Goal: Task Accomplishment & Management: Complete application form

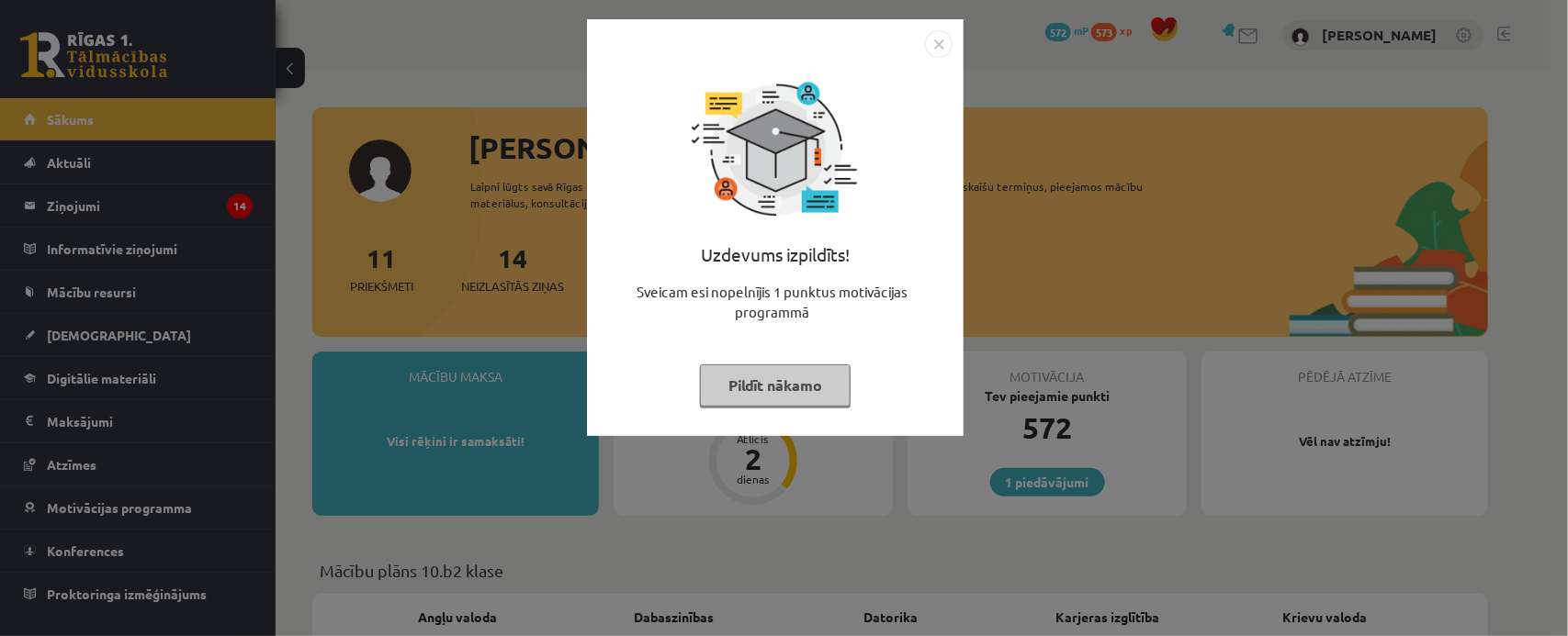
click at [742, 383] on button "Pildīt nākamo" at bounding box center [775, 386] width 151 height 42
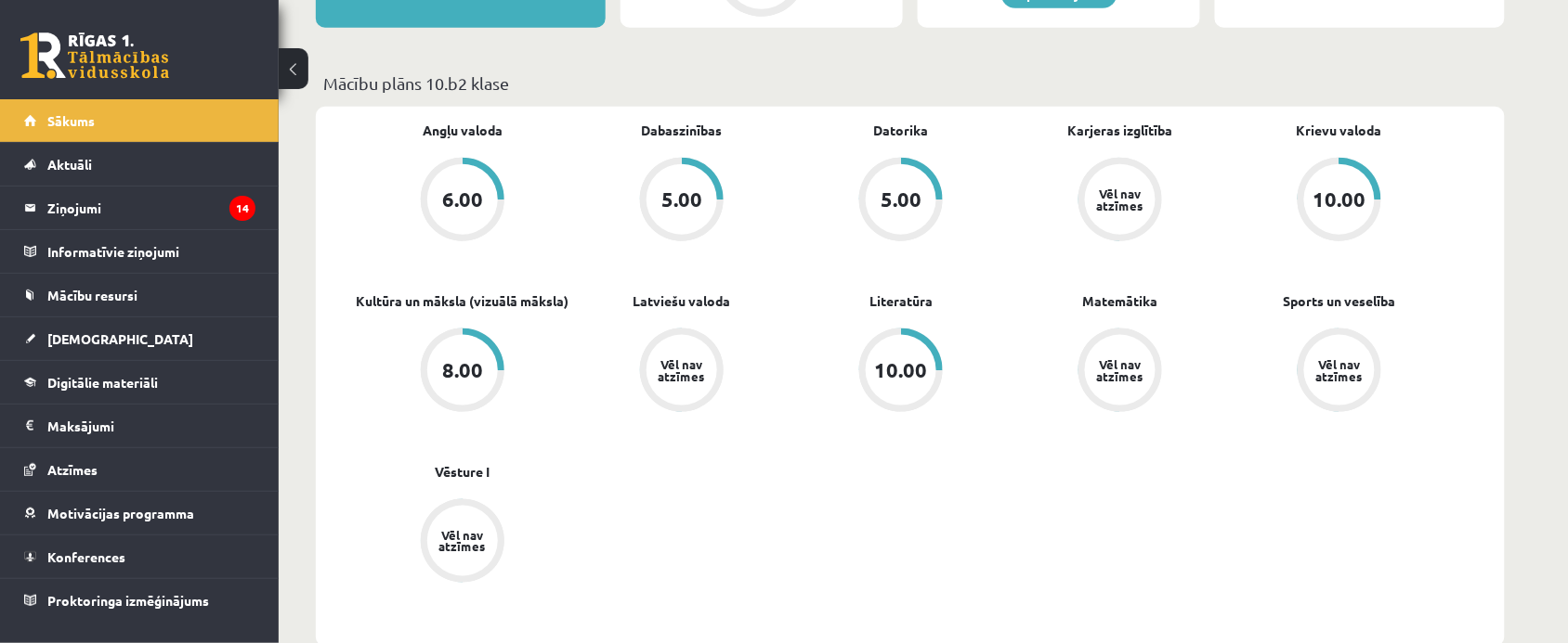
scroll to position [581, 0]
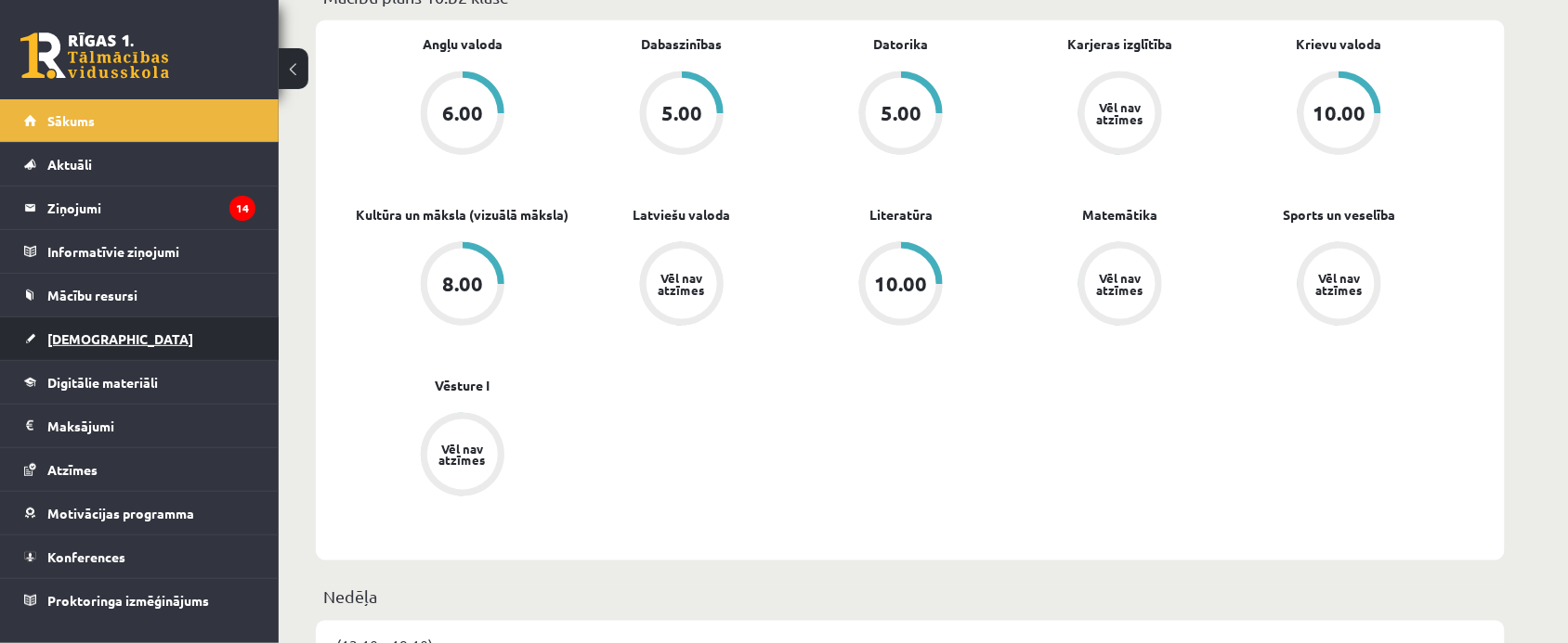
click at [169, 332] on link "[DEMOGRAPHIC_DATA]" at bounding box center [140, 338] width 232 height 43
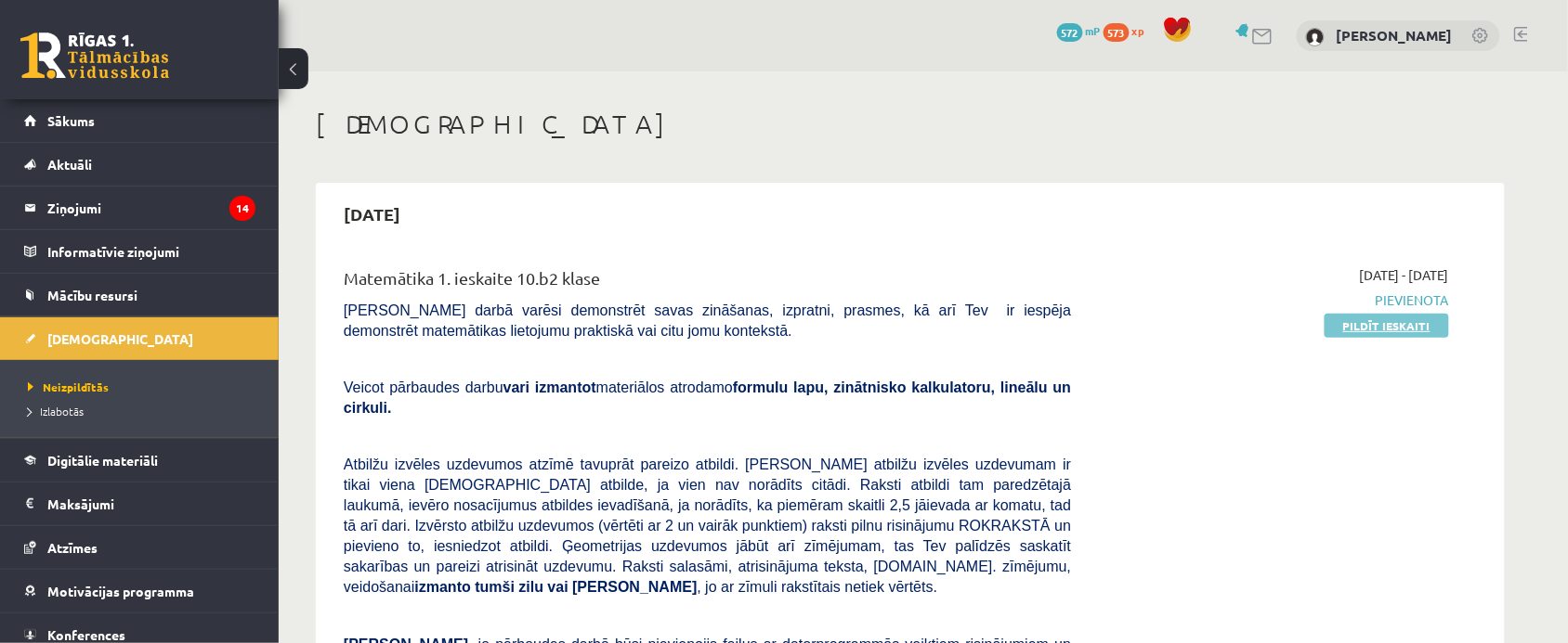
click at [1383, 322] on link "Pildīt ieskaiti" at bounding box center [1387, 325] width 125 height 24
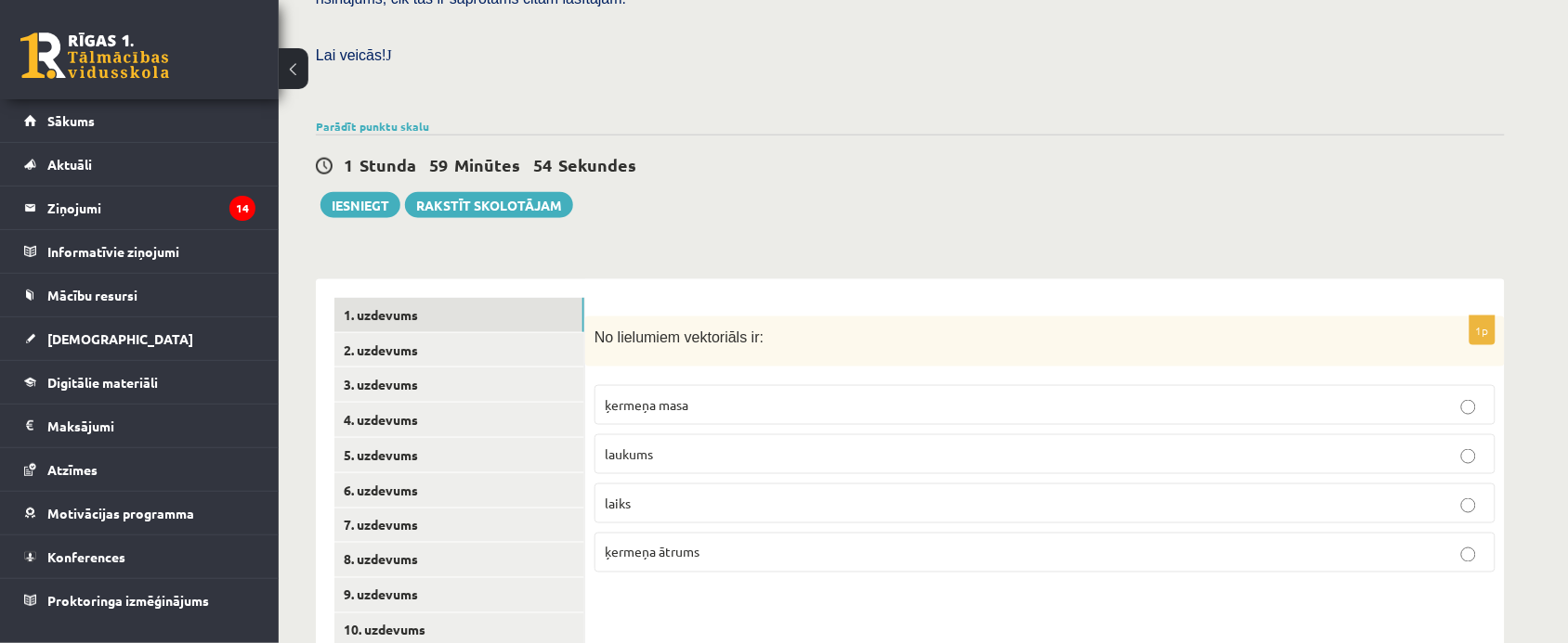
scroll to position [650, 0]
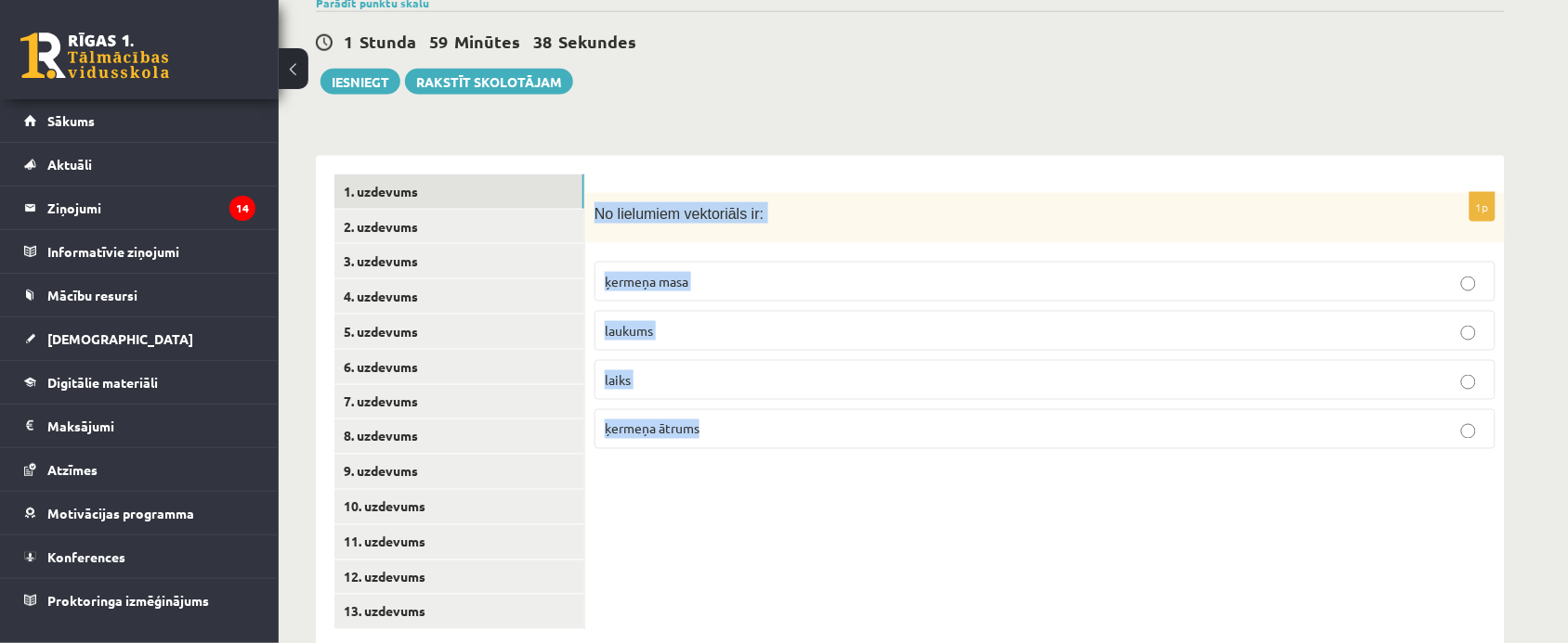
drag, startPoint x: 597, startPoint y: 163, endPoint x: 746, endPoint y: 372, distance: 256.7
click at [746, 372] on div "1p No lielumiem vektoriāls ir: ķermeņa masa laukums laiks ķermeņa ātrums" at bounding box center [1044, 328] width 920 height 272
copy div "No lielumiem vektoriāls ir: ķermeņa masa laukums laiks ķermeņa ātrums"
click at [743, 272] on p "ķermeņa masa" at bounding box center [1045, 282] width 881 height 20
drag, startPoint x: 731, startPoint y: 285, endPoint x: 728, endPoint y: 299, distance: 14.3
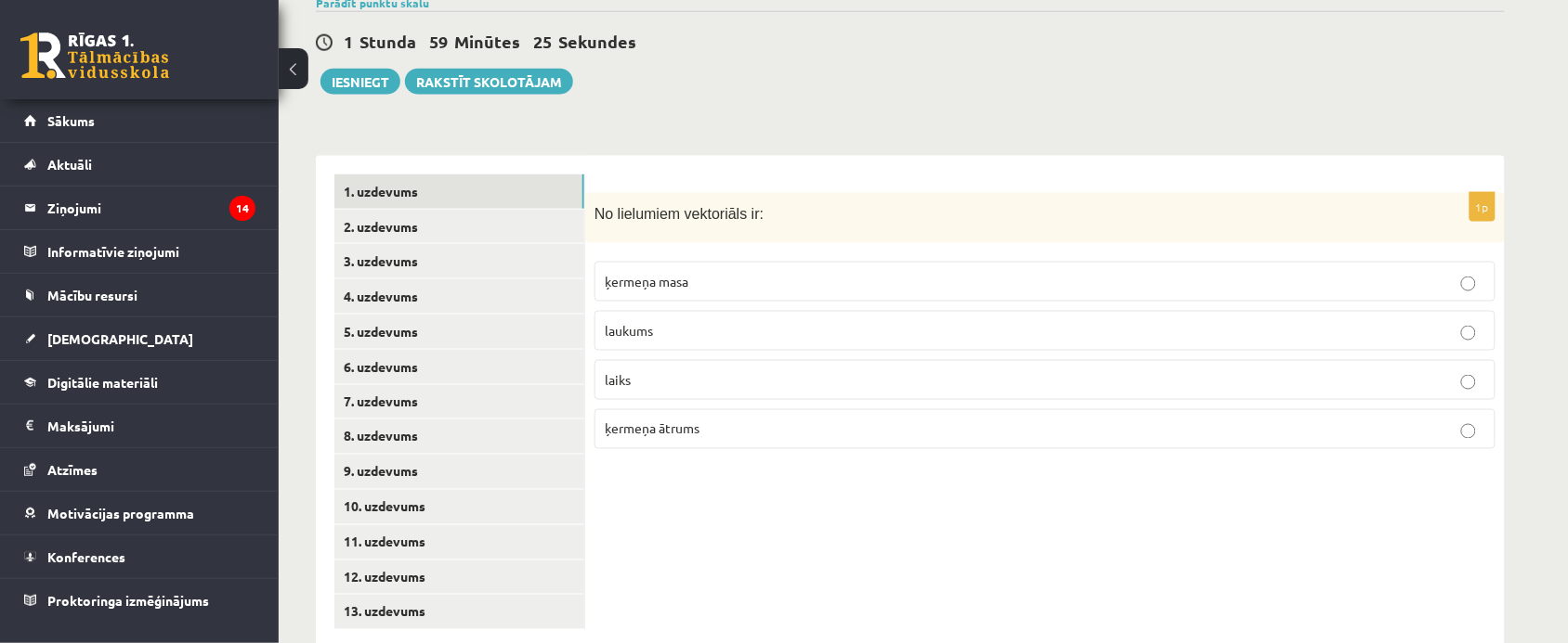
click at [731, 322] on p "laukums" at bounding box center [1045, 331] width 881 height 20
click at [728, 419] on p "ķermeņa ātrums" at bounding box center [1045, 429] width 881 height 20
click at [731, 419] on p "ķermeņa ātrums" at bounding box center [1045, 429] width 881 height 20
click at [390, 210] on link "2. uzdevums" at bounding box center [459, 227] width 249 height 35
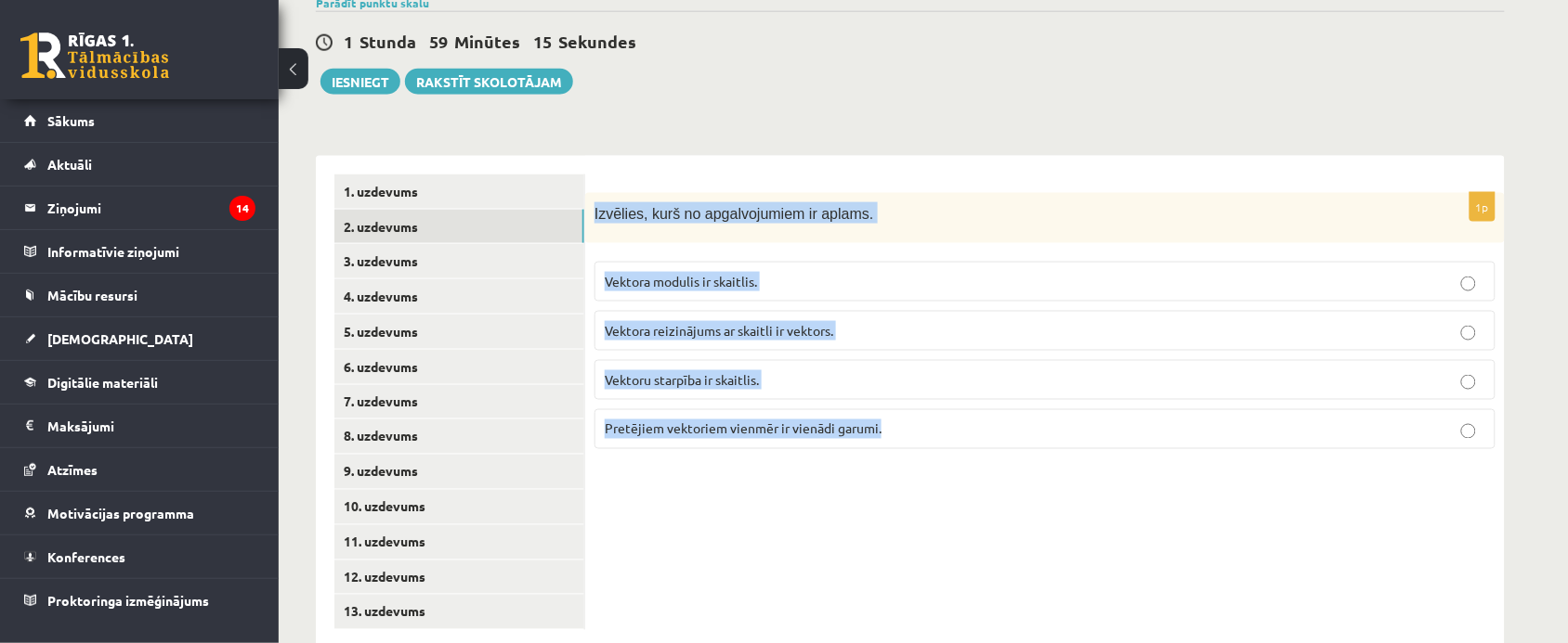
drag, startPoint x: 590, startPoint y: 167, endPoint x: 954, endPoint y: 383, distance: 423.3
click at [954, 383] on div "1p Izvēlies, kurš no apgalvojumiem ir aplams. Vektora modulis ir skaitlis. Vekt…" at bounding box center [1044, 328] width 920 height 272
copy div "Izvēlies, kurš no apgalvojumiem ir aplams. Vektora modulis ir skaitlis. Vektora…"
click at [762, 370] on p "Vektoru starpība ir skaitlis." at bounding box center [1045, 380] width 881 height 20
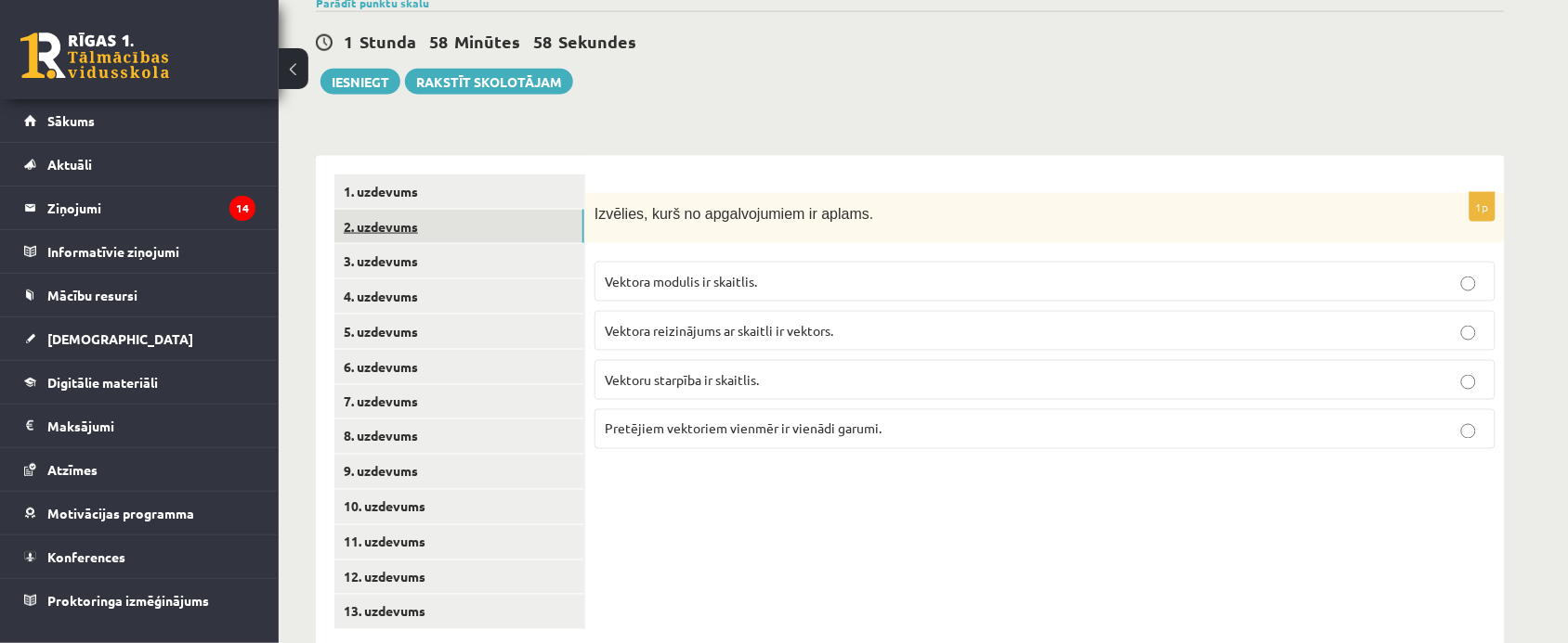
click at [446, 210] on link "2. uzdevums" at bounding box center [459, 227] width 249 height 35
click at [440, 244] on link "3. uzdevums" at bounding box center [459, 261] width 249 height 35
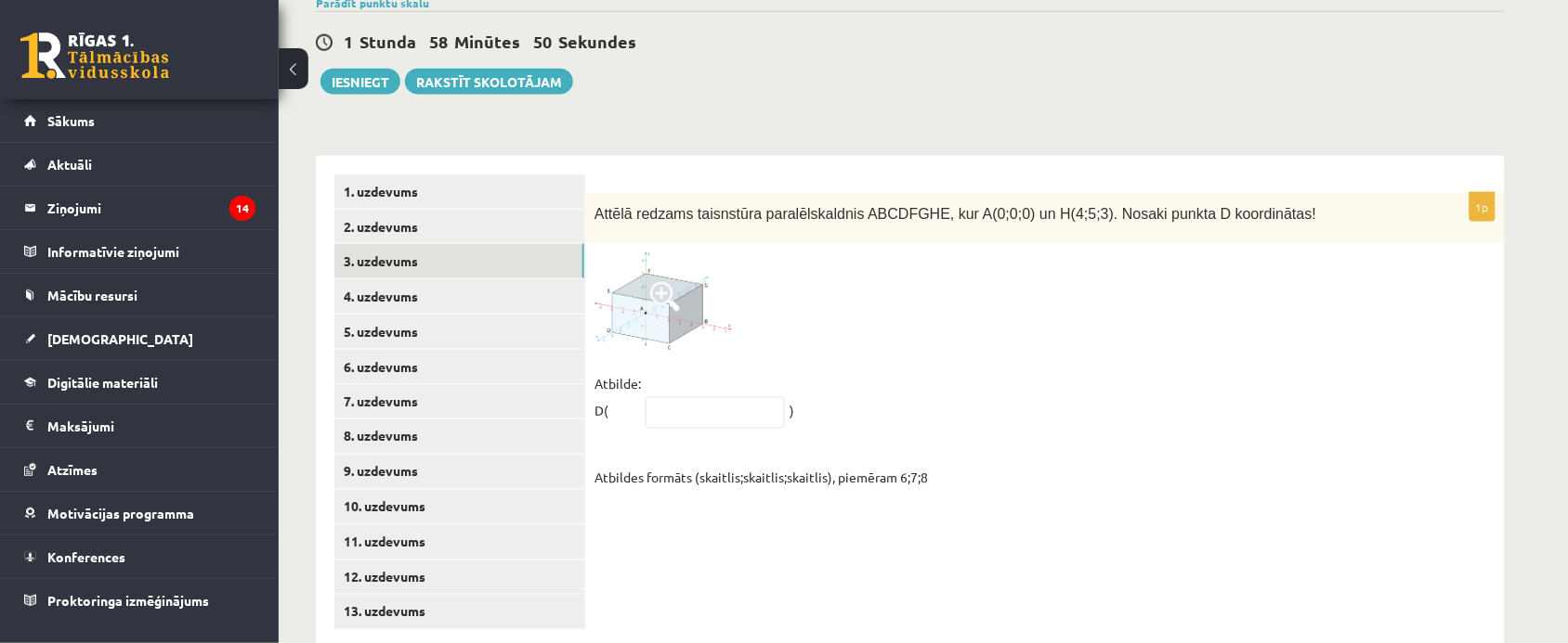
click at [697, 262] on img at bounding box center [664, 301] width 140 height 98
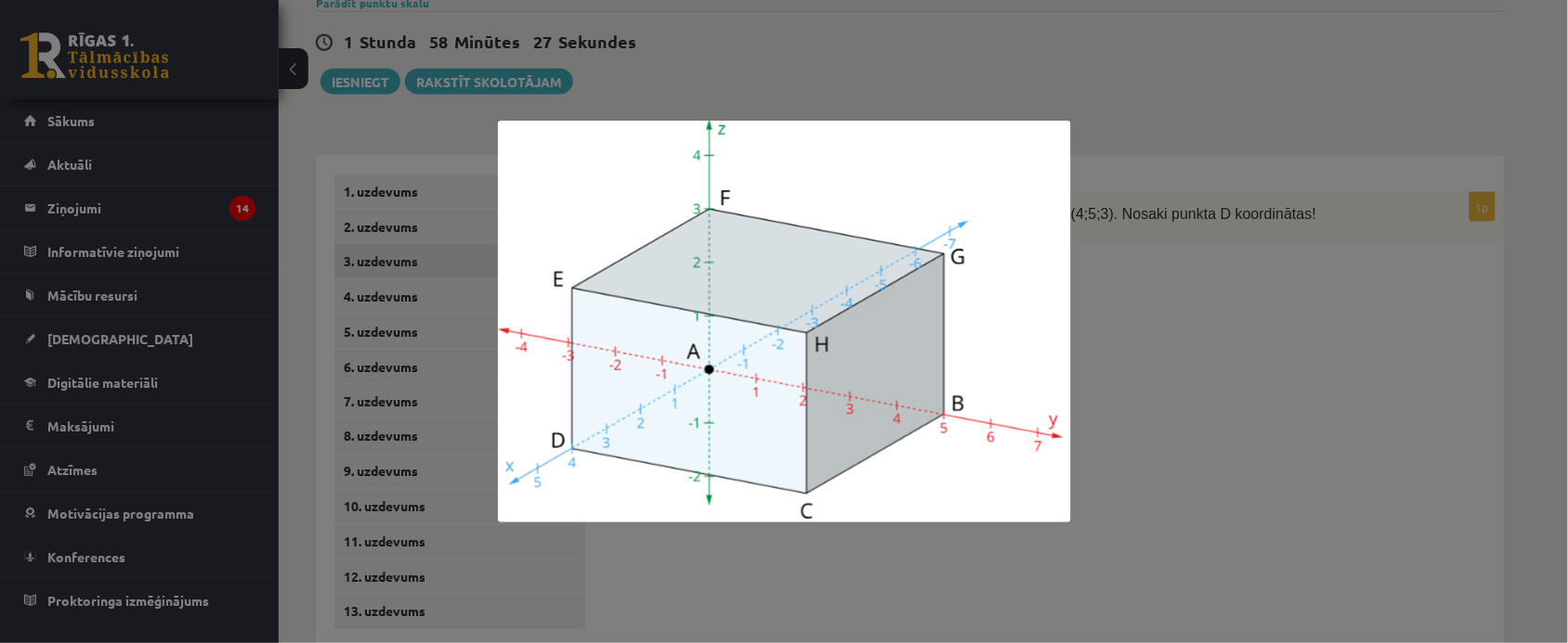
click at [754, 31] on div at bounding box center [784, 322] width 1568 height 643
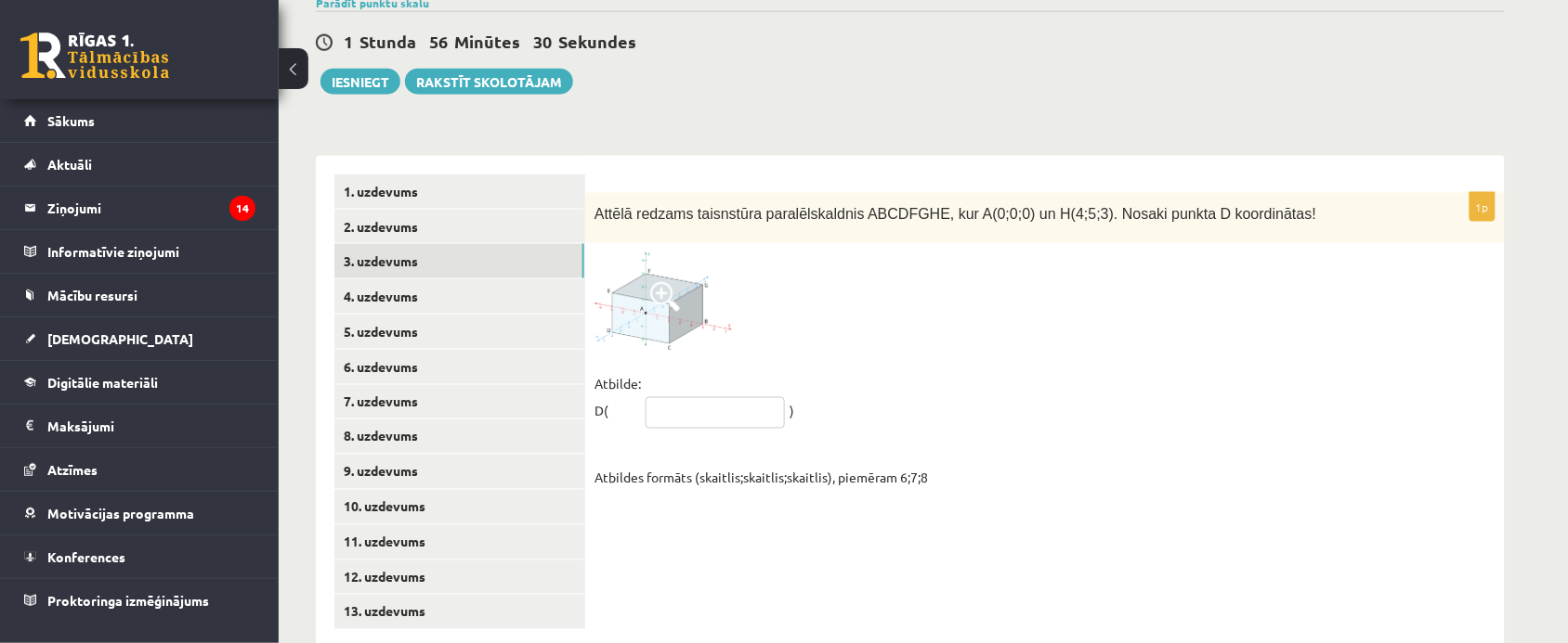
click at [733, 398] on input "text" at bounding box center [715, 413] width 140 height 32
type input "******"
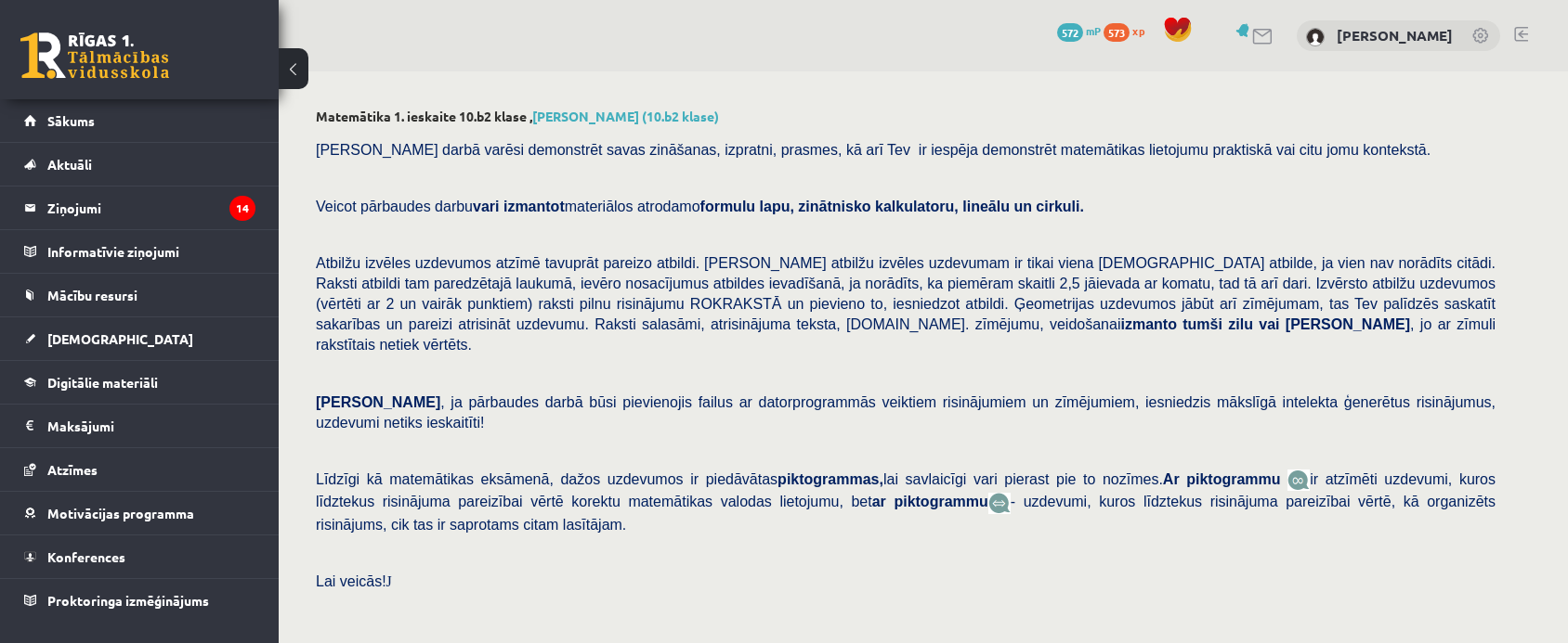
scroll to position [650, 0]
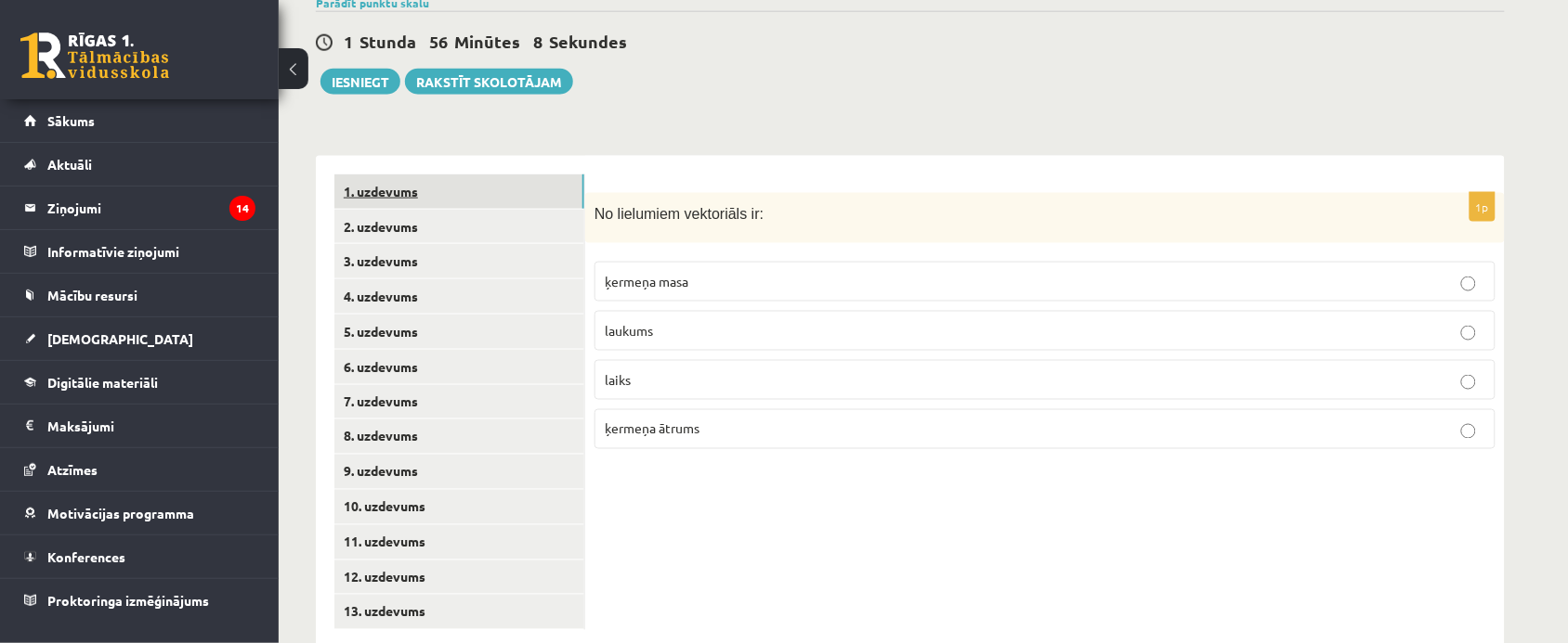
click at [461, 174] on link "1. uzdevums" at bounding box center [459, 191] width 249 height 35
click at [479, 210] on link "2. uzdevums" at bounding box center [459, 227] width 249 height 35
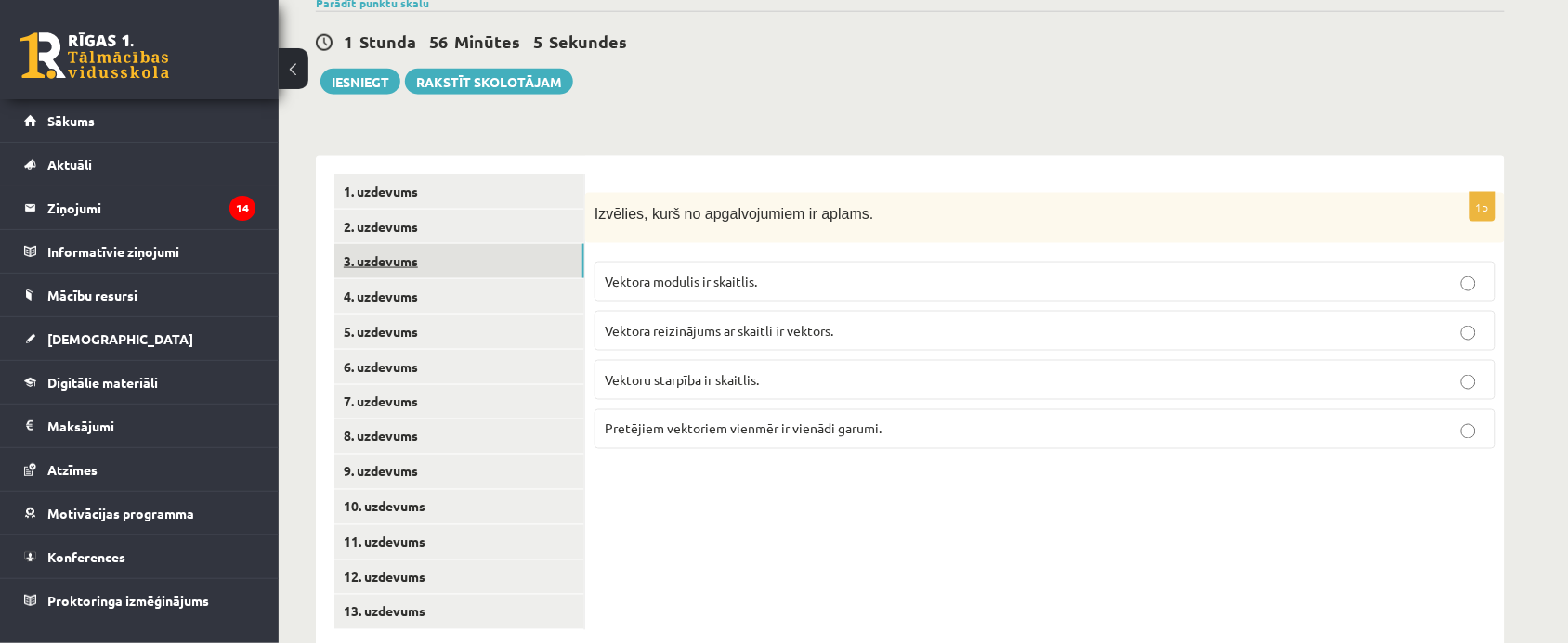
click at [462, 244] on link "3. uzdevums" at bounding box center [459, 261] width 249 height 35
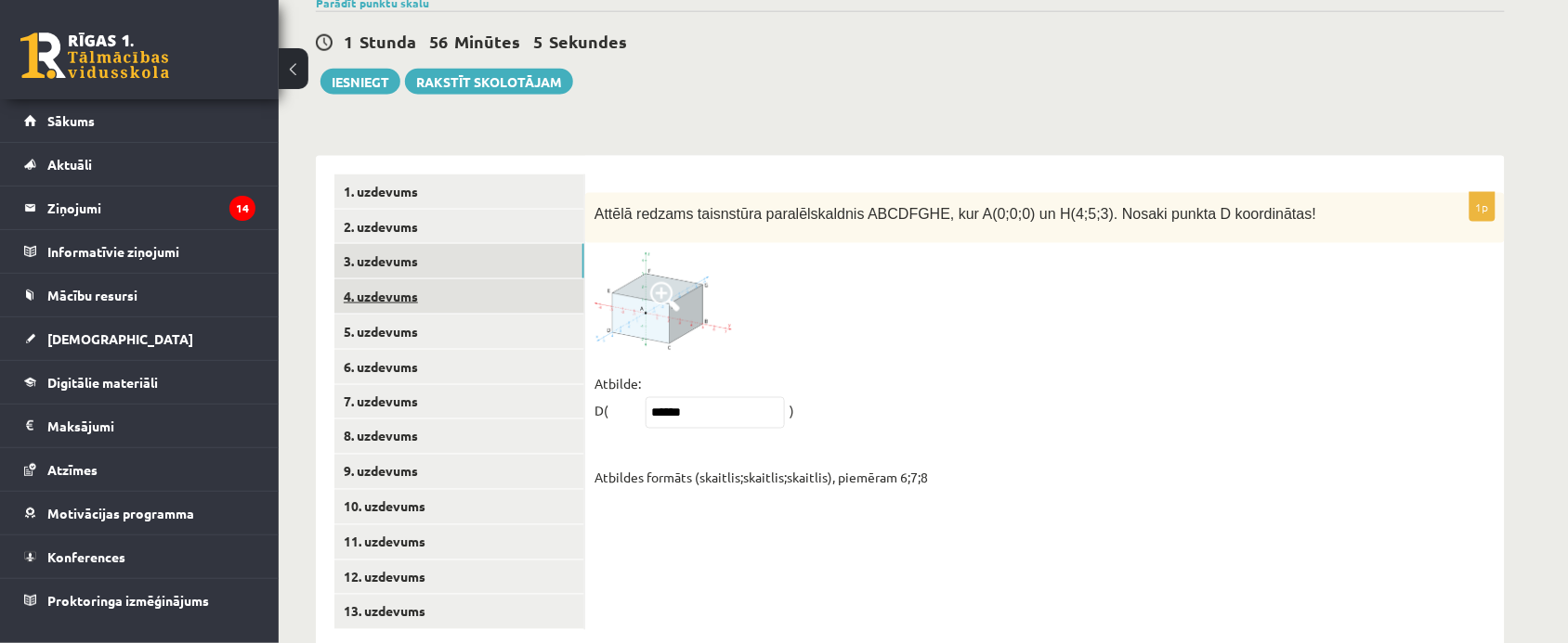
click at [455, 279] on link "4. uzdevums" at bounding box center [459, 296] width 249 height 35
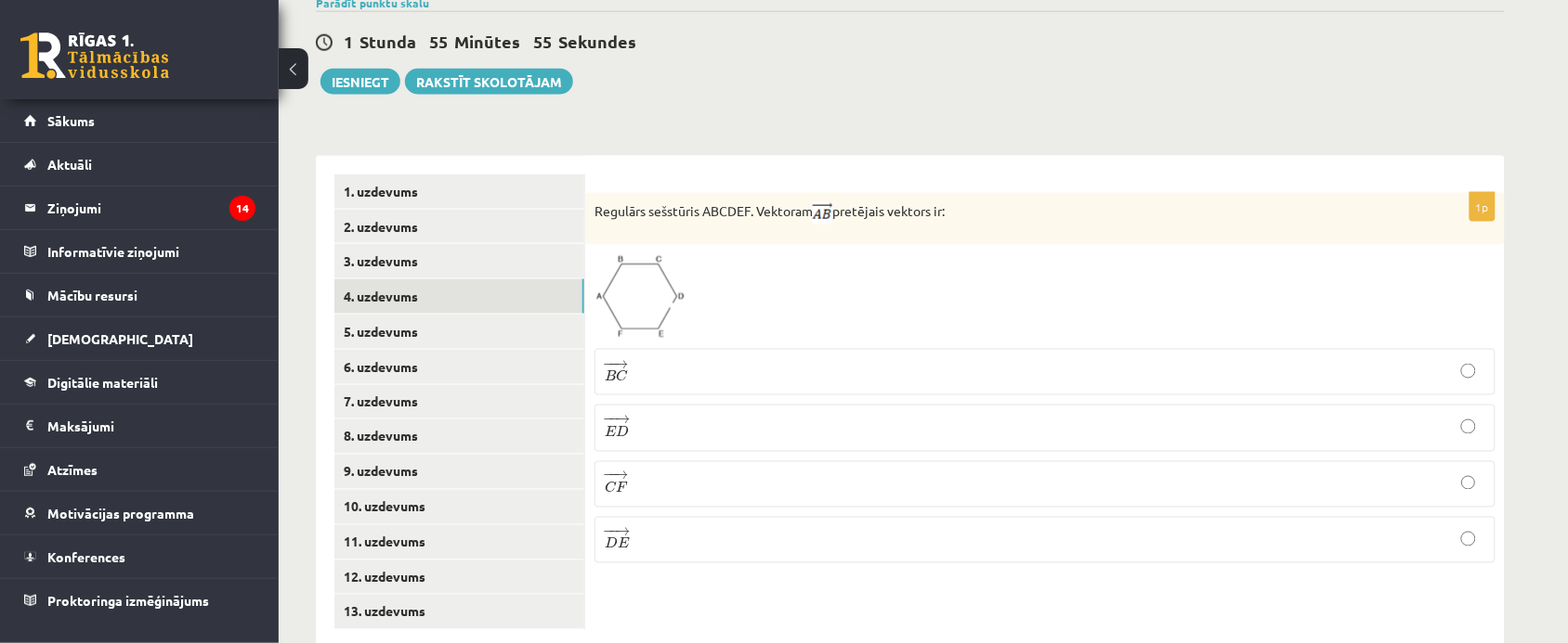
click at [597, 203] on p "Regulārs sešstūris ABCDEF. Vektoram pretējais vektors ir:" at bounding box center [999, 214] width 809 height 23
drag, startPoint x: 597, startPoint y: 165, endPoint x: 637, endPoint y: 236, distance: 81.5
click at [634, 230] on div "1p Regulārs sešstūris ABCDEF. Vektoram pretējais vektors ir: − − → B C B C → − …" at bounding box center [1044, 385] width 920 height 385
click at [694, 517] on label "− − → D E D E →" at bounding box center [1045, 540] width 901 height 46
click at [587, 193] on div "Regulārs sešstūris ABCDEF. Vektoram pretējais vektors ir:" at bounding box center [1044, 219] width 920 height 52
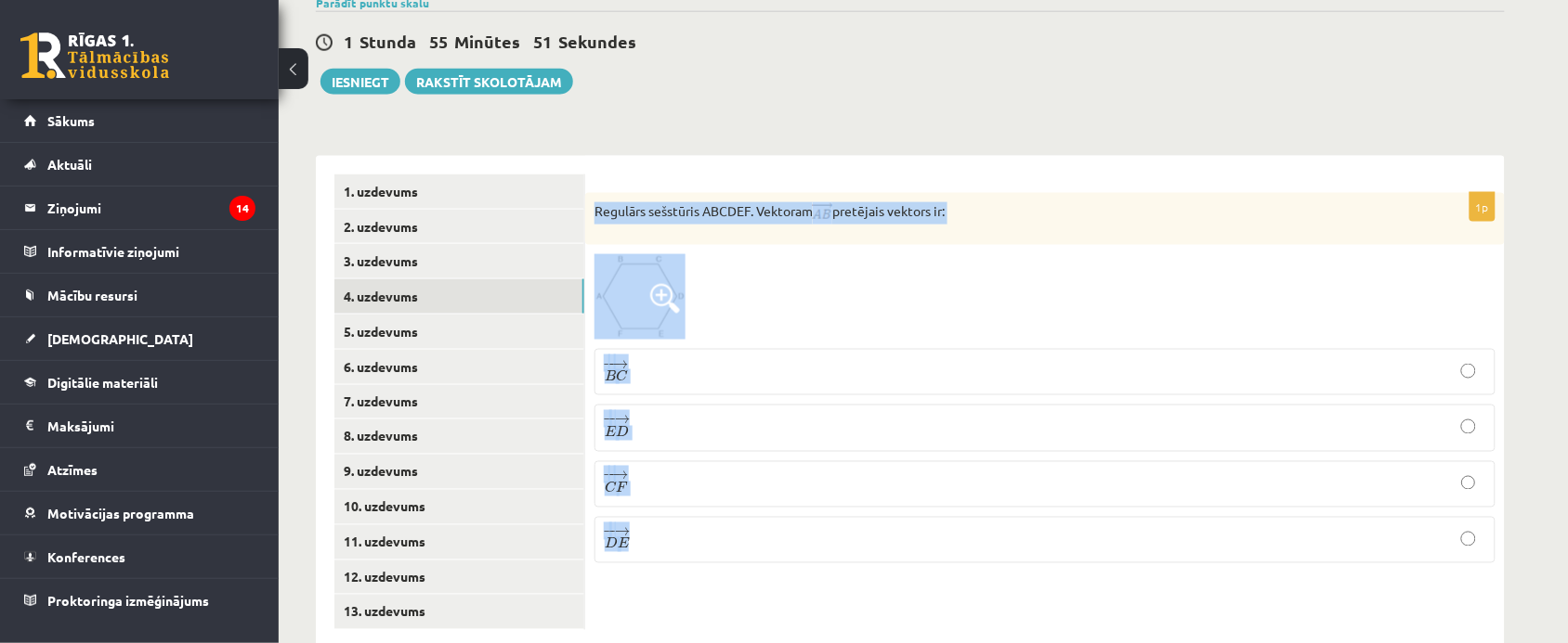
drag, startPoint x: 621, startPoint y: 217, endPoint x: 721, endPoint y: 524, distance: 322.9
click at [721, 524] on div "1p Regulārs sešstūris ABCDEF. Vektoram pretējais vektors ir: − − → B C B C → − …" at bounding box center [1044, 385] width 920 height 385
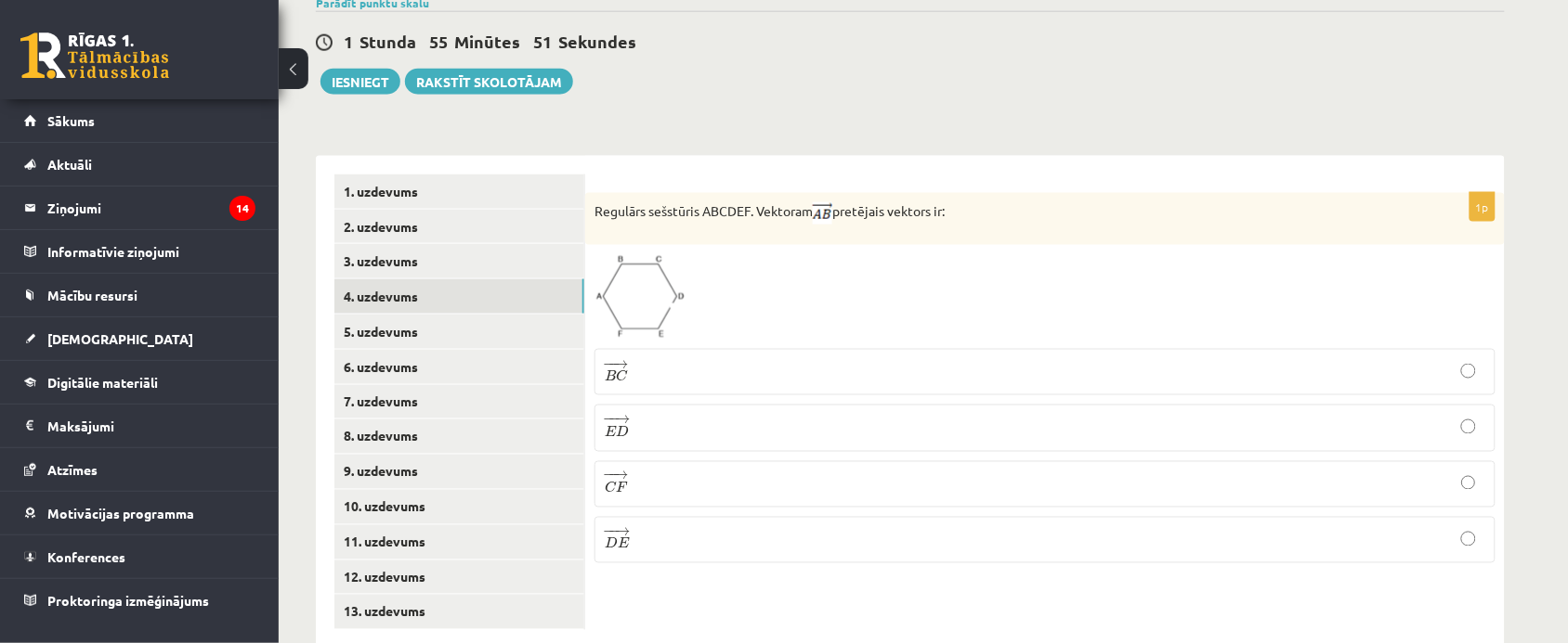
click at [721, 524] on label "− − → D E D E →" at bounding box center [1045, 540] width 901 height 46
drag, startPoint x: 596, startPoint y: 160, endPoint x: 609, endPoint y: 170, distance: 16.4
click at [604, 203] on p "Regulārs sešstūris ABCDEF. Vektoram pretējais vektors ir:" at bounding box center [999, 214] width 809 height 23
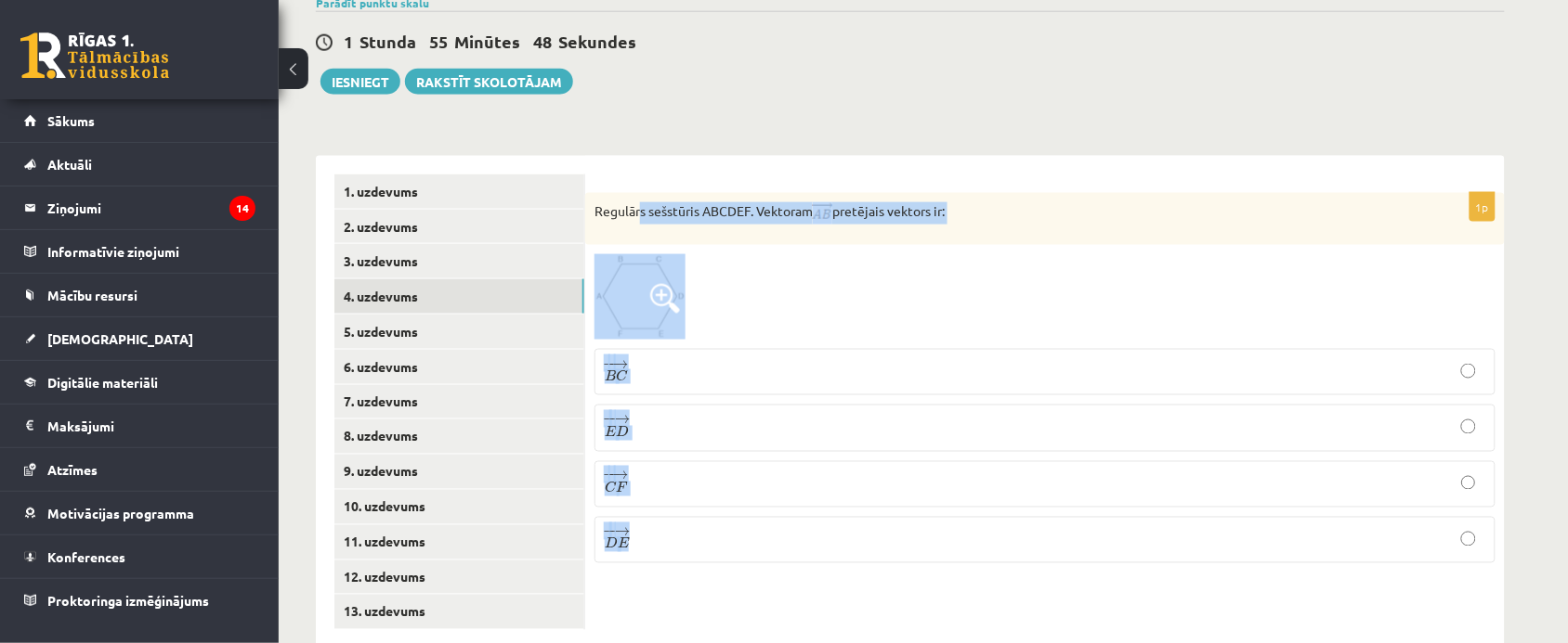
drag, startPoint x: 672, startPoint y: 234, endPoint x: 707, endPoint y: 494, distance: 262.3
click at [707, 494] on div "1p Regulārs sešstūris ABCDEF. Vektoram pretējais vektors ir: − − → B C B C → − …" at bounding box center [1044, 385] width 920 height 385
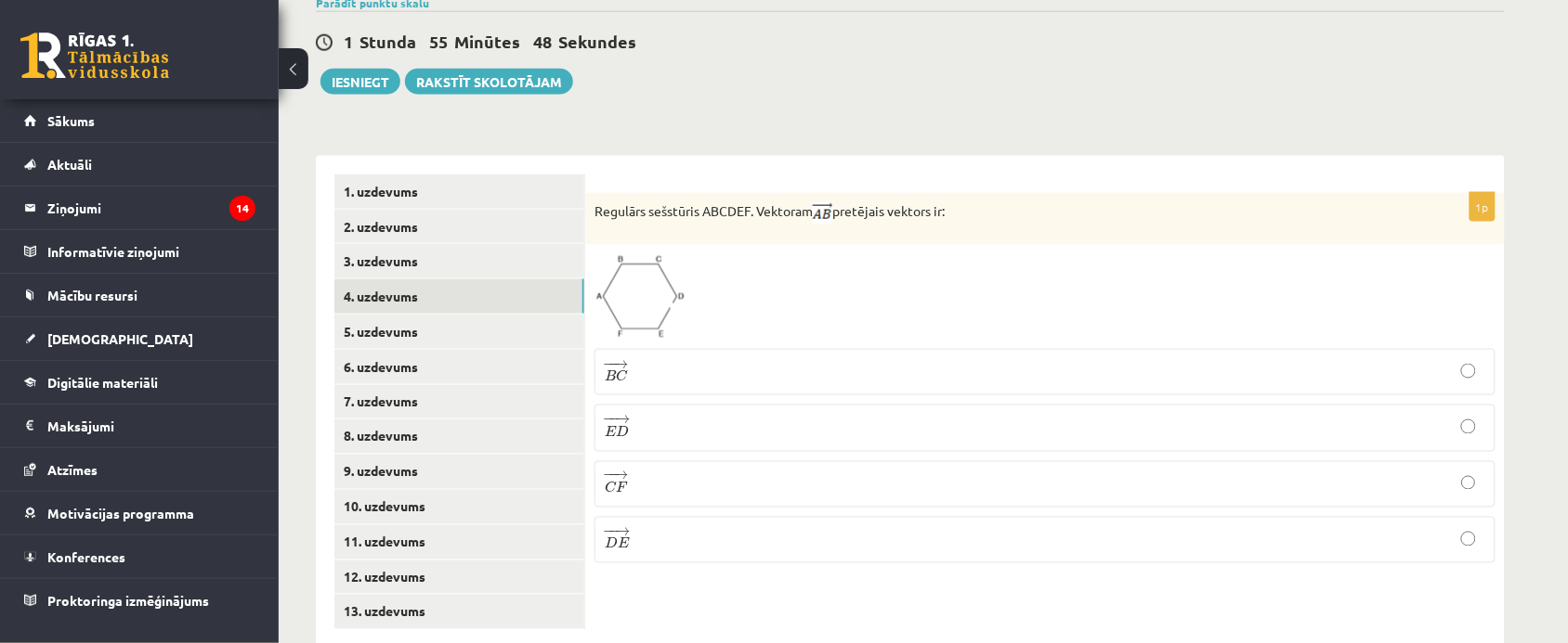
click at [597, 156] on div "1p Regulārs sešstūris ABCDEF. Vektoram pretējais vektors ir: − − → B C B C → − …" at bounding box center [1044, 403] width 920 height 493
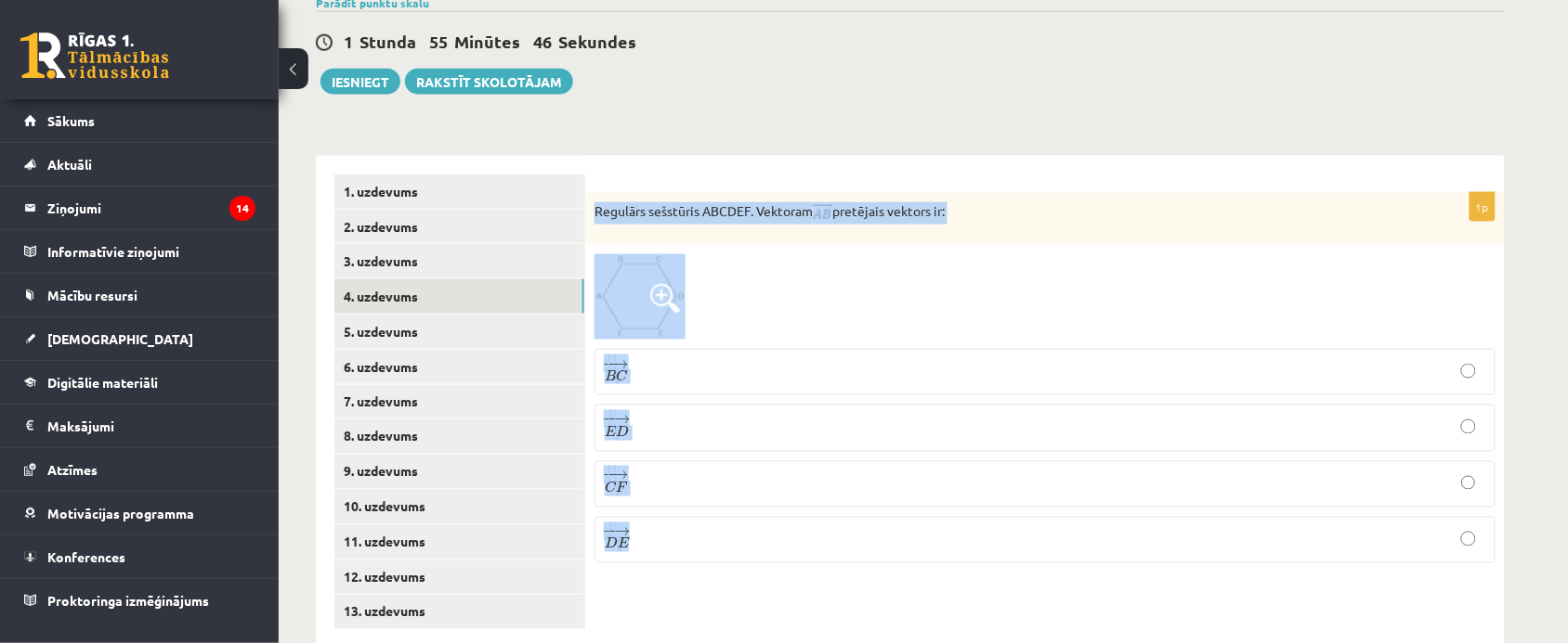
drag, startPoint x: 597, startPoint y: 169, endPoint x: 711, endPoint y: 489, distance: 339.7
click at [711, 489] on div "1p Regulārs sešstūris ABCDEF. Vektoram pretējais vektors ir: − − → B C B C → − …" at bounding box center [1044, 385] width 920 height 385
copy div "Regulārs sešstūris ABCDEF. Vektoram pretējais vektors ir: − − → B C B C → − − →…"
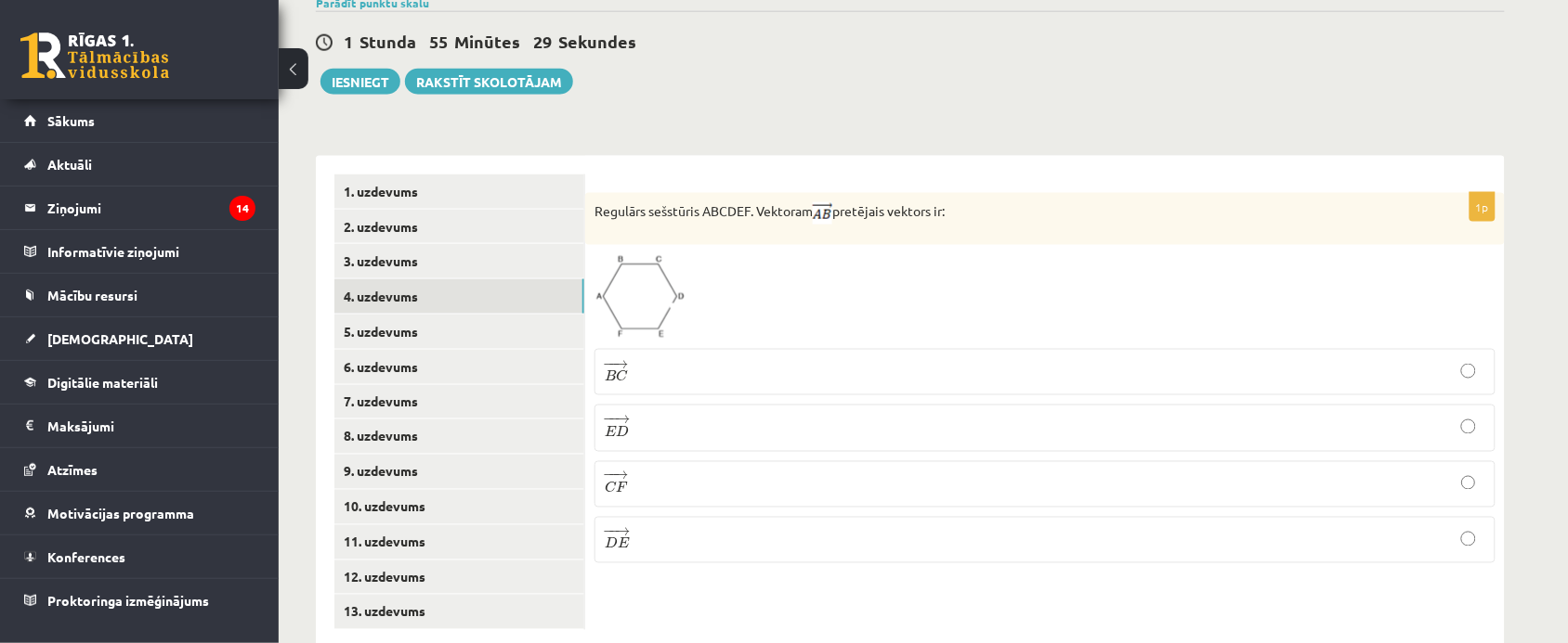
click at [723, 527] on p "− − → D E D E →" at bounding box center [1045, 540] width 881 height 26
click at [364, 315] on link "5. uzdevums" at bounding box center [459, 331] width 249 height 35
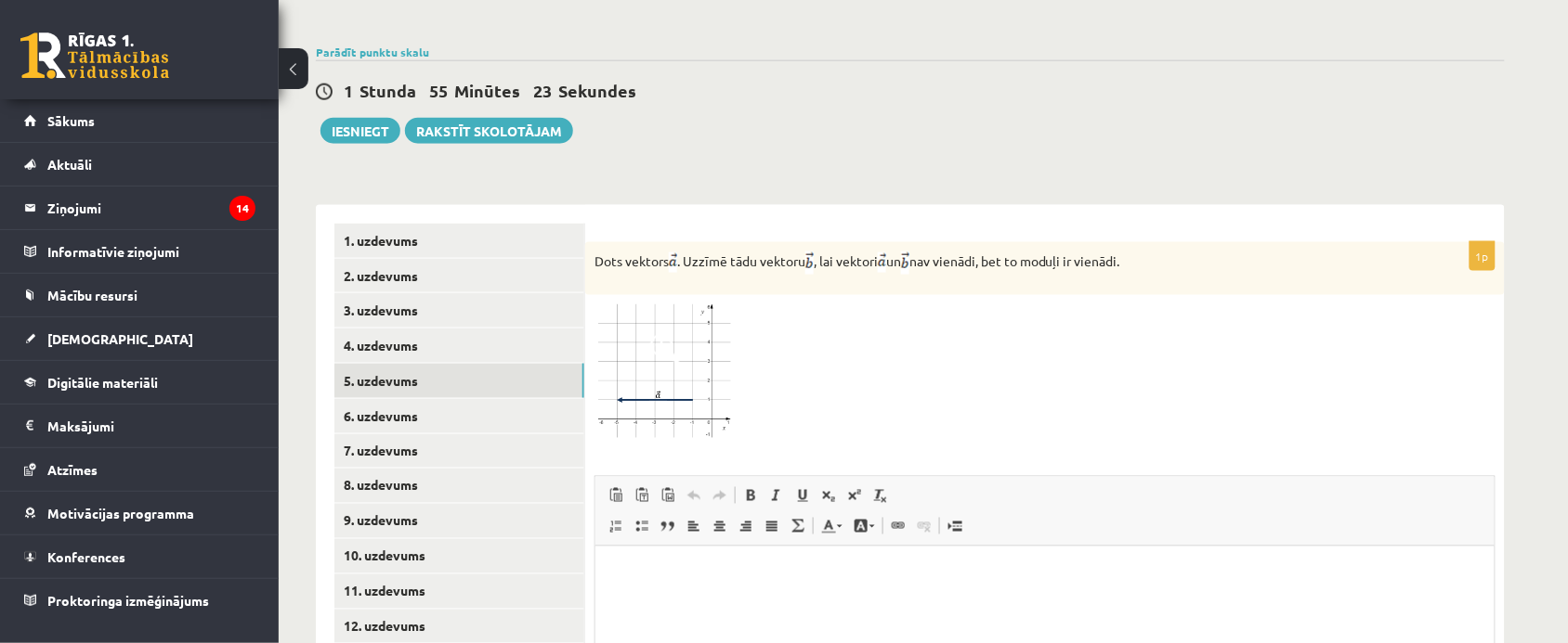
scroll to position [717, 0]
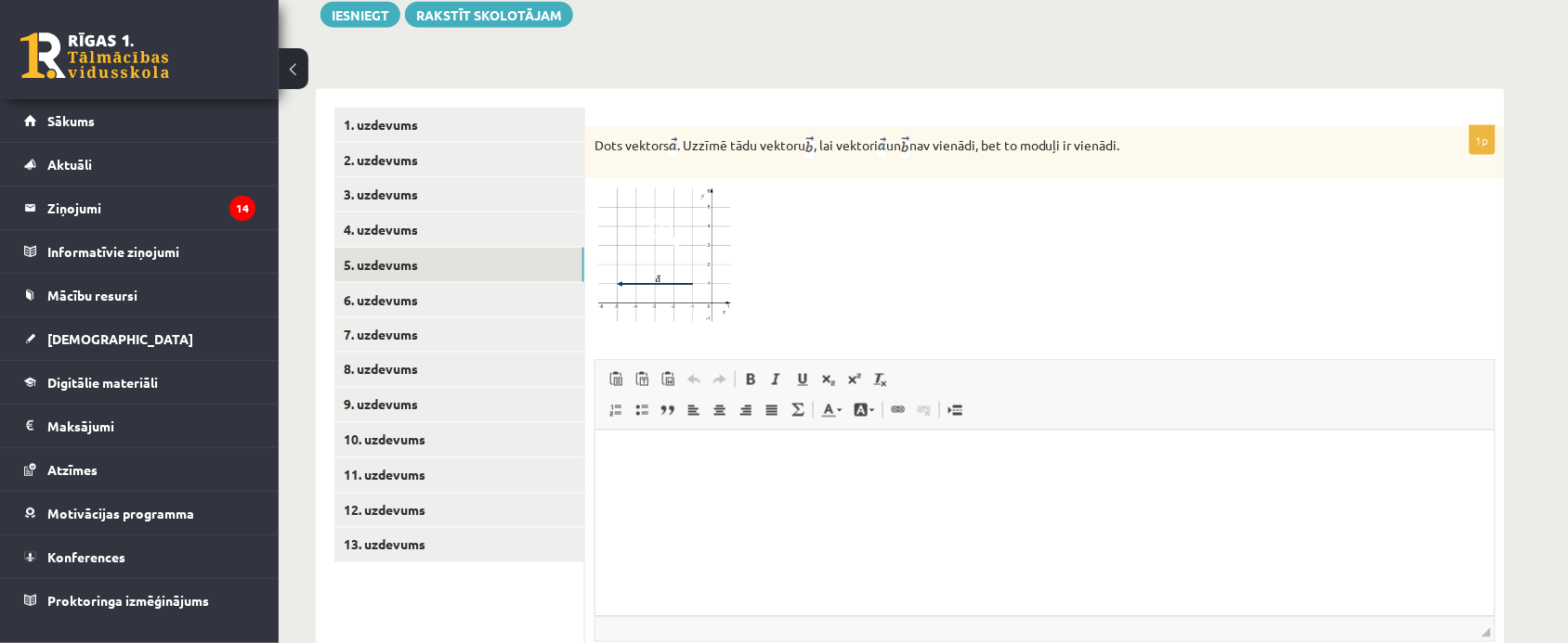
click at [680, 236] on img at bounding box center [664, 256] width 140 height 135
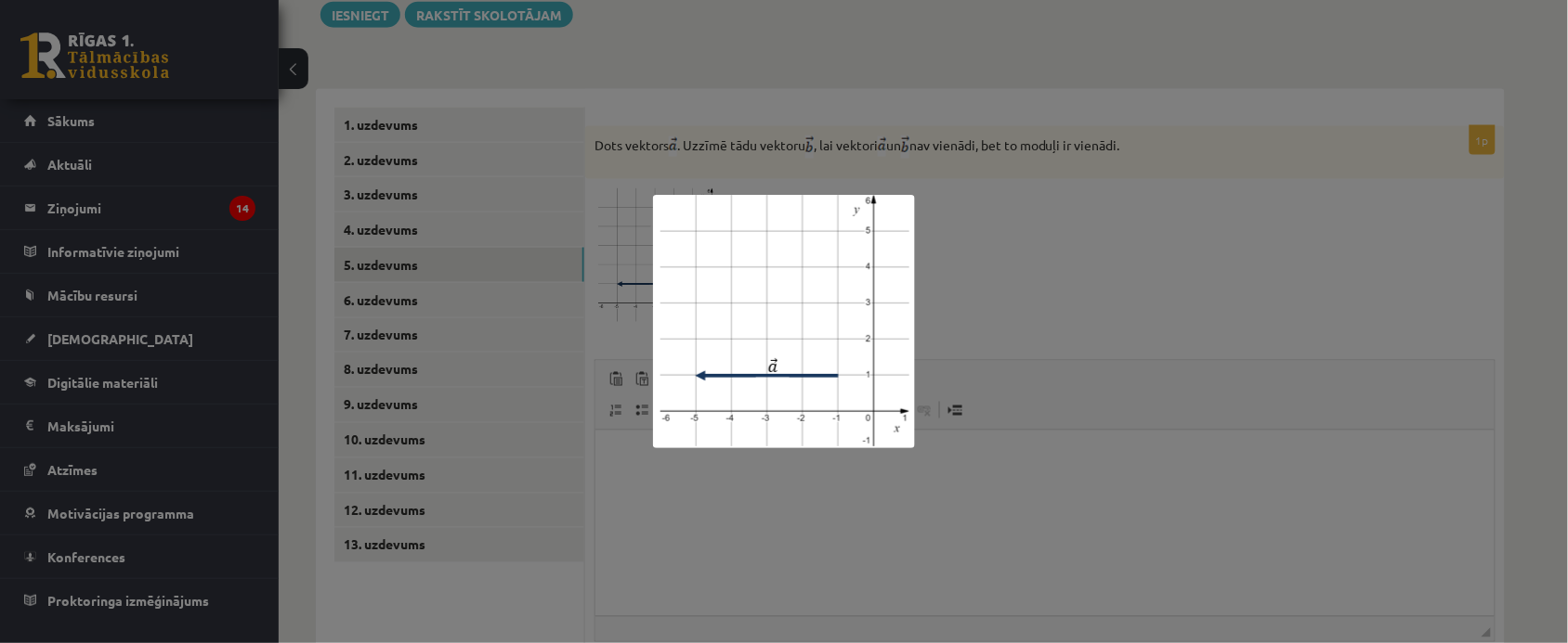
click at [1122, 234] on div at bounding box center [784, 322] width 1568 height 643
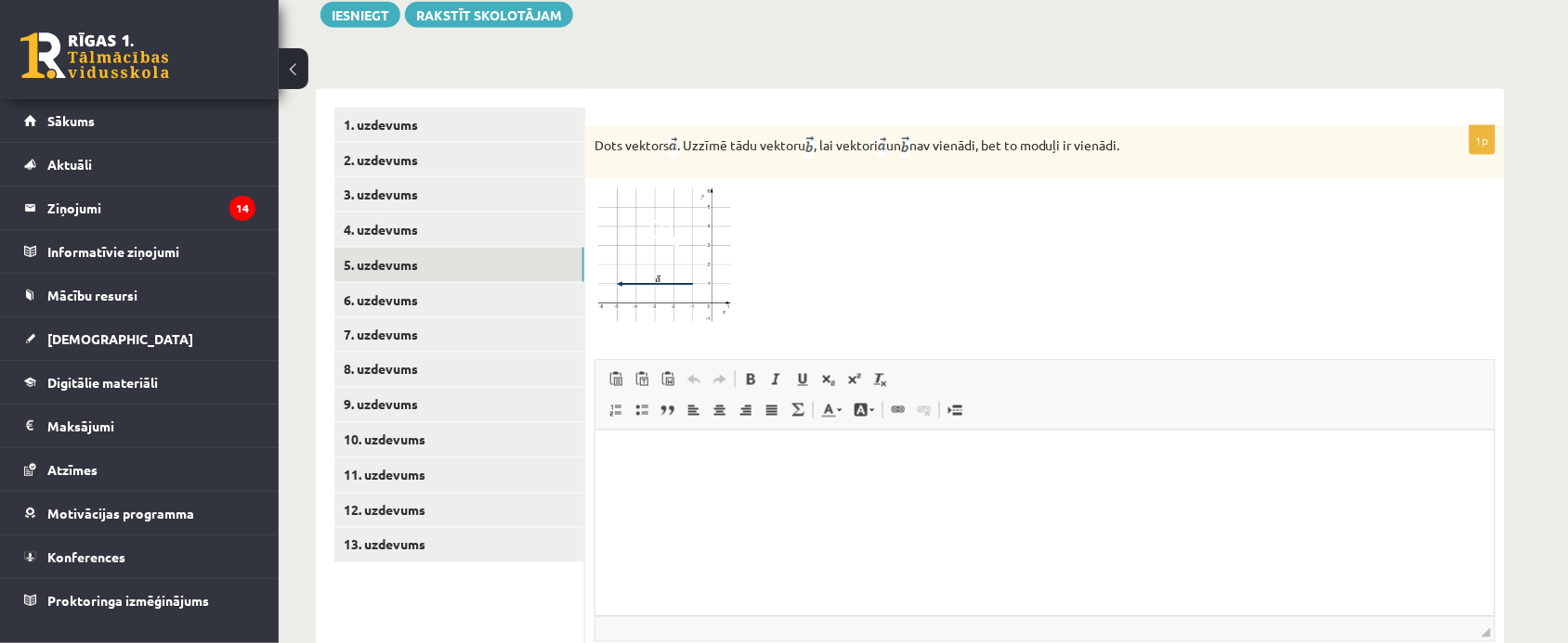
scroll to position [833, 0]
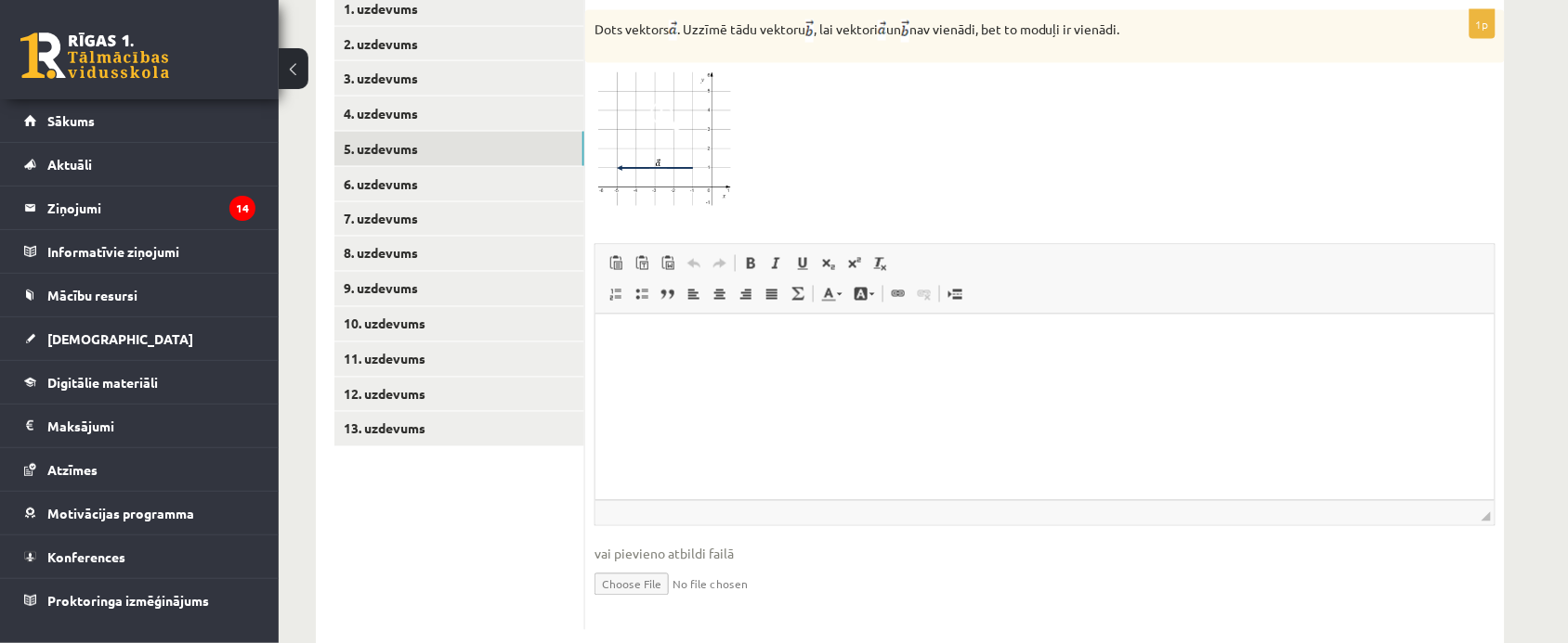
type input "**********"
click at [406, 167] on link "6. uzdevums" at bounding box center [459, 184] width 249 height 35
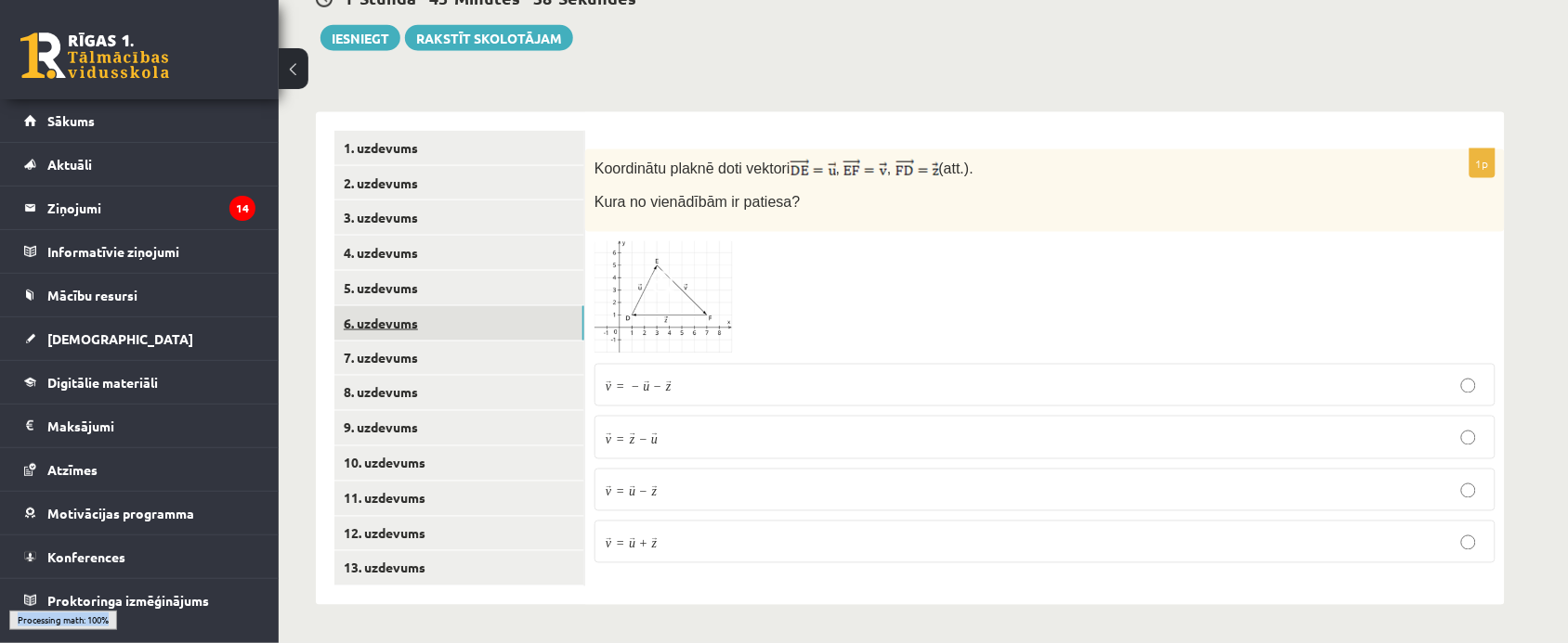
scroll to position [651, 0]
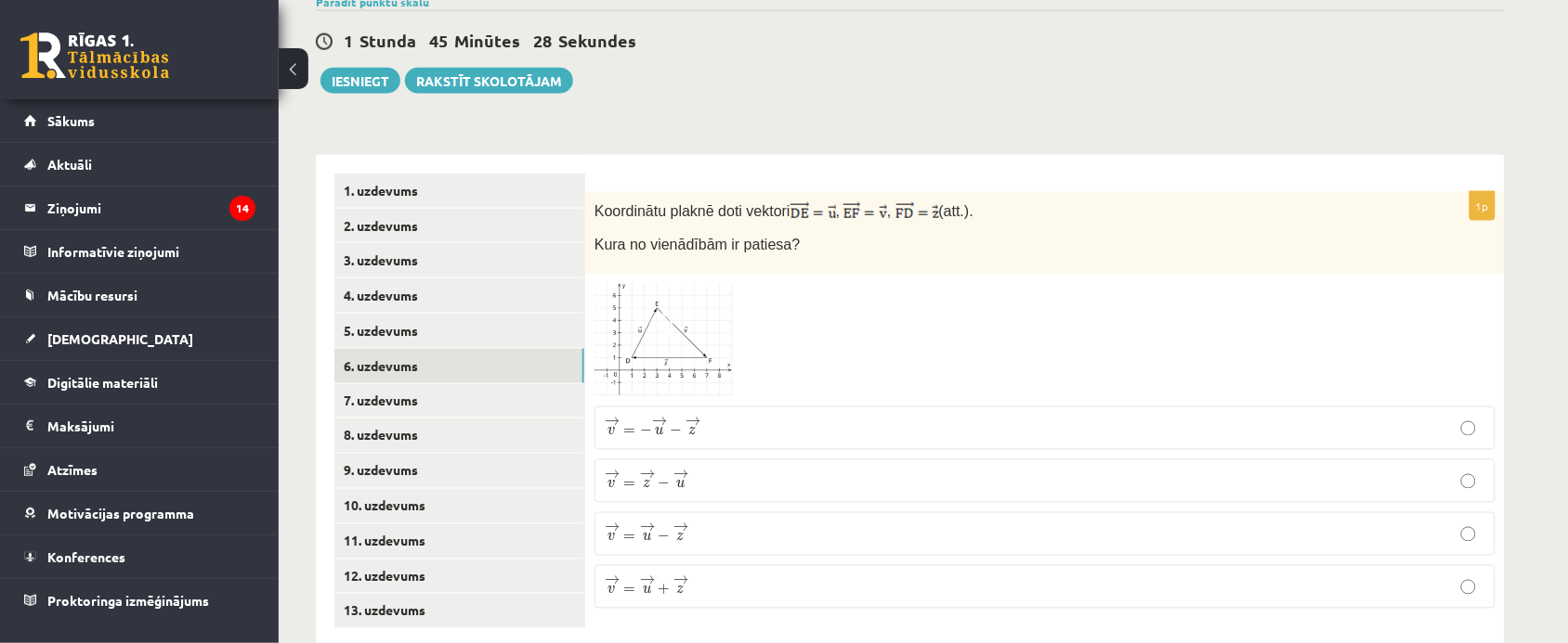
click at [672, 314] on span at bounding box center [665, 328] width 30 height 30
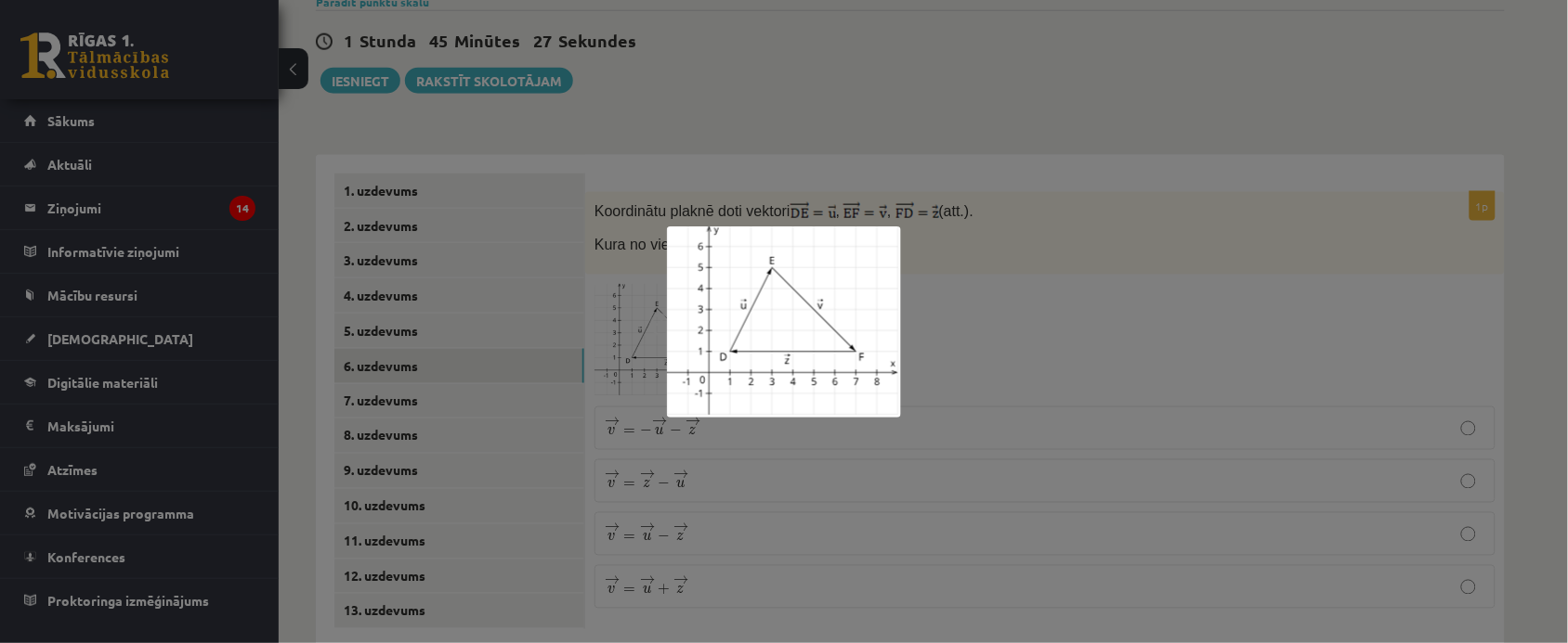
click at [780, 297] on img at bounding box center [784, 322] width 235 height 191
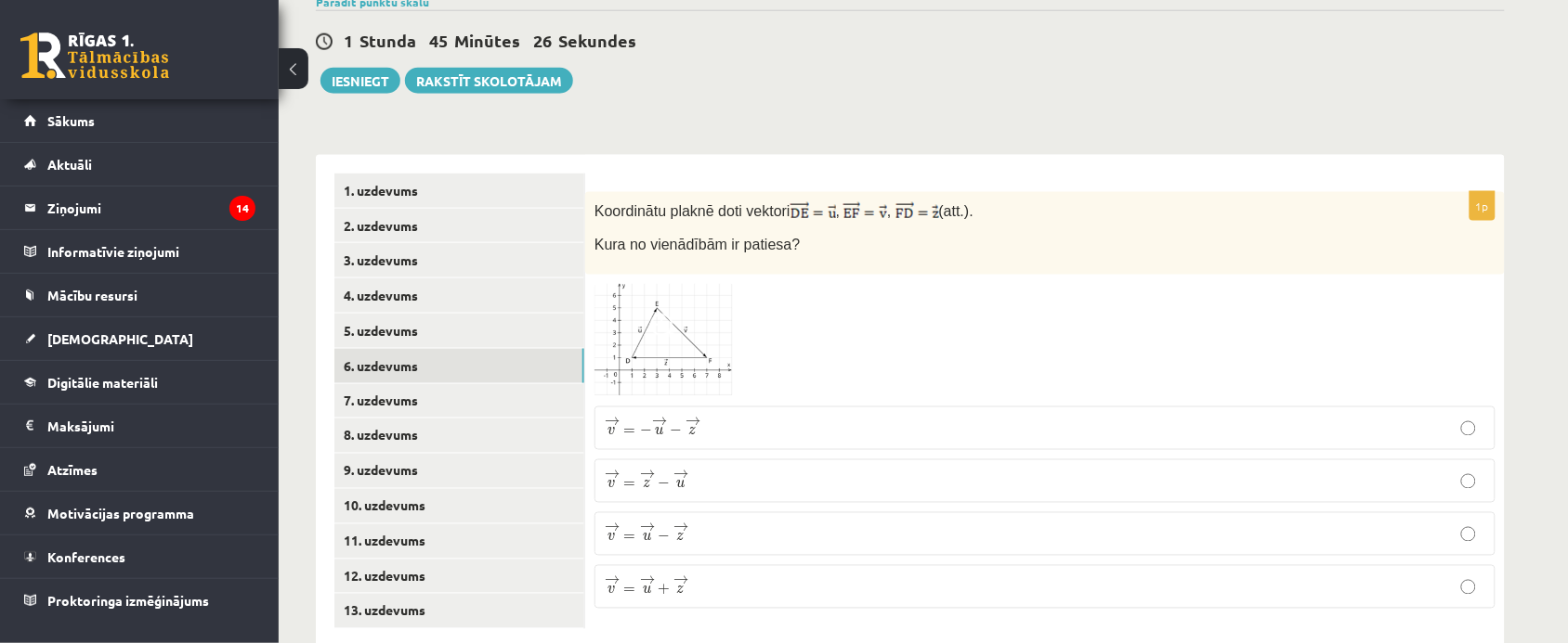
click at [666, 314] on span at bounding box center [665, 328] width 30 height 30
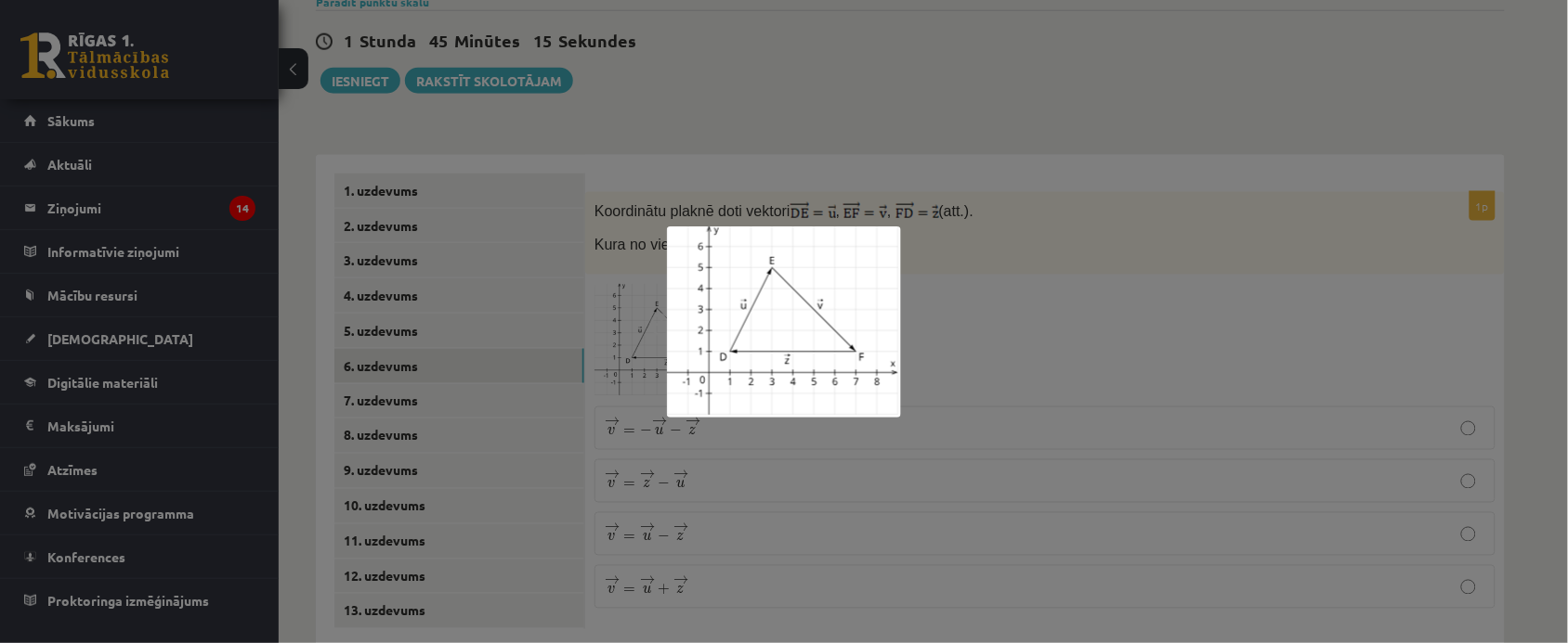
click at [1037, 232] on div at bounding box center [784, 322] width 1568 height 643
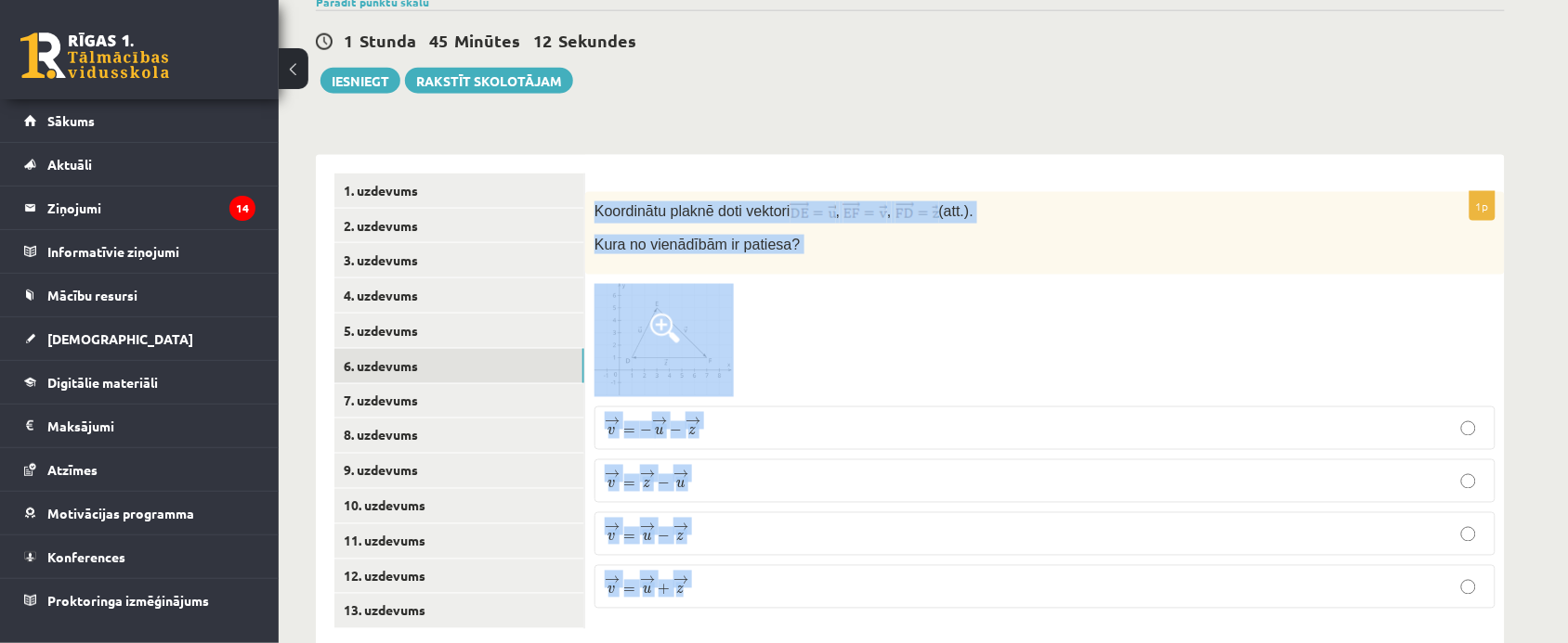
drag, startPoint x: 593, startPoint y: 165, endPoint x: 769, endPoint y: 549, distance: 422.4
click at [769, 549] on div "1p Koordinātu plaknē doti vektori , , (att.). Kura no vienādībām ir patiesa? → …" at bounding box center [1044, 408] width 920 height 432
copy div "Koordinātu plaknē doti vektori , , (att.). Kura no vienādībām ir patiesa? → v =…"
click at [964, 297] on div at bounding box center [1045, 340] width 901 height 114
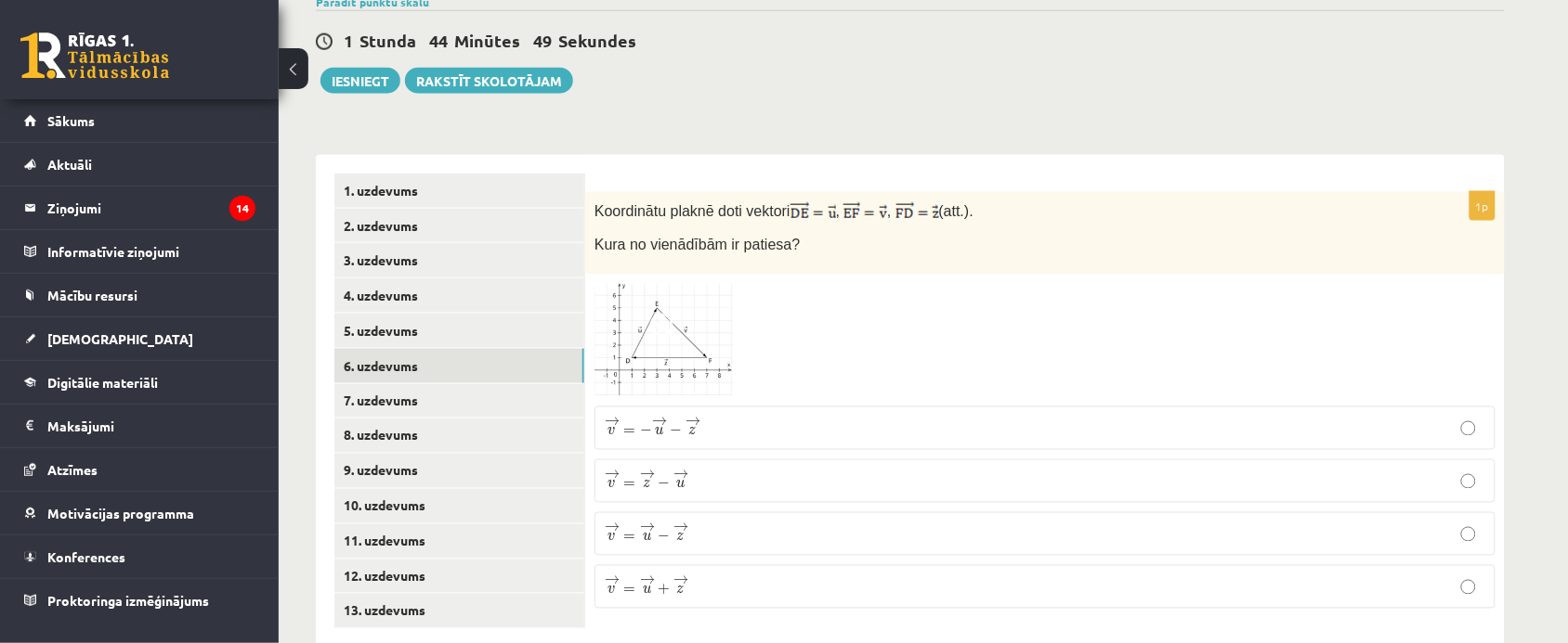
click at [746, 470] on p "→ v = → z − → u v → = z → − u →" at bounding box center [1045, 481] width 881 height 23
click at [386, 385] on link "7. uzdevums" at bounding box center [459, 402] width 249 height 35
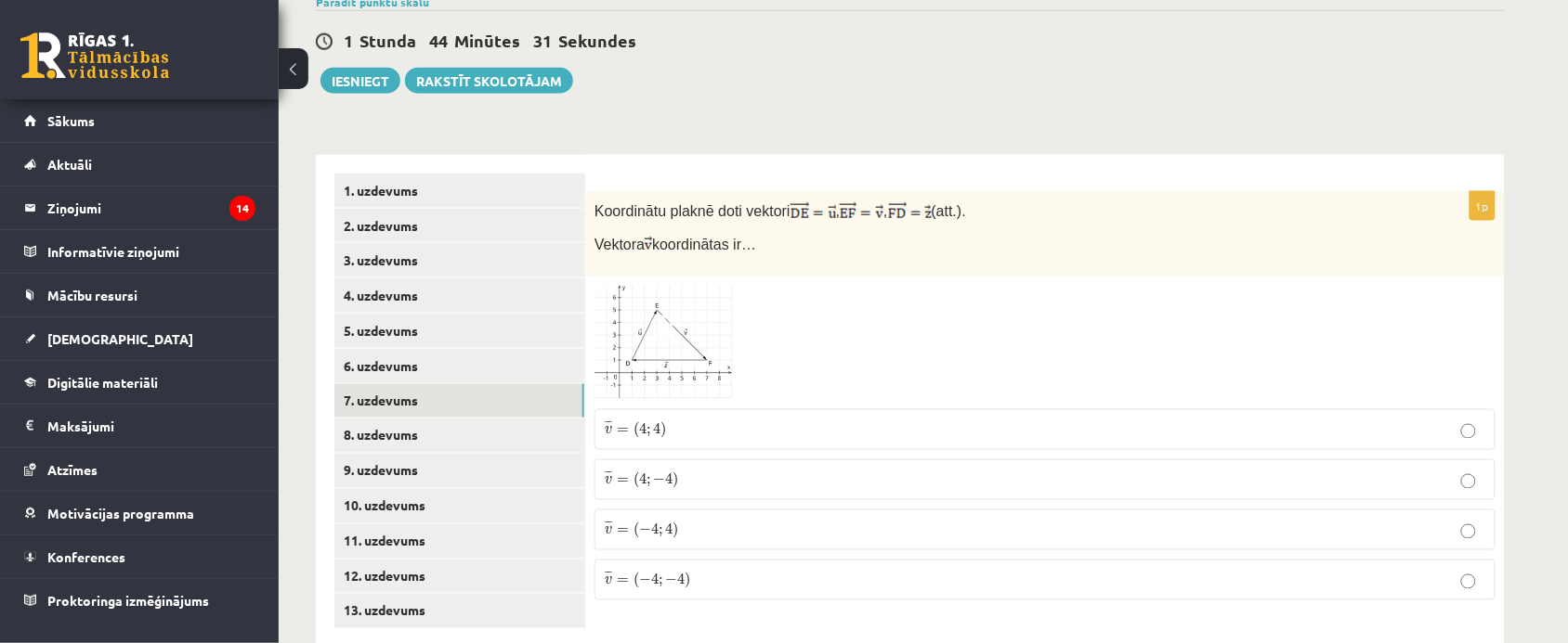
click at [657, 316] on span at bounding box center [665, 330] width 30 height 30
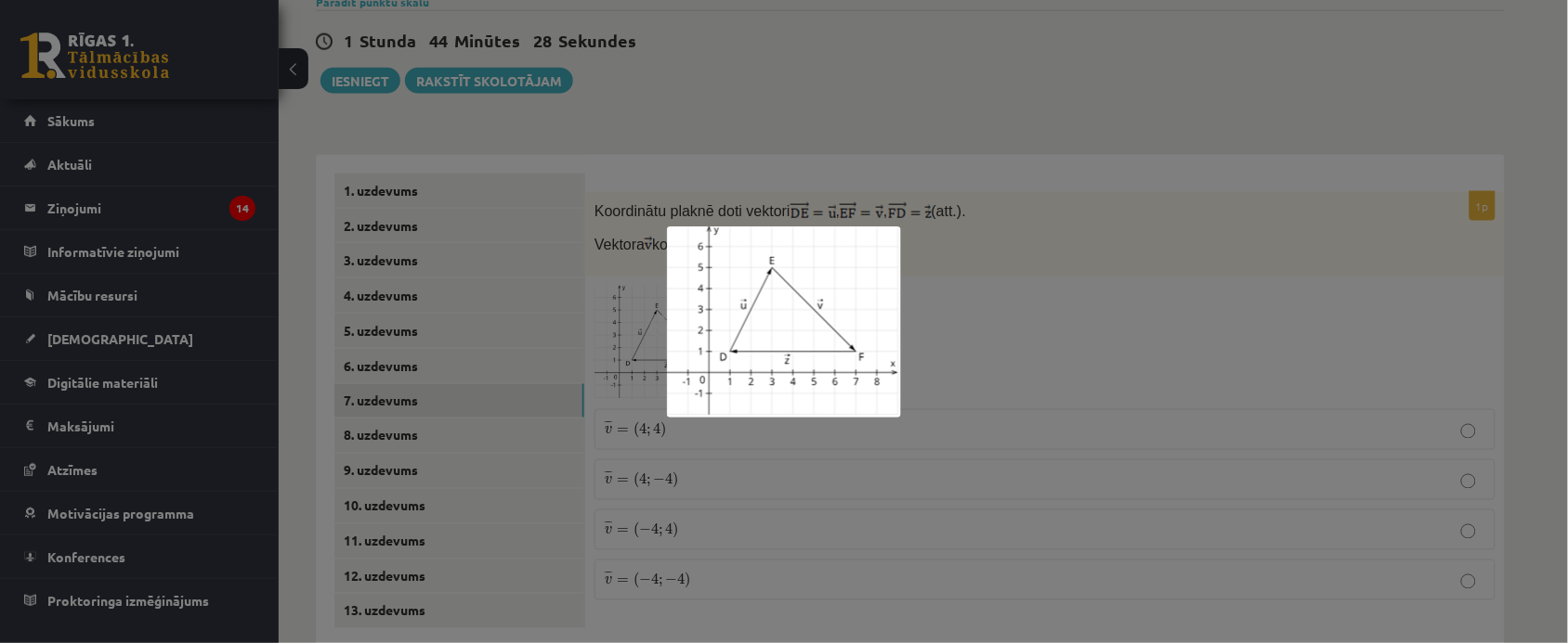
click at [548, 241] on div at bounding box center [784, 322] width 1568 height 643
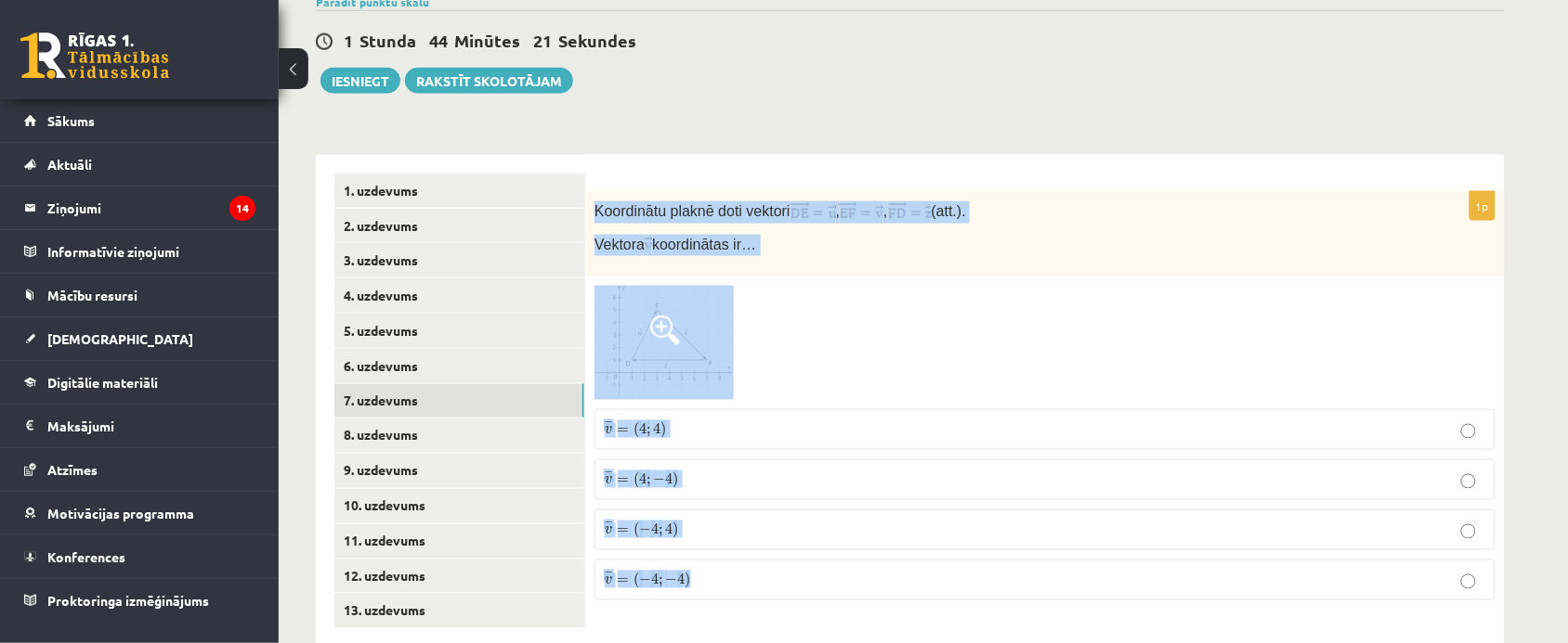
drag, startPoint x: 593, startPoint y: 163, endPoint x: 738, endPoint y: 541, distance: 404.9
click at [738, 541] on div "1p Koordinātu plaknē doti vektori , , (att.). Vektora koordinātas ir… ¯ ¯ ¯ v =…" at bounding box center [1044, 404] width 920 height 423
copy div "Koordinātu plaknē doti vektori , , (att.). Vektora koordinātas ir… ¯ ¯ ¯ v = ( …"
click at [829, 322] on div at bounding box center [1045, 342] width 901 height 114
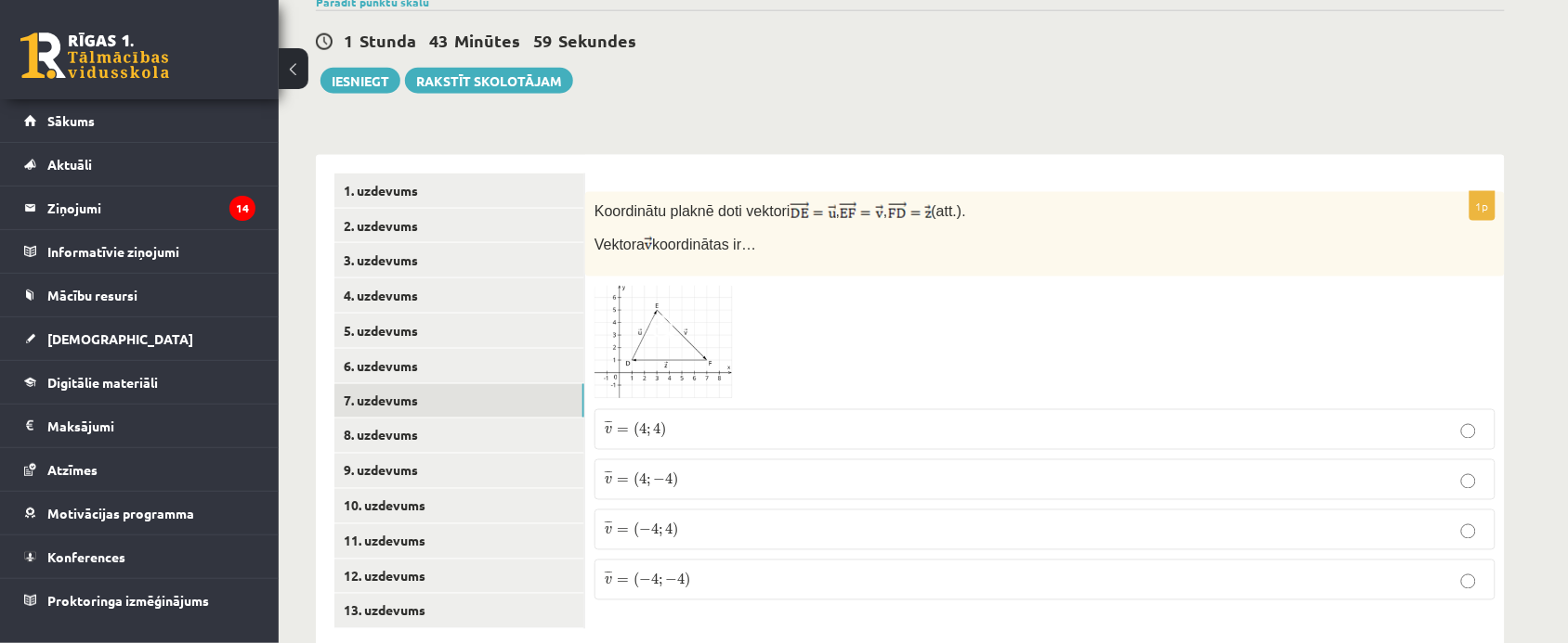
click at [734, 470] on p "¯ ¯ ¯ v = ( 4 ; − 4 ) v ¯ = ( 4 ; − 4 )" at bounding box center [1045, 480] width 881 height 21
click at [414, 418] on link "8. uzdevums" at bounding box center [459, 435] width 249 height 35
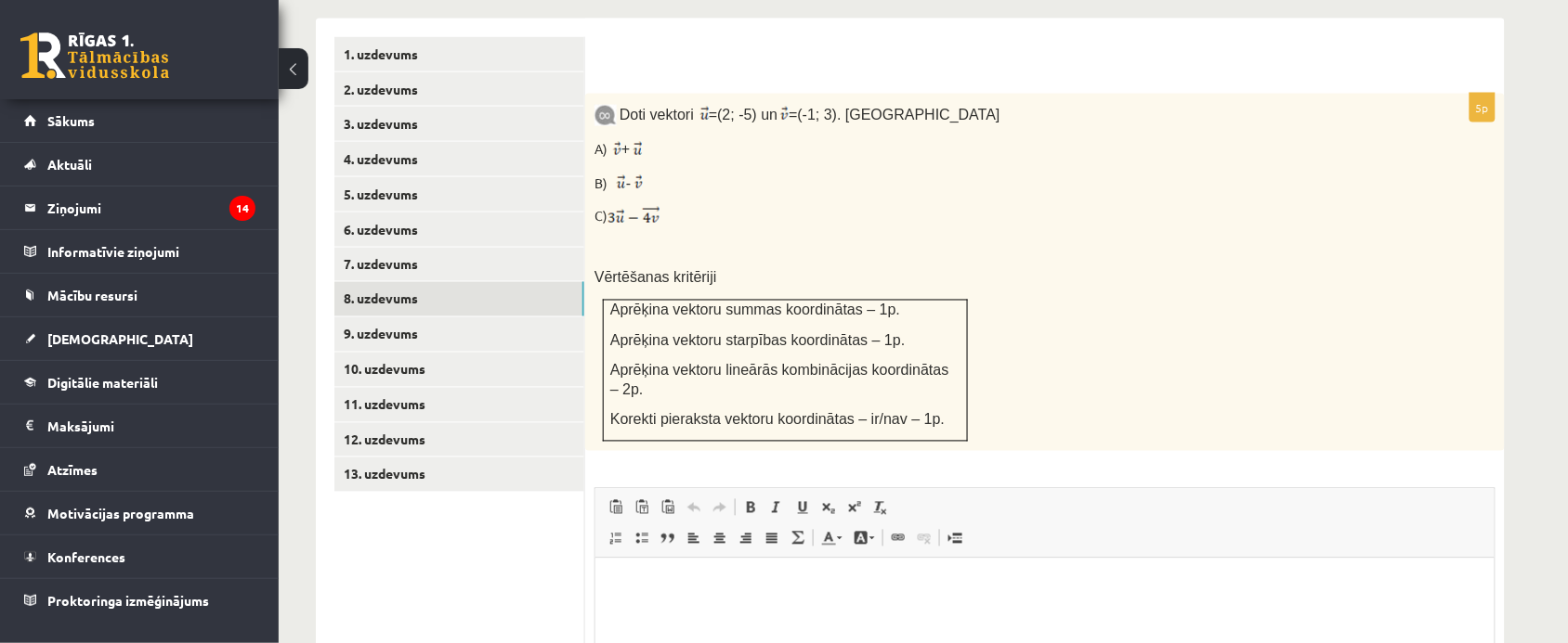
scroll to position [778, 0]
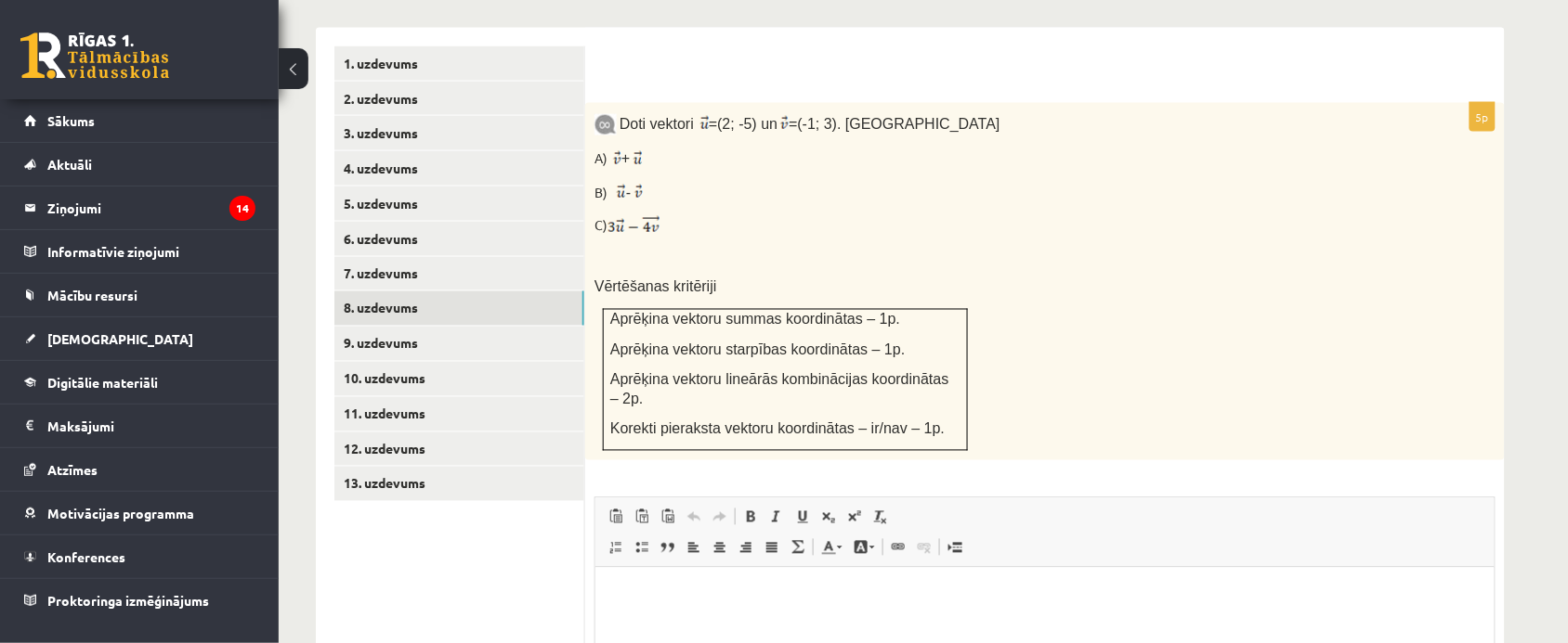
click at [602, 114] on img at bounding box center [606, 125] width 23 height 22
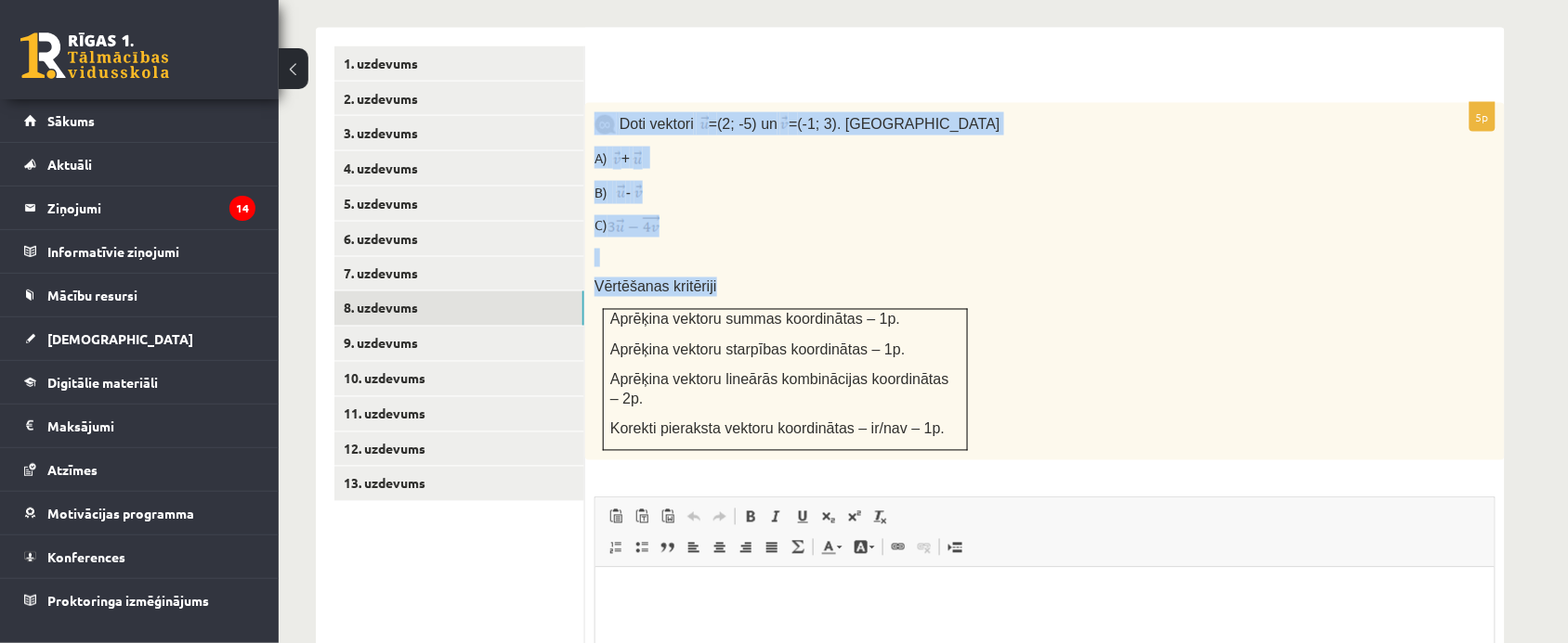
drag, startPoint x: 588, startPoint y: 75, endPoint x: 992, endPoint y: 327, distance: 476.2
click at [987, 322] on div "Doti vektori = (2; -5) un = (-1; 3). [GEOGRAPHIC_DATA] A) + B) - C) Vērtēšanas …" at bounding box center [1044, 281] width 920 height 357
click at [988, 249] on p at bounding box center [999, 258] width 809 height 19
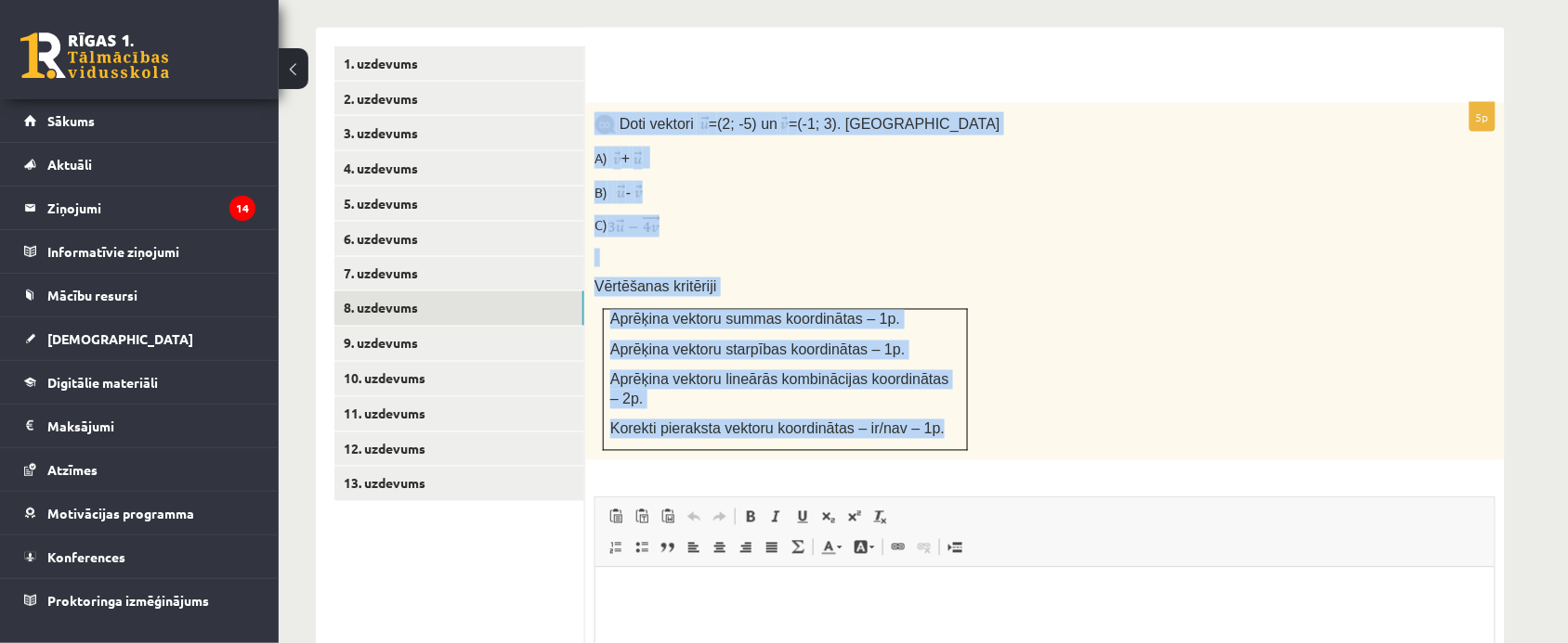
drag, startPoint x: 591, startPoint y: 71, endPoint x: 952, endPoint y: 367, distance: 466.8
click at [952, 367] on div "Doti vektori = (2; -5) un = (-1; 3). [GEOGRAPHIC_DATA] A) + B) - C) Vērtēšanas …" at bounding box center [1044, 281] width 920 height 357
copy div "Doti vektori = (2; -5) un = (-1; 3). Aprēķini A) + B) - C) Vērtēšanas kritēriji…"
click at [1040, 278] on p "Vērtēšanas kritēriji" at bounding box center [999, 288] width 809 height 20
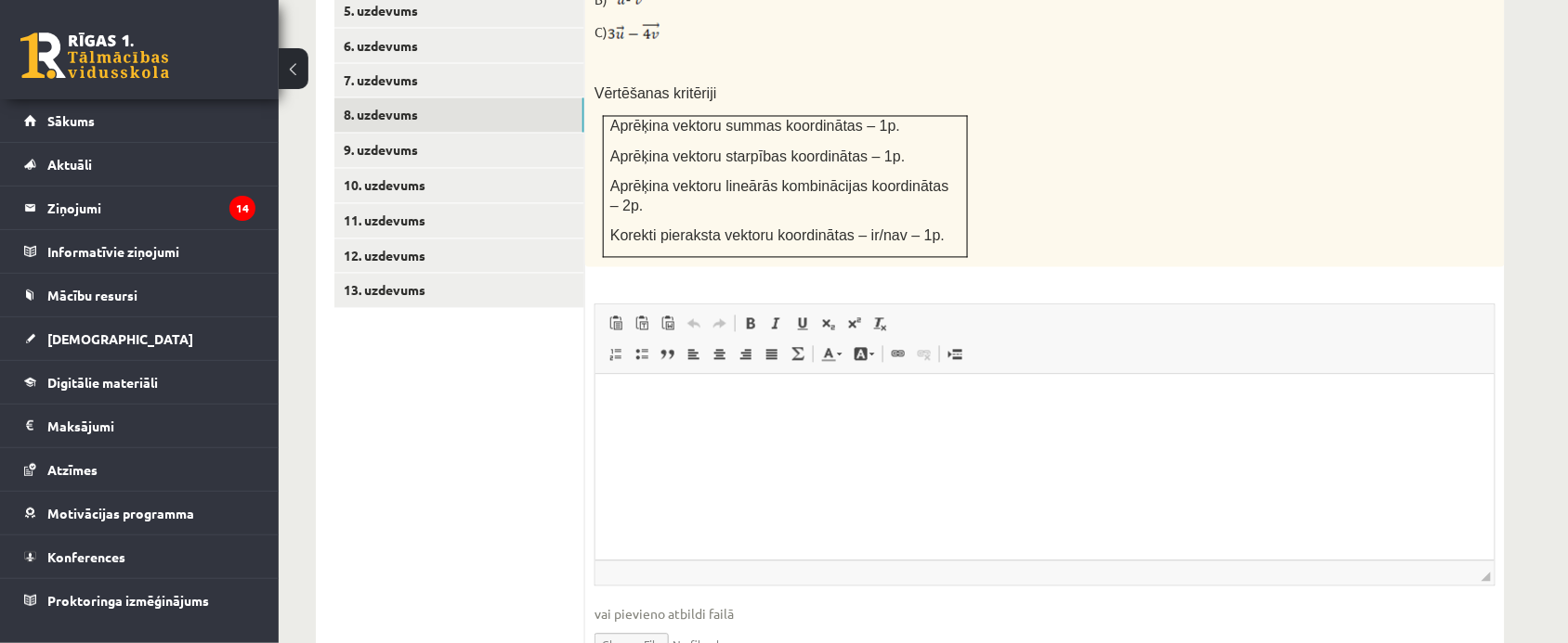
scroll to position [1010, 0]
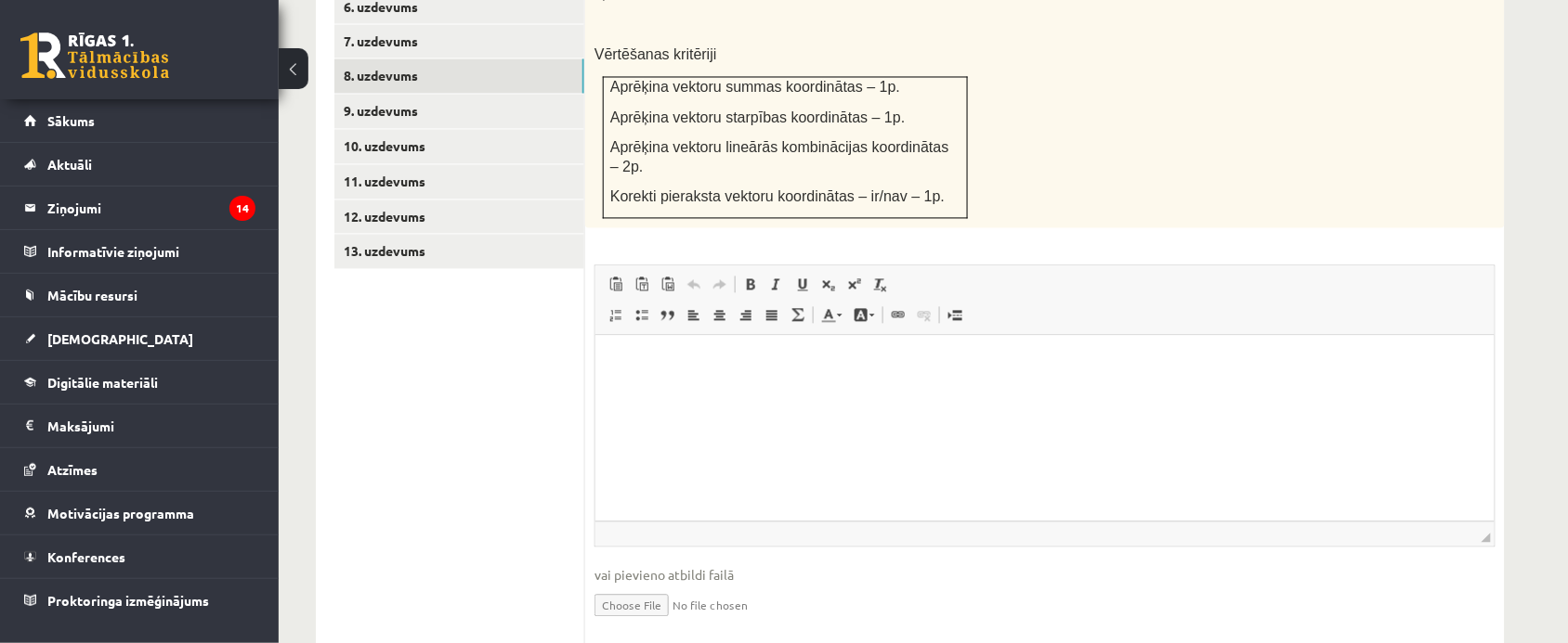
click at [873, 392] on html at bounding box center [1044, 363] width 899 height 56
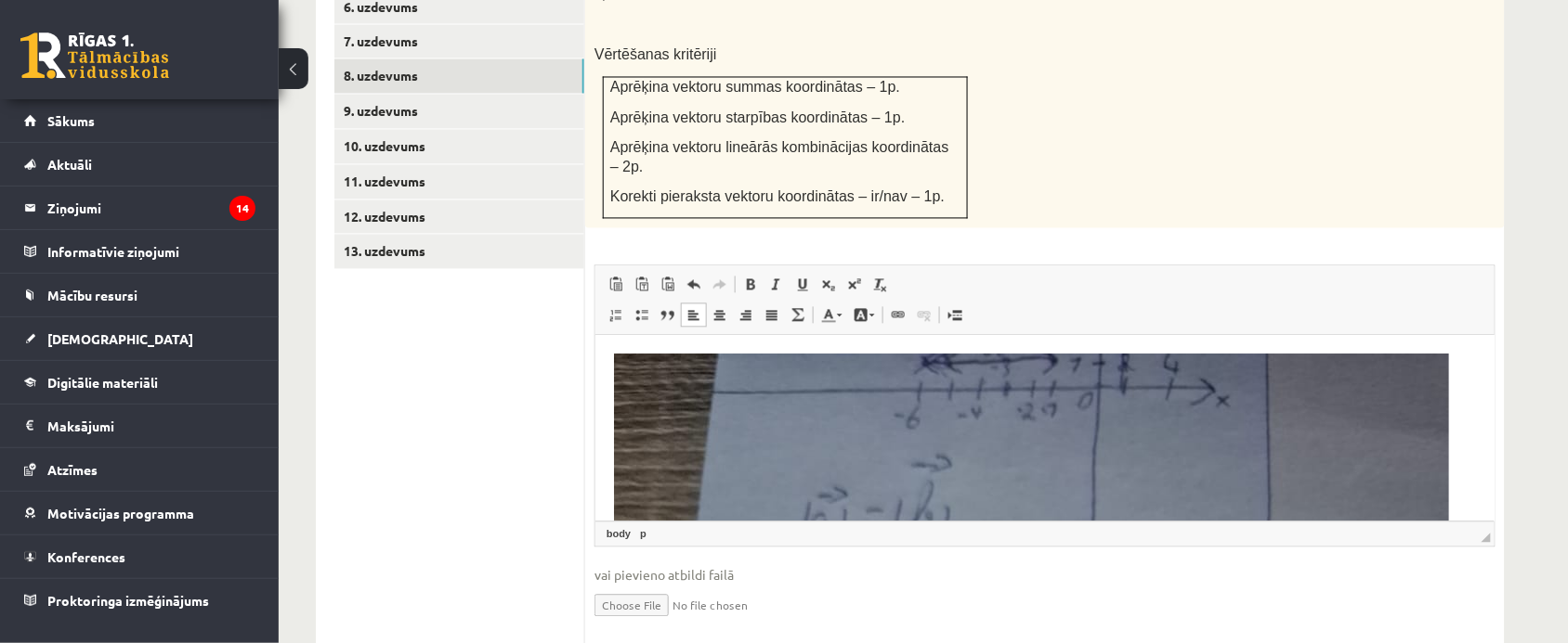
click at [525, 395] on ul "1. uzdevums 2. uzdevums 3. uzdevums 4. uzdevums 5. uzdevums 6. uzdevums 7. uzde…" at bounding box center [459, 232] width 250 height 838
click at [439, 95] on link "9. uzdevums" at bounding box center [459, 112] width 249 height 35
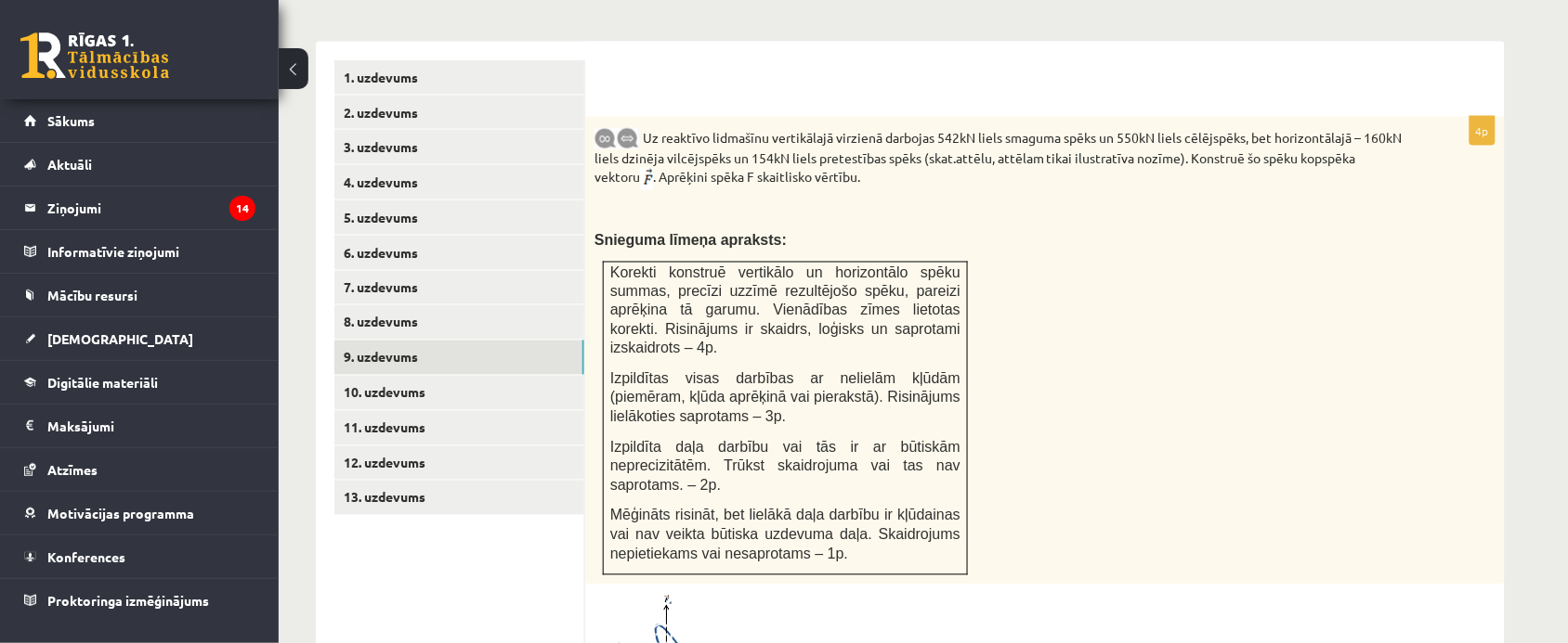
scroll to position [804, 0]
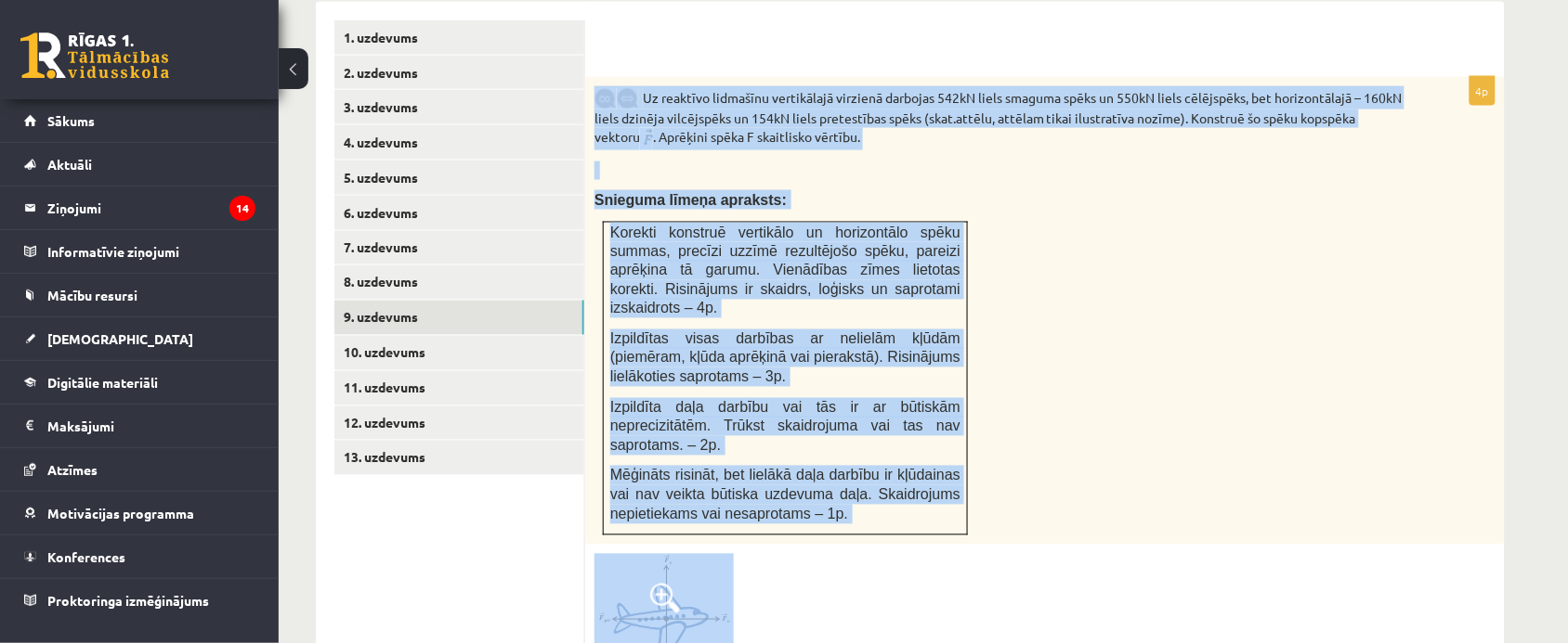
drag, startPoint x: 593, startPoint y: 48, endPoint x: 815, endPoint y: 549, distance: 548.0
click at [815, 549] on div "4p Uz reaktīvo lidmašīnu vertikālajā virzienā darbojas 542kN liels smaguma spēk…" at bounding box center [1044, 595] width 920 height 1035
click at [815, 554] on div at bounding box center [1045, 620] width 901 height 133
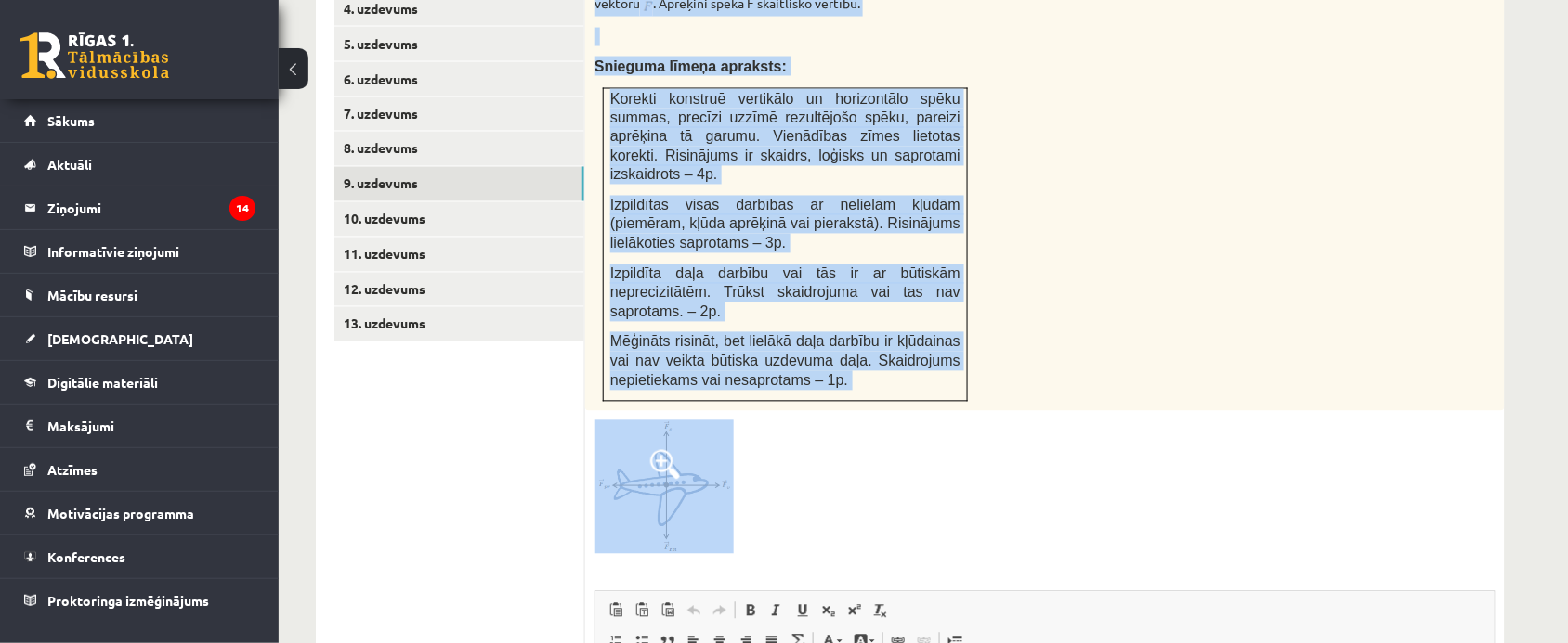
scroll to position [959, 0]
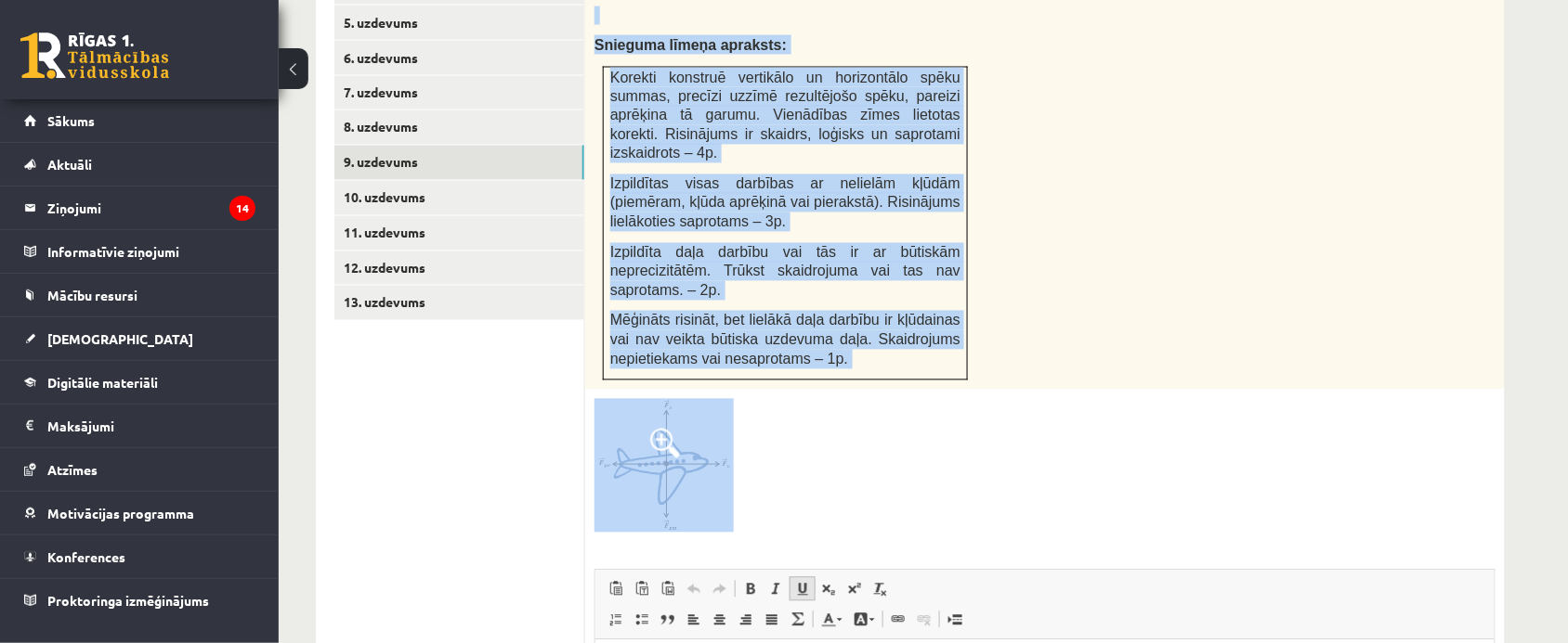
drag, startPoint x: 588, startPoint y: 47, endPoint x: 796, endPoint y: 517, distance: 514.0
click at [796, 553] on div "4p Uz reaktīvo lidmašīnu vertikālajā virzienā darbojas 542kN liels smaguma spēk…" at bounding box center [1044, 439] width 920 height 1035
click at [796, 472] on div "4p Uz reaktīvo lidmašīnu vertikālajā virzienā darbojas 542kN liels smaguma spēk…" at bounding box center [1044, 439] width 920 height 1035
click at [795, 461] on div at bounding box center [1045, 466] width 901 height 133
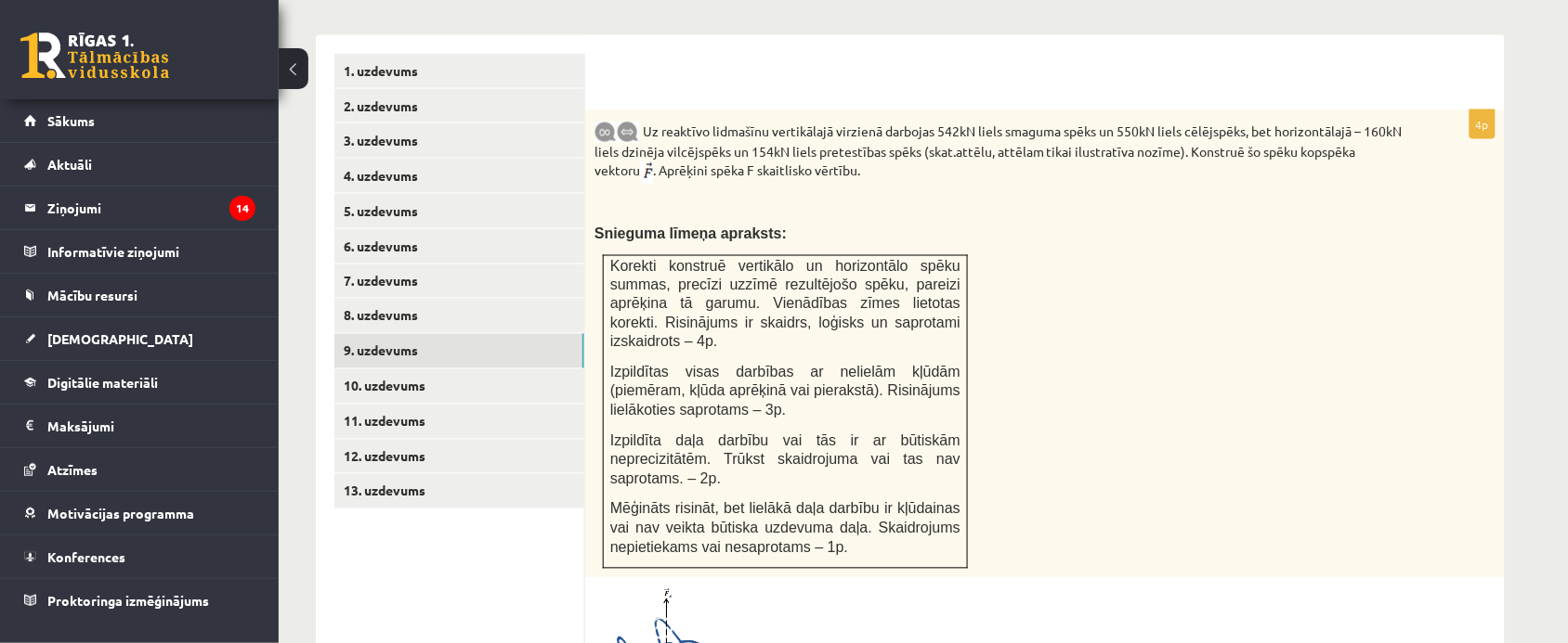
scroll to position [611, 0]
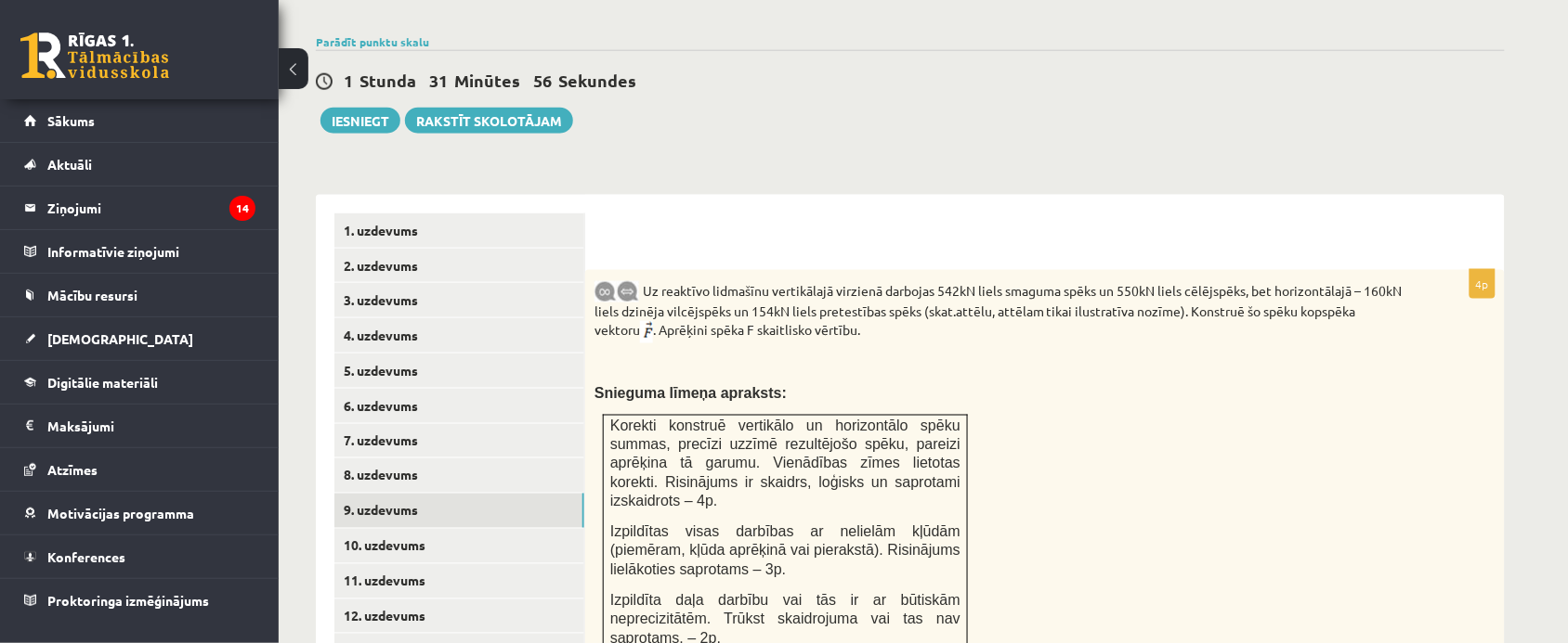
drag, startPoint x: 606, startPoint y: 250, endPoint x: 662, endPoint y: 295, distance: 71.8
click at [773, 417] on span "Korekti konstruē vertikālo un horizontālo spēku summas, precīzi uzzīmē rezultēj…" at bounding box center [786, 463] width 350 height 92
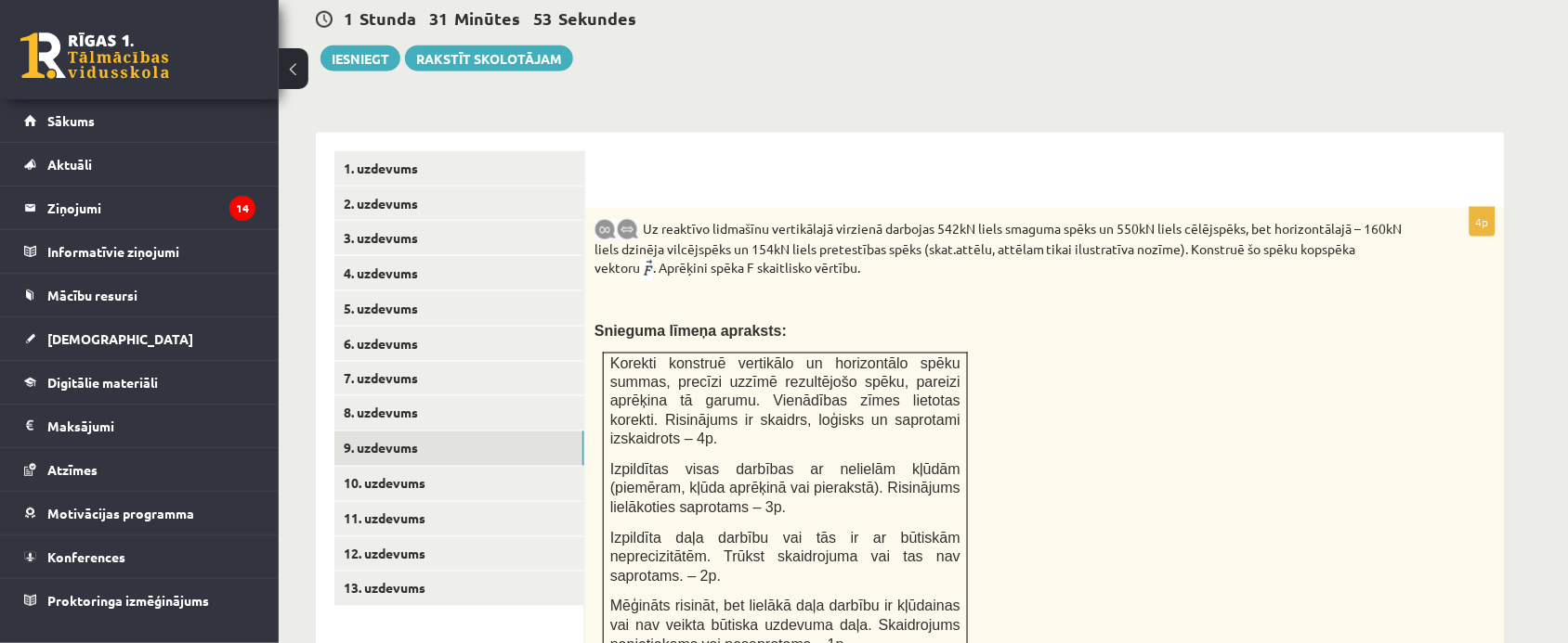
scroll to position [727, 0]
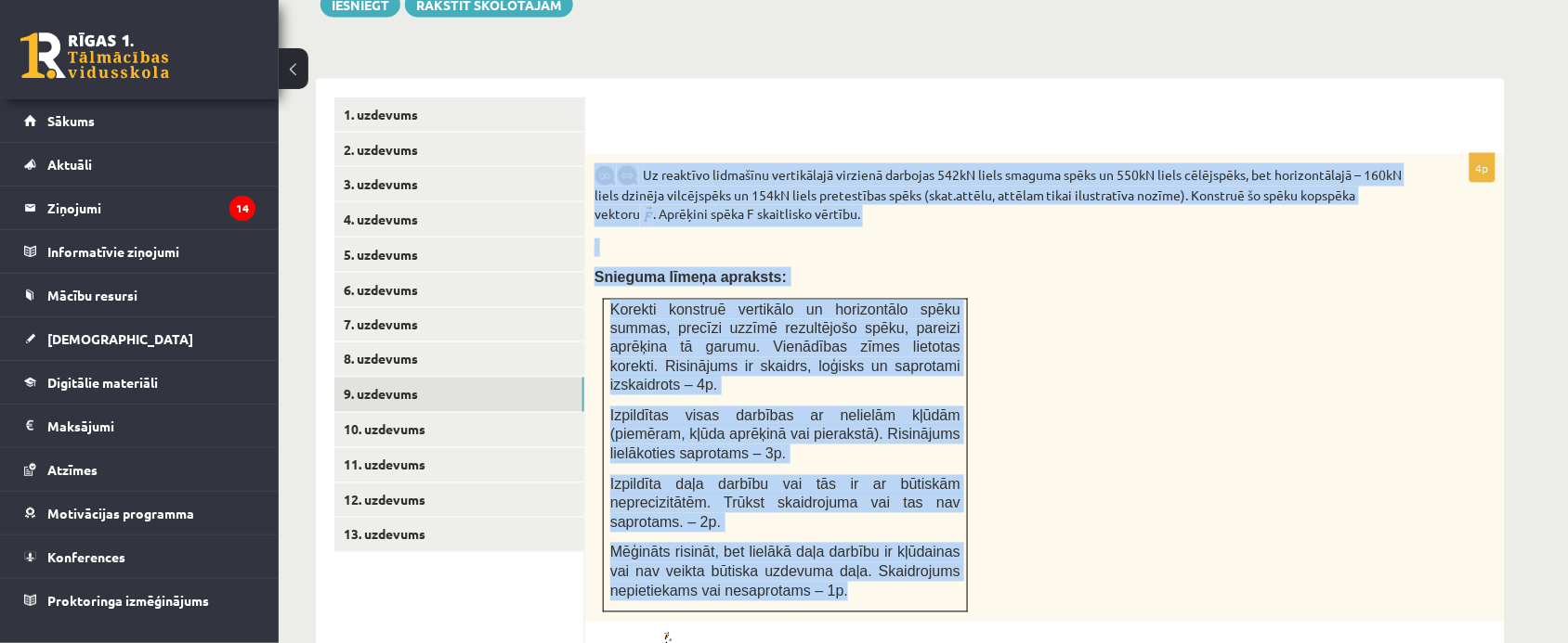
drag, startPoint x: 592, startPoint y: 127, endPoint x: 833, endPoint y: 530, distance: 469.6
click at [833, 530] on div "Uz reaktīvo lidmašīnu vertikālajā virzienā darbojas 542kN liels smaguma spēks u…" at bounding box center [1044, 388] width 920 height 468
copy div "Lo ipsumdol sitametco adipiscinge seddoeiu temporin 679uT labor etdolor magna a…"
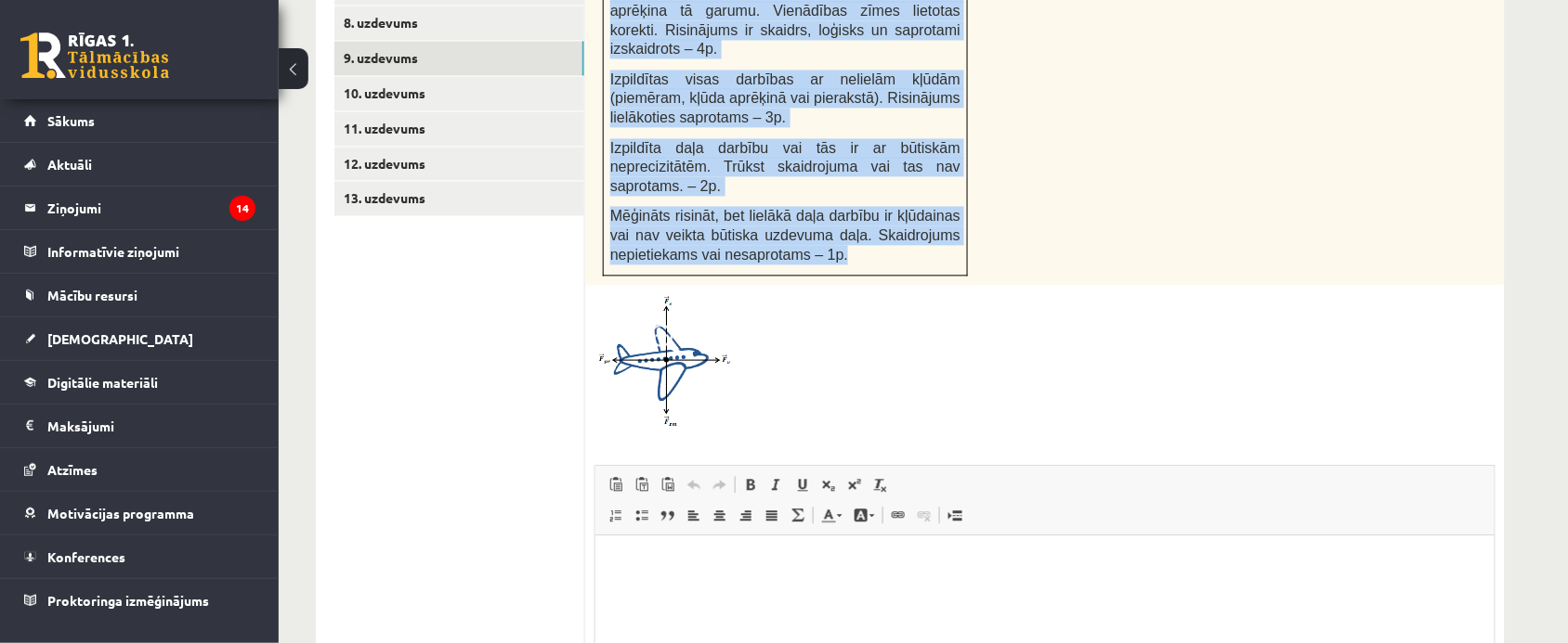
scroll to position [1075, 0]
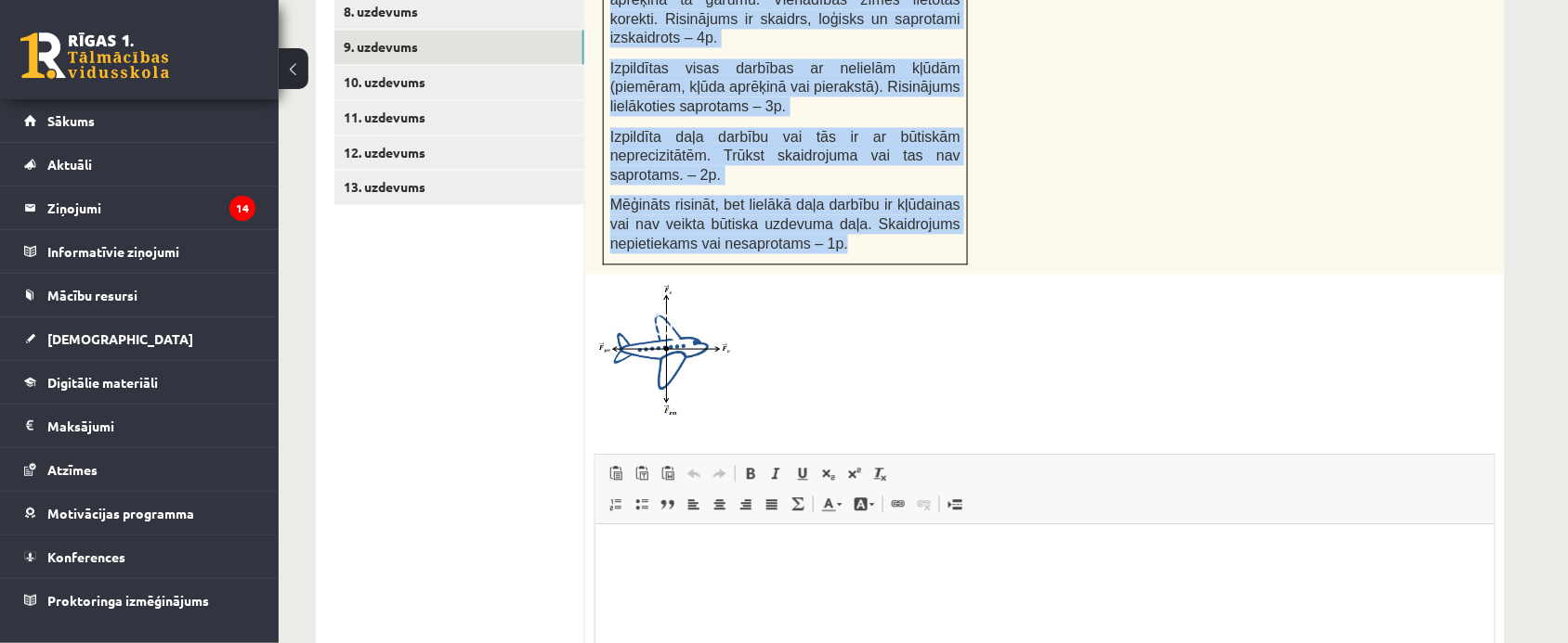
click at [665, 322] on img at bounding box center [664, 349] width 140 height 133
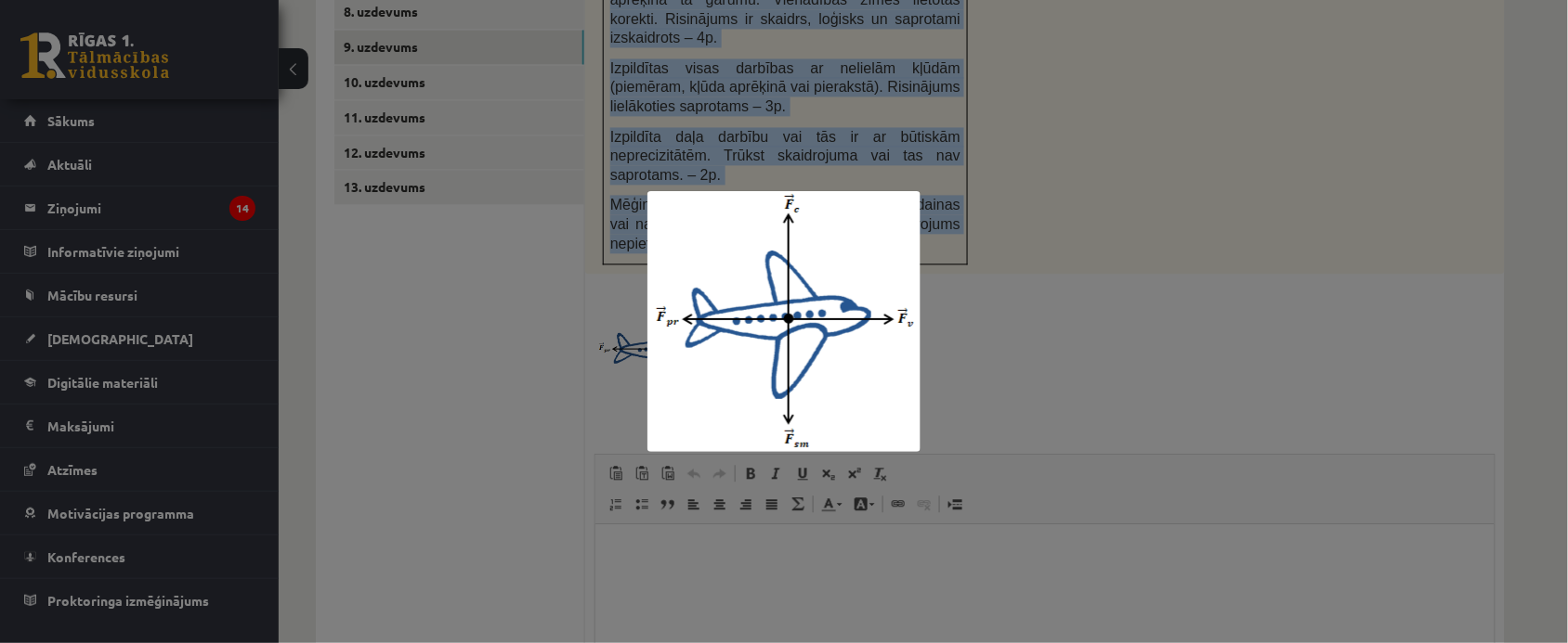
click at [829, 321] on img at bounding box center [784, 322] width 273 height 261
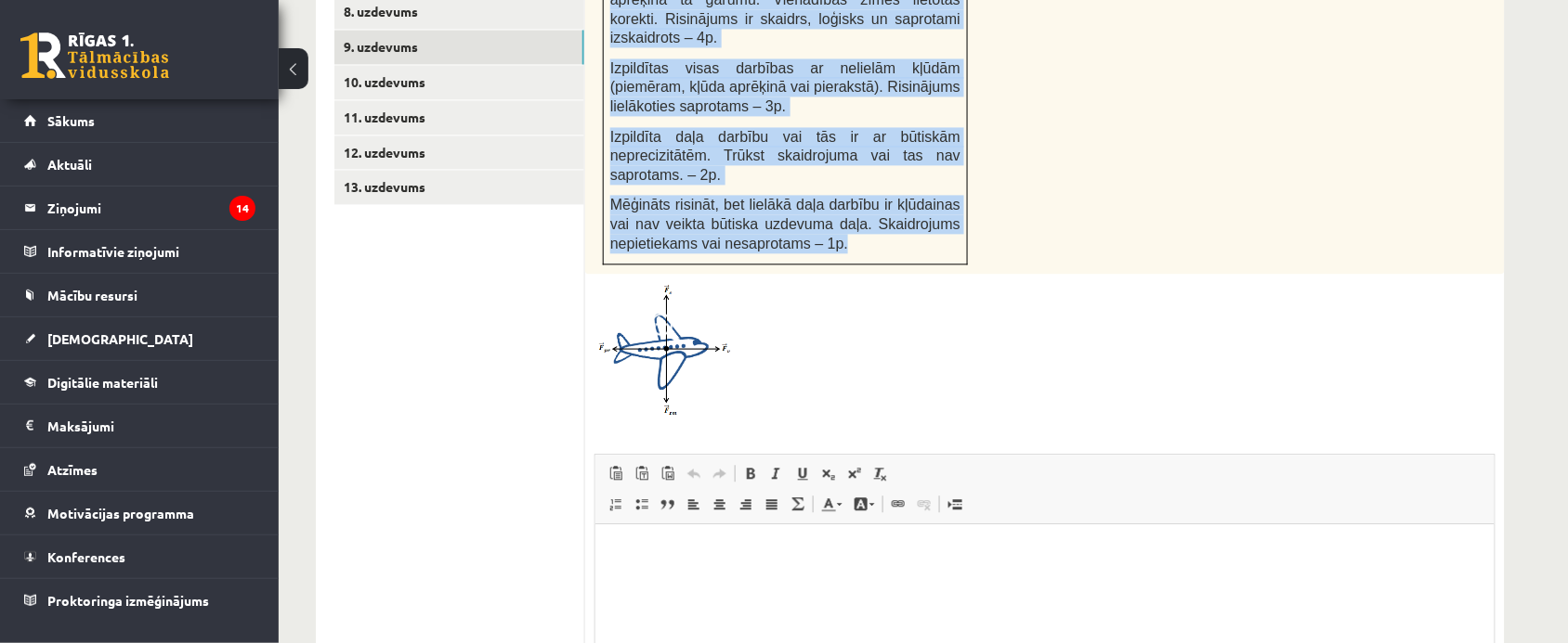
drag, startPoint x: 829, startPoint y: 321, endPoint x: 657, endPoint y: 290, distance: 174.8
click at [657, 290] on img at bounding box center [664, 349] width 140 height 133
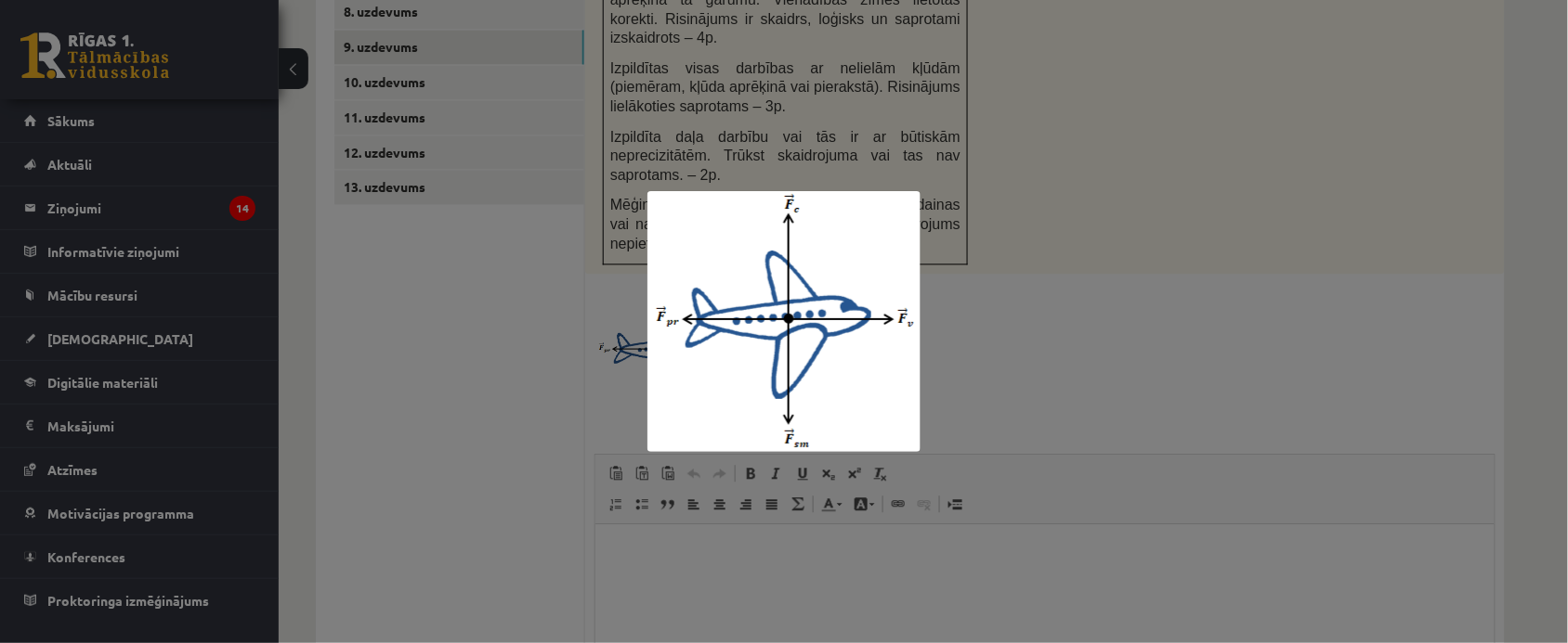
click at [1033, 177] on div at bounding box center [784, 322] width 1568 height 643
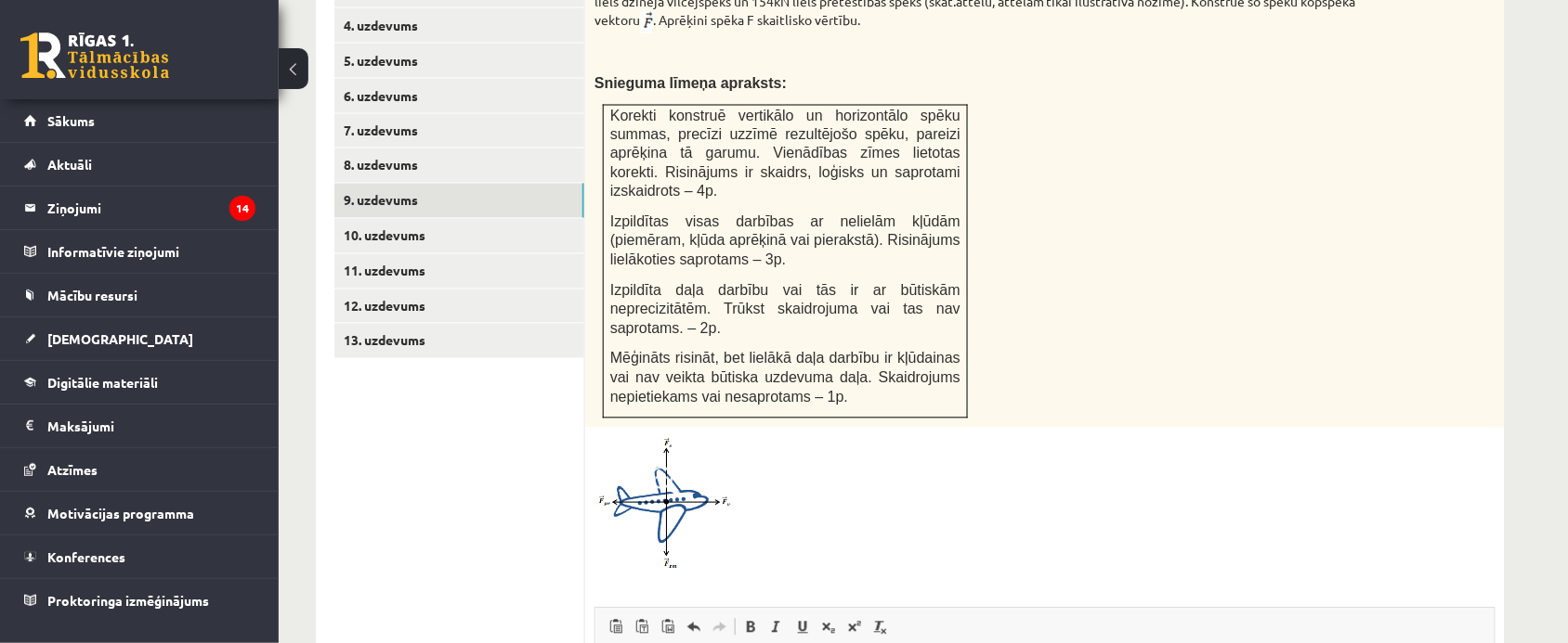
scroll to position [920, 0]
click at [364, 220] on link "10. uzdevums" at bounding box center [459, 236] width 249 height 35
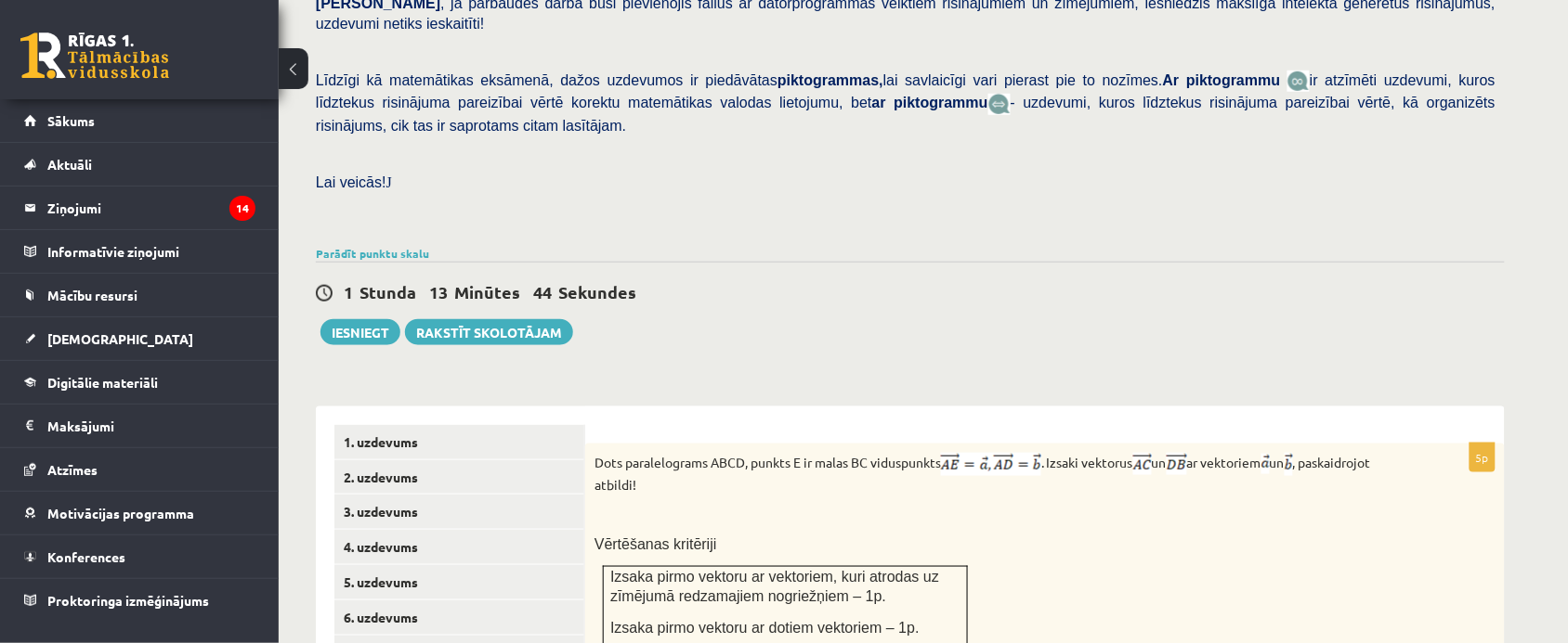
scroll to position [724, 0]
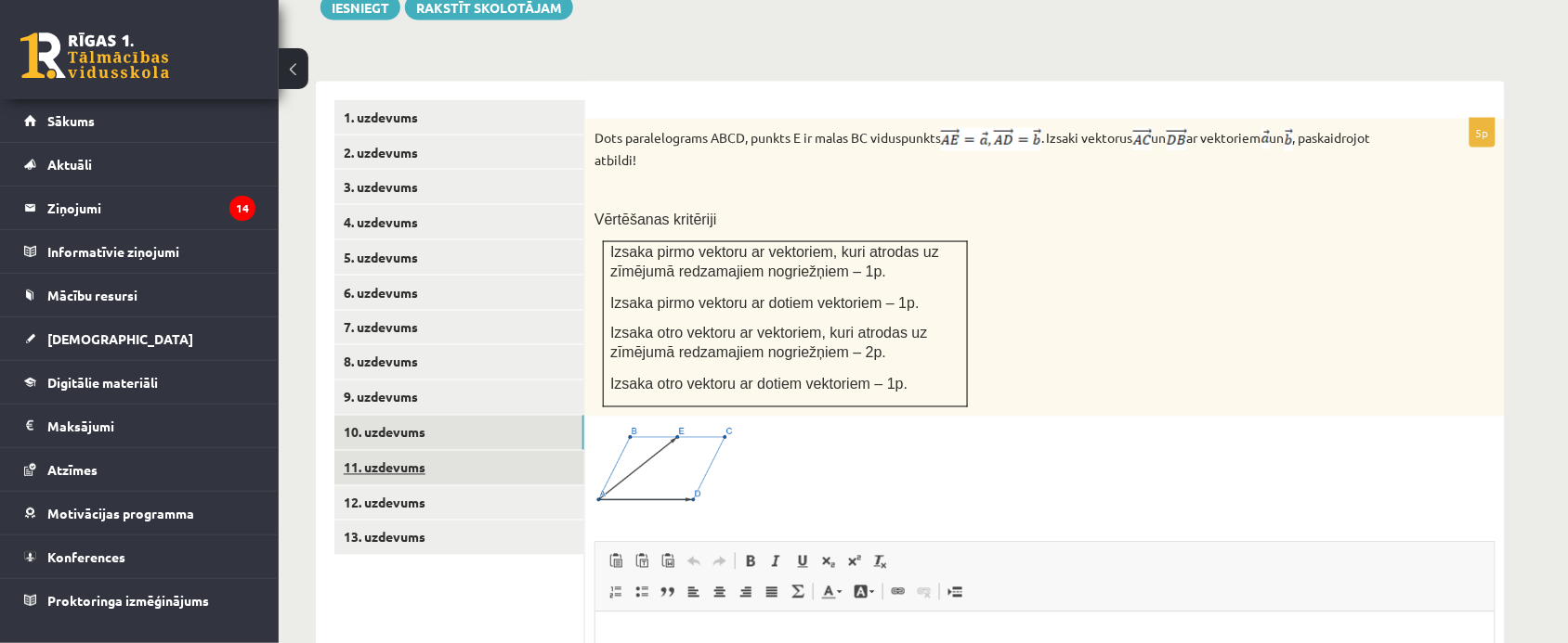
click at [430, 451] on link "11. uzdevums" at bounding box center [459, 468] width 249 height 35
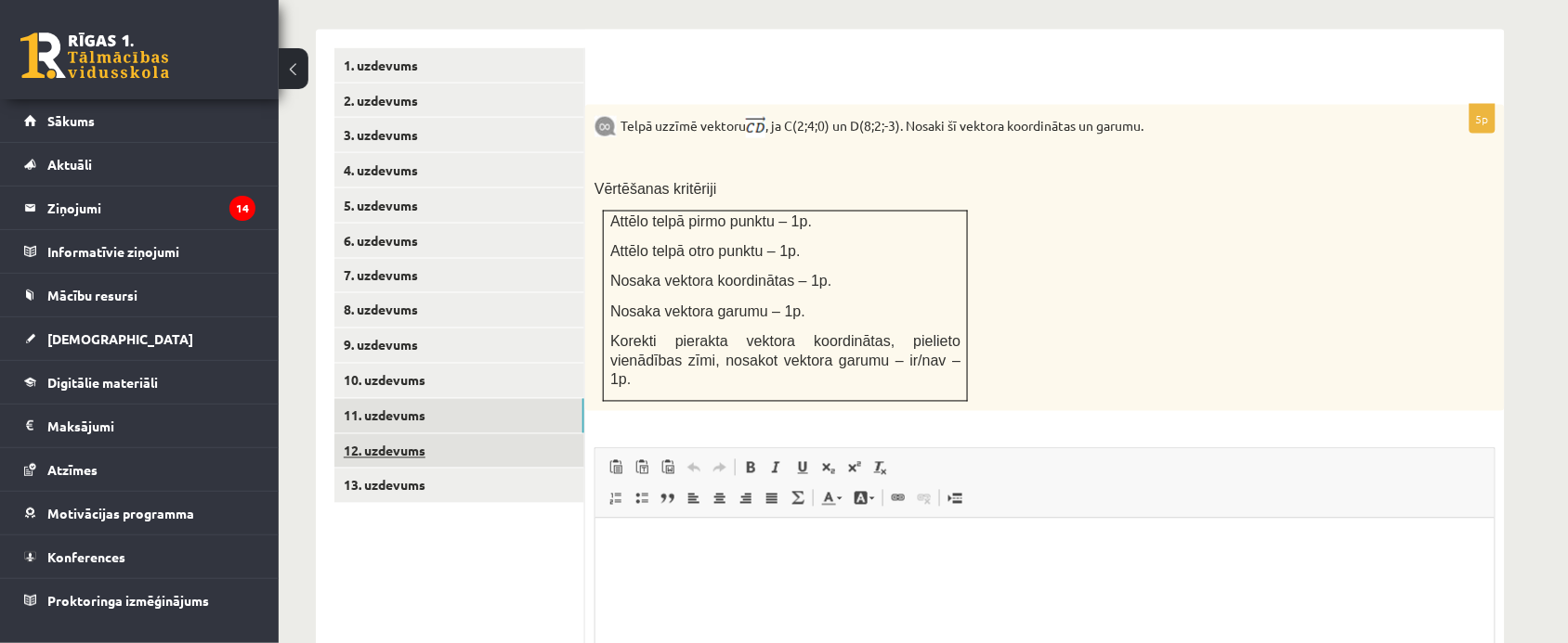
scroll to position [0, 0]
click at [423, 434] on link "12. uzdevums" at bounding box center [459, 451] width 249 height 35
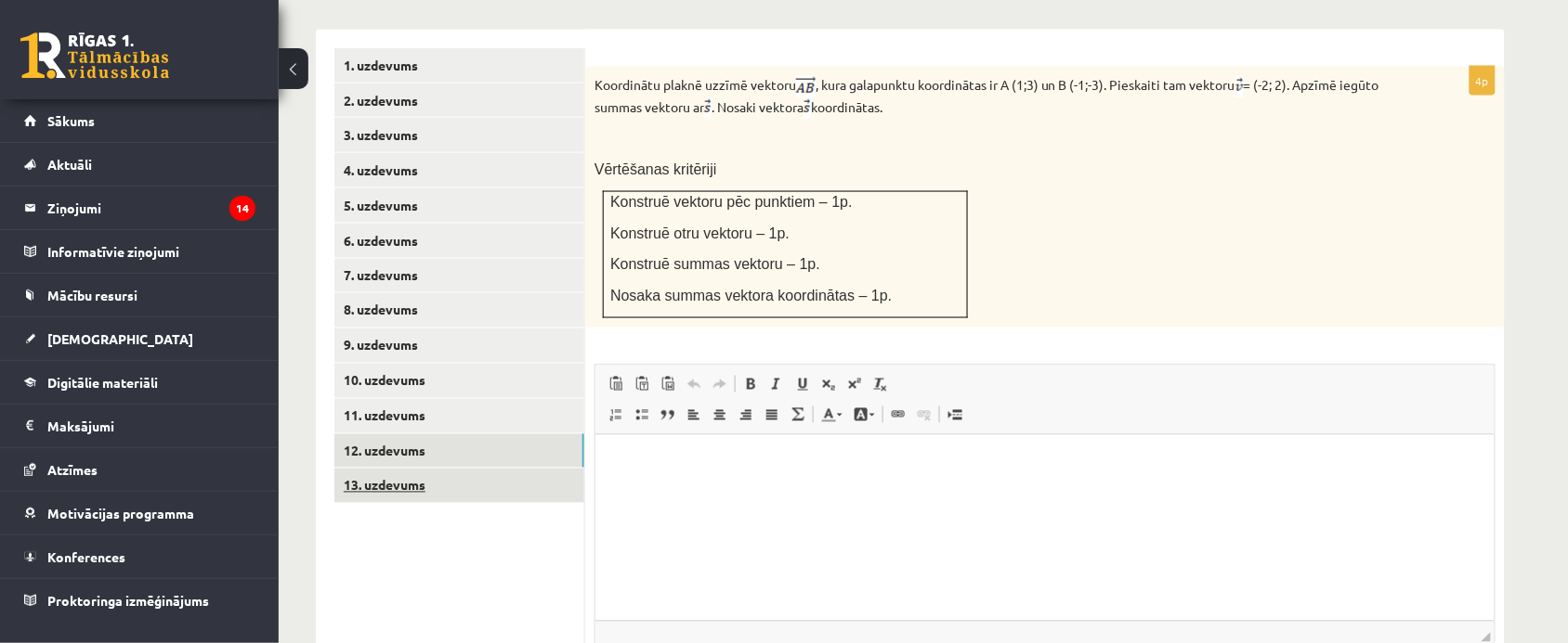
click at [395, 469] on link "13. uzdevums" at bounding box center [459, 486] width 249 height 35
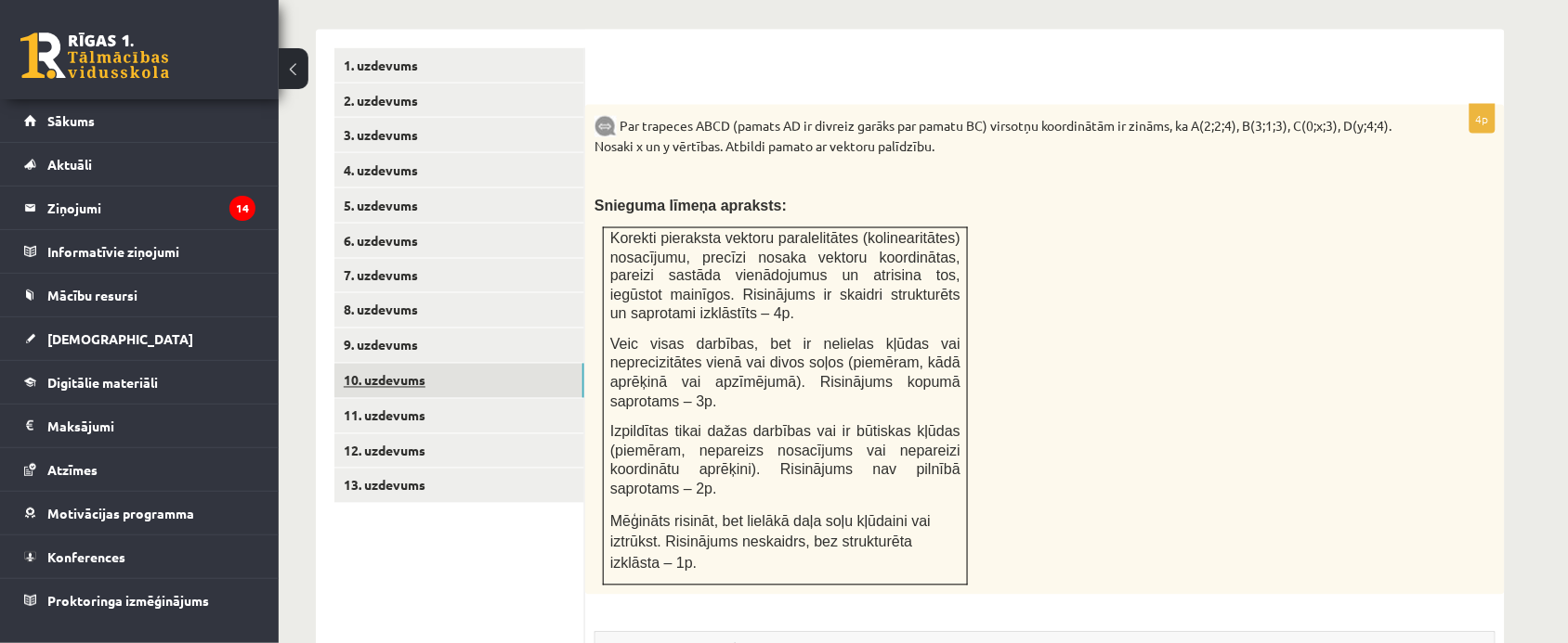
click at [383, 364] on link "10. uzdevums" at bounding box center [459, 381] width 249 height 35
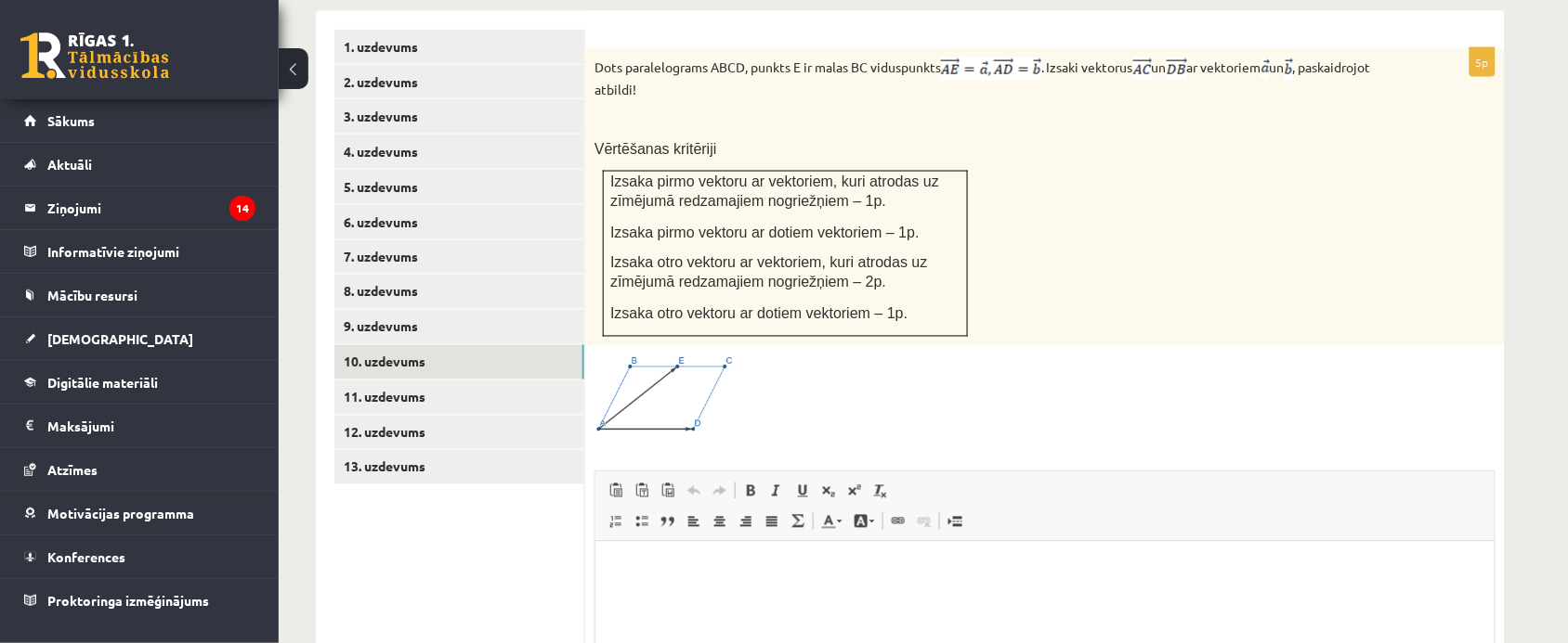
scroll to position [793, 0]
click at [686, 369] on img at bounding box center [664, 396] width 140 height 80
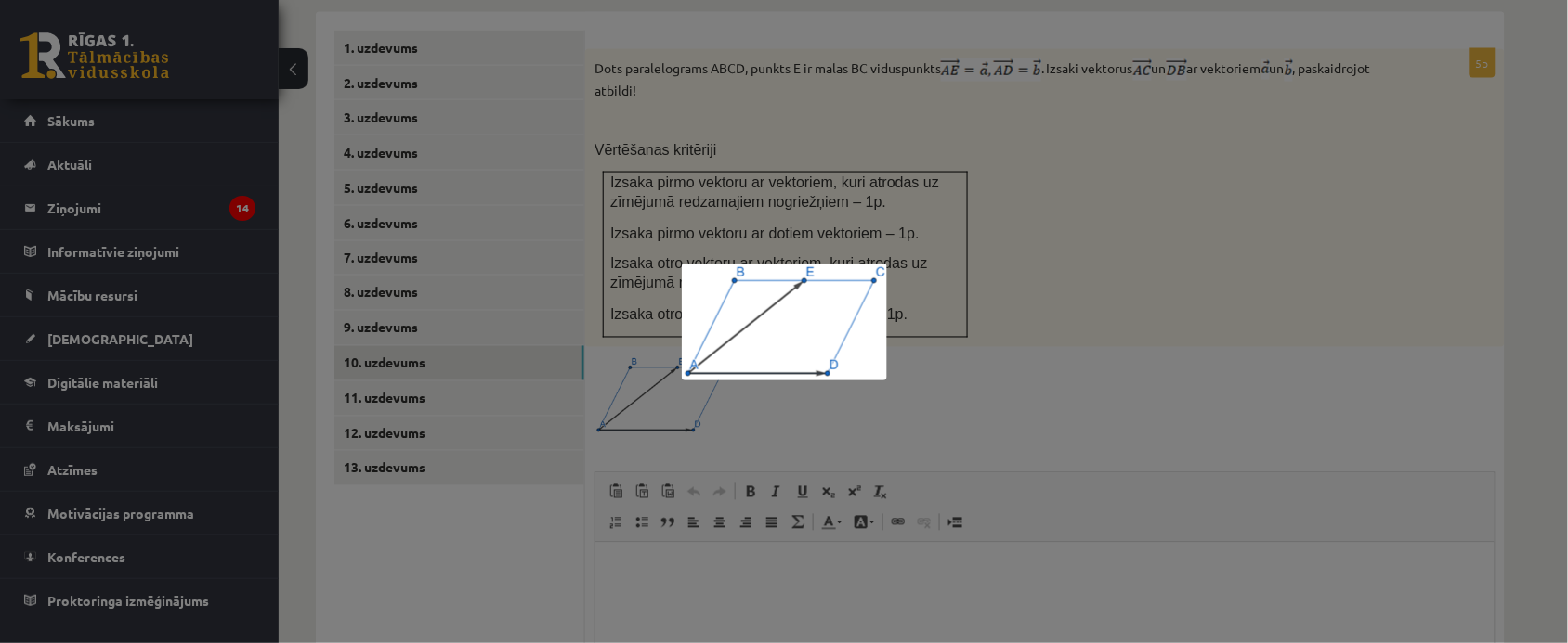
click at [1002, 177] on div at bounding box center [784, 322] width 1568 height 643
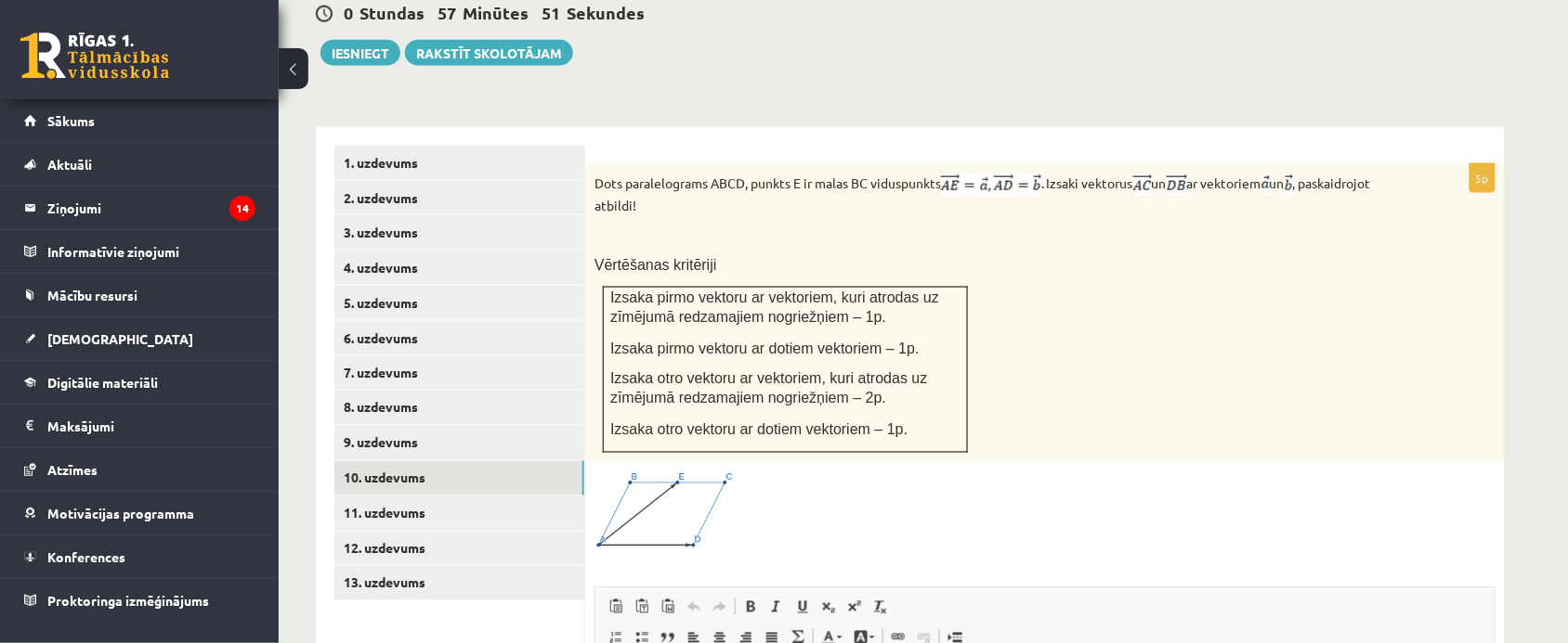
scroll to position [678, 0]
click at [657, 503] on span at bounding box center [665, 517] width 30 height 30
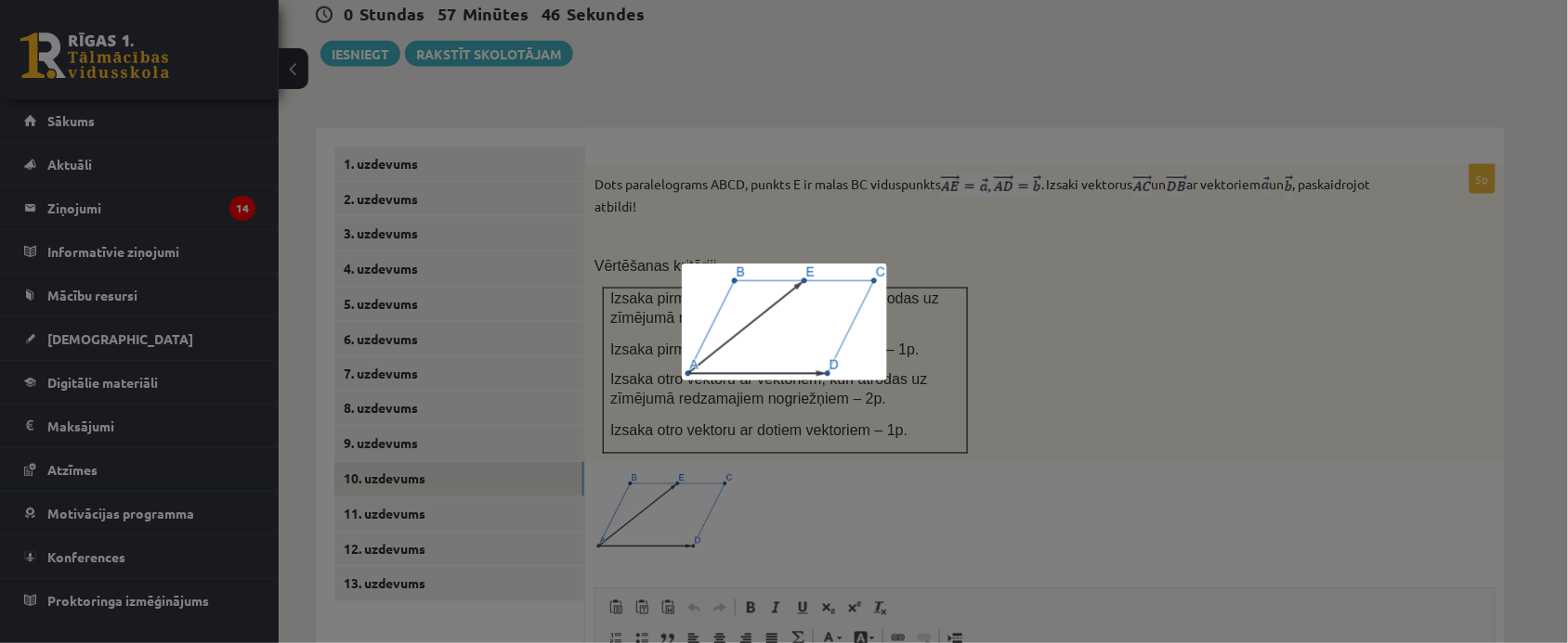
click at [693, 393] on div at bounding box center [784, 322] width 1568 height 643
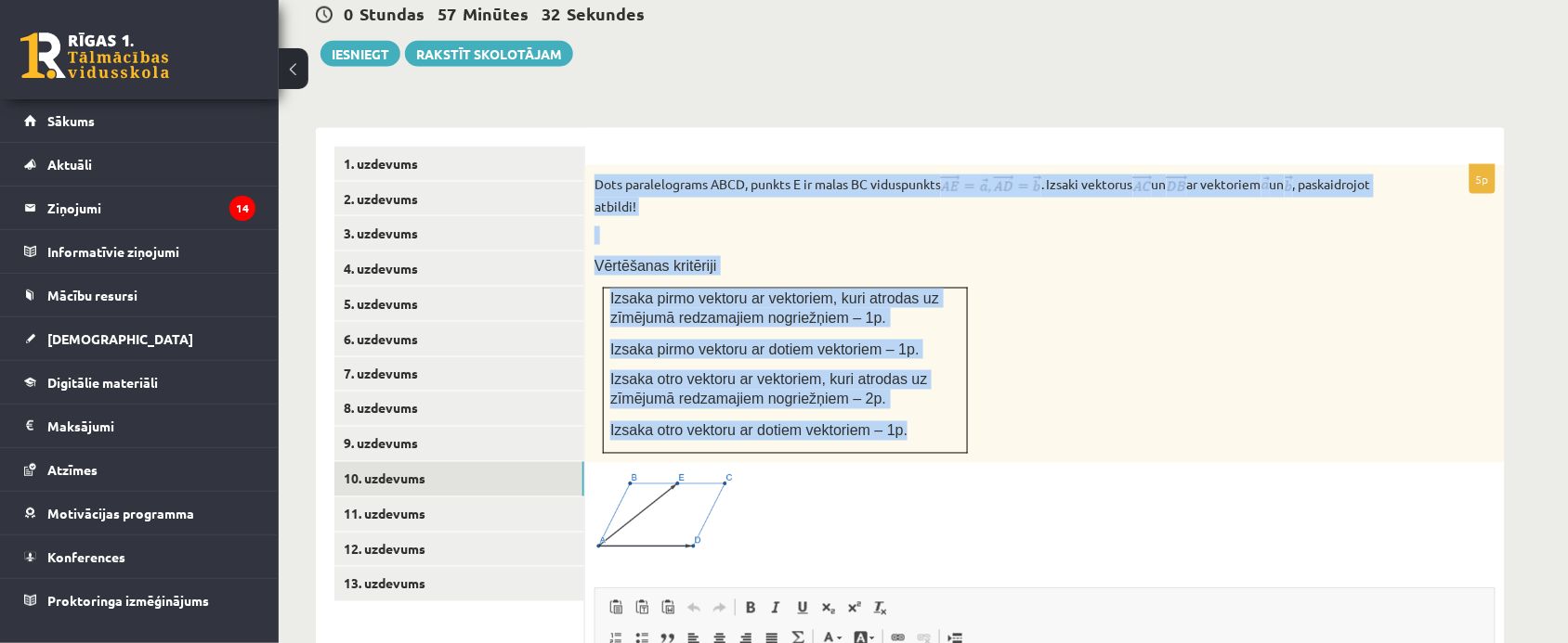
drag, startPoint x: 588, startPoint y: 137, endPoint x: 923, endPoint y: 401, distance: 426.5
click at [923, 401] on div "Dots paralelograms ABCD, punkts E ir malas BC viduspunkts . Izsaki vektorus un …" at bounding box center [1044, 314] width 920 height 298
copy div "Dots paralelograms ABCD, punkts E ir malas BC viduspunkts . Izsaki vektorus un …"
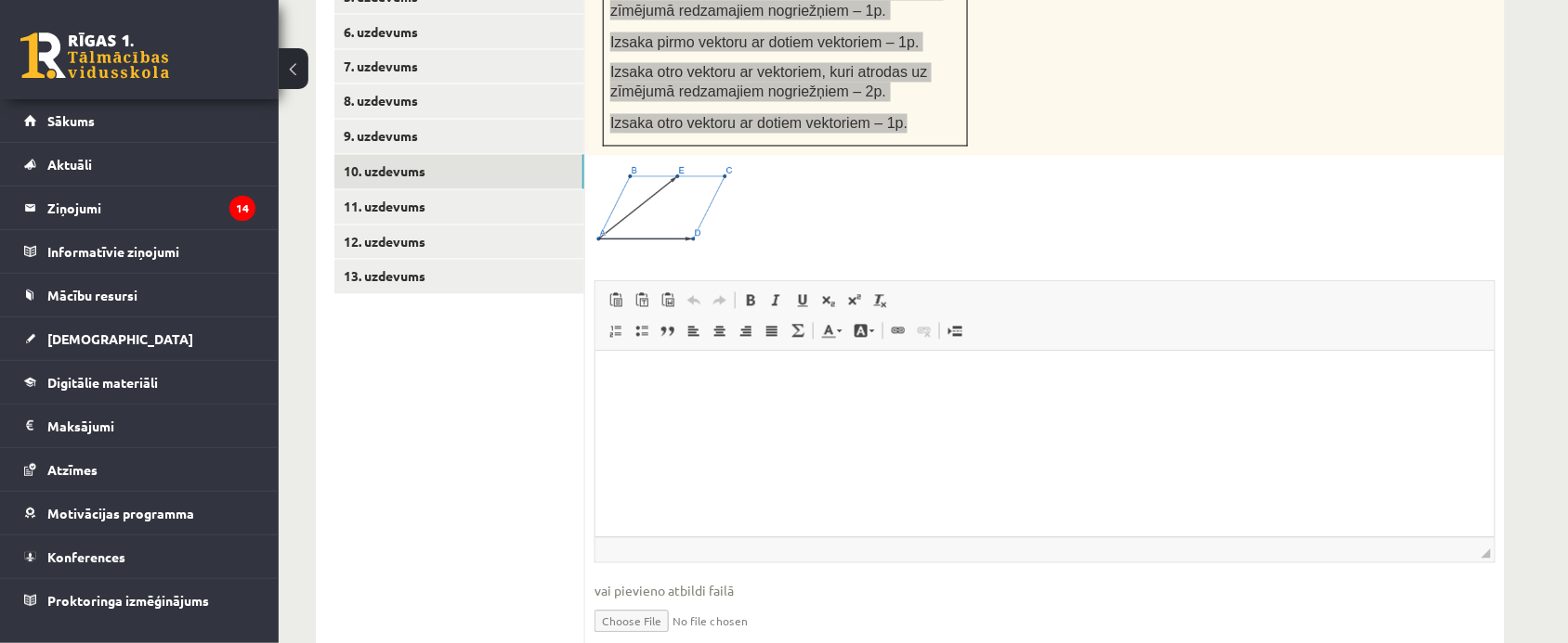
scroll to position [1026, 0]
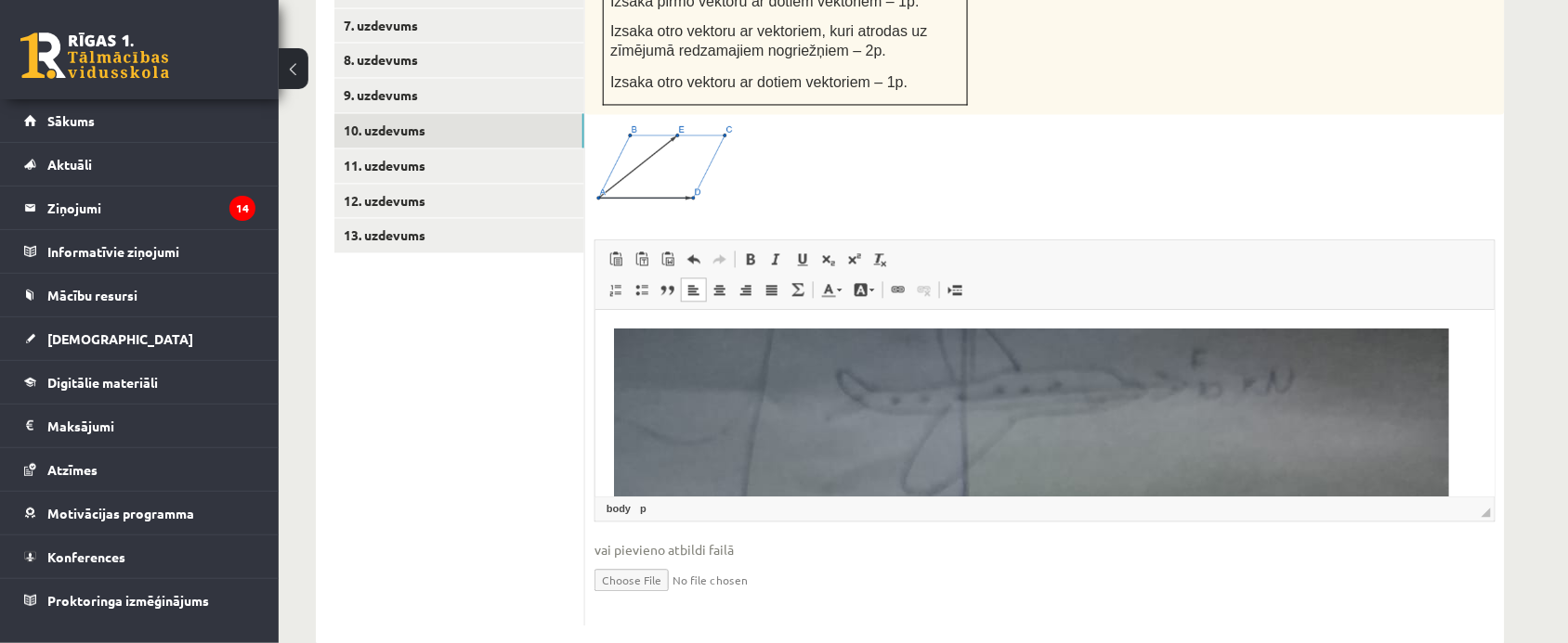
click at [498, 293] on ul "1. uzdevums 2. uzdevums 3. uzdevums 4. uzdevums 5. uzdevums 6. uzdevums 7. uzde…" at bounding box center [459, 213] width 250 height 829
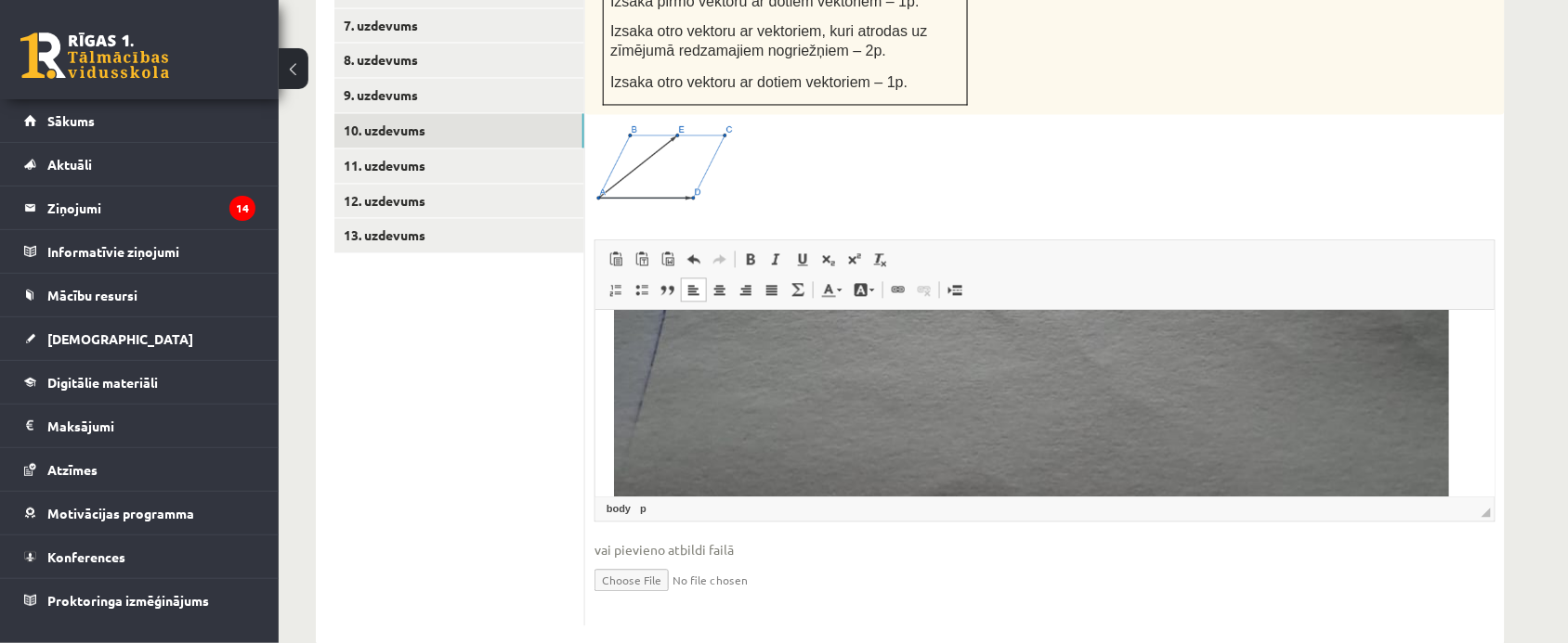
scroll to position [929, 0]
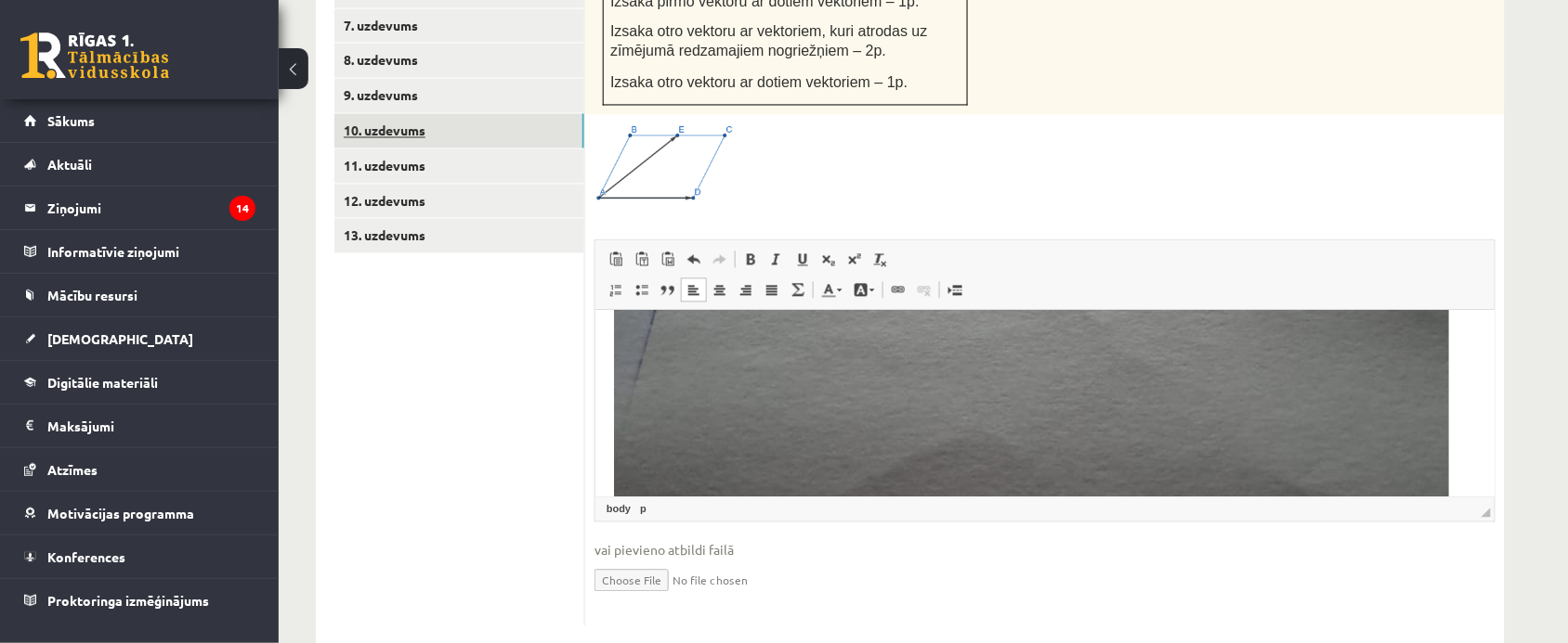
click at [433, 114] on link "10. uzdevums" at bounding box center [459, 131] width 249 height 35
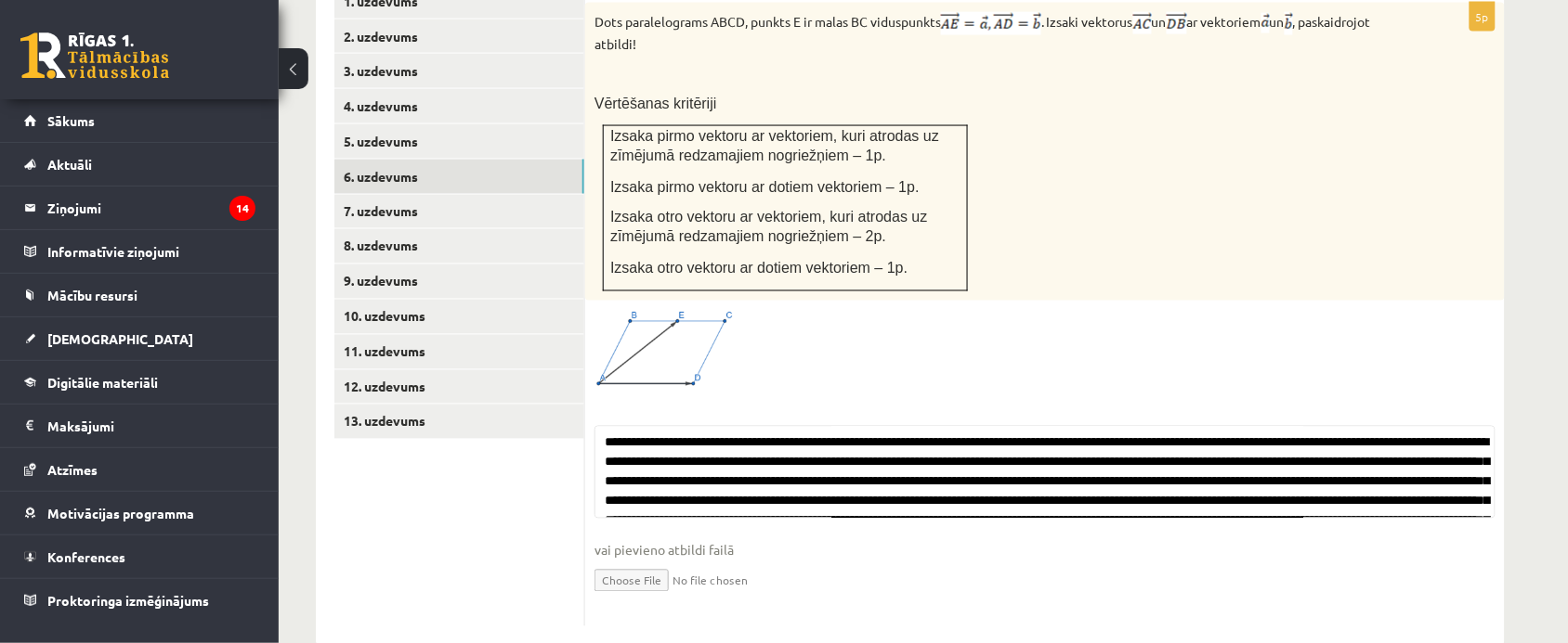
click at [434, 159] on link "6. uzdevums" at bounding box center [459, 176] width 249 height 35
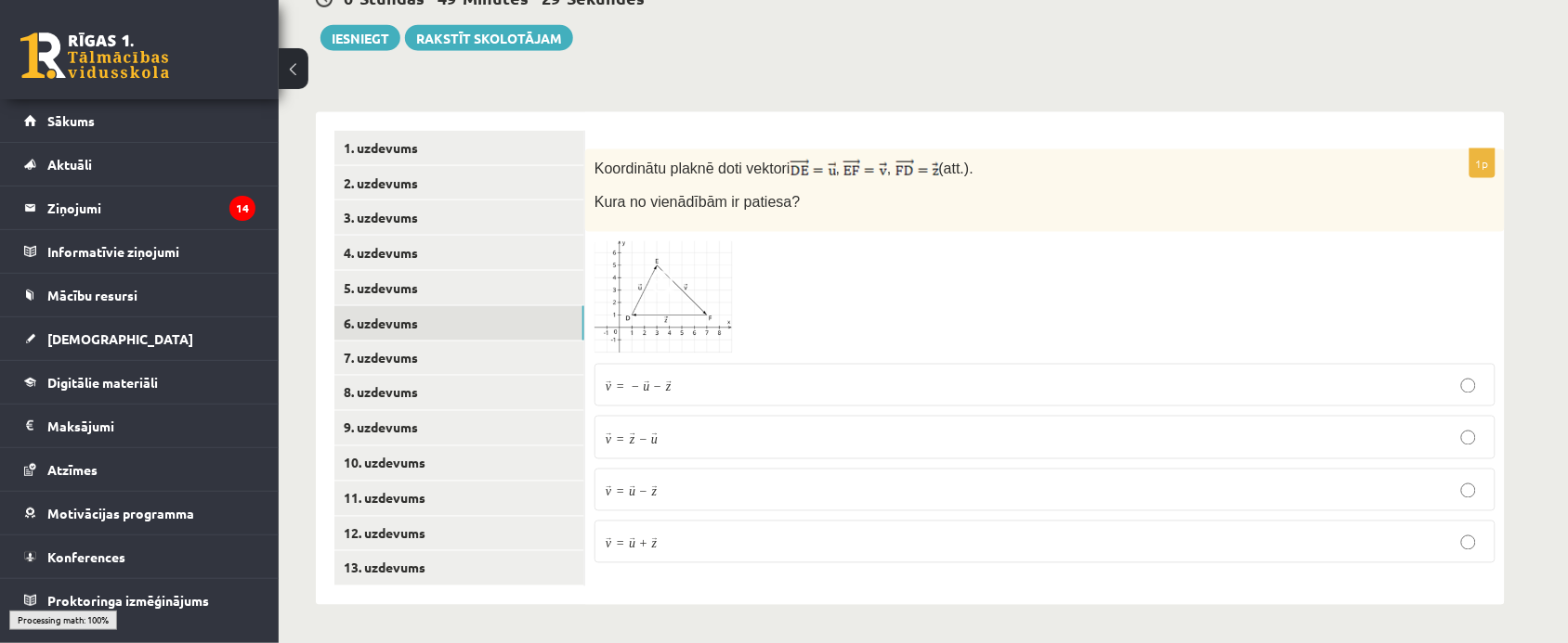
scroll to position [651, 0]
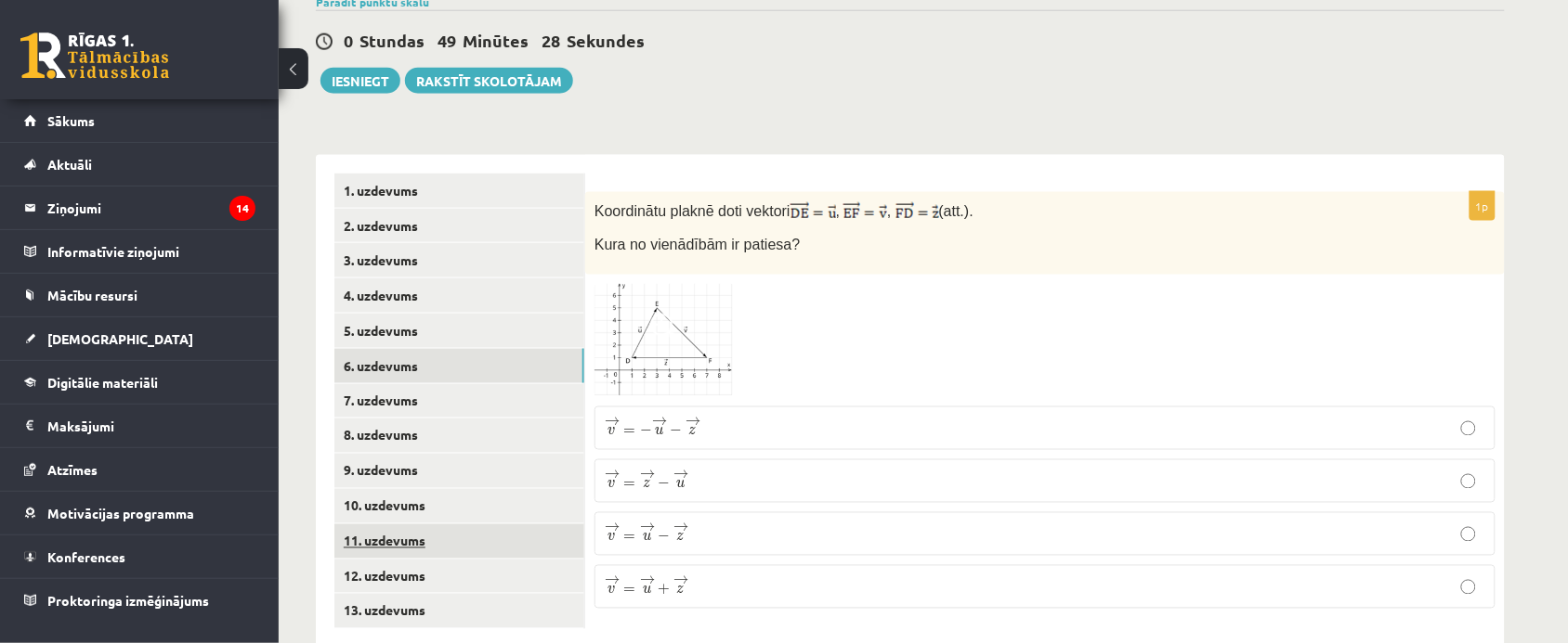
click at [386, 524] on link "11. uzdevums" at bounding box center [459, 541] width 249 height 35
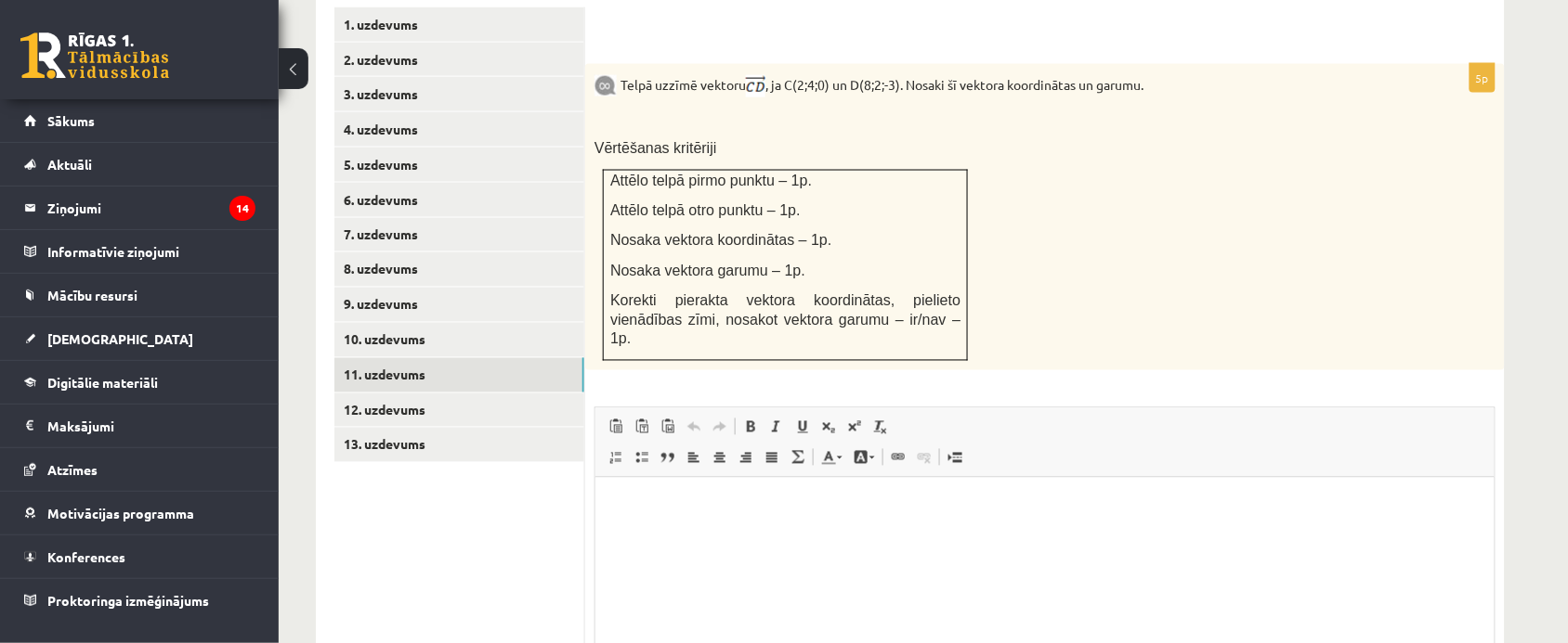
scroll to position [777, 0]
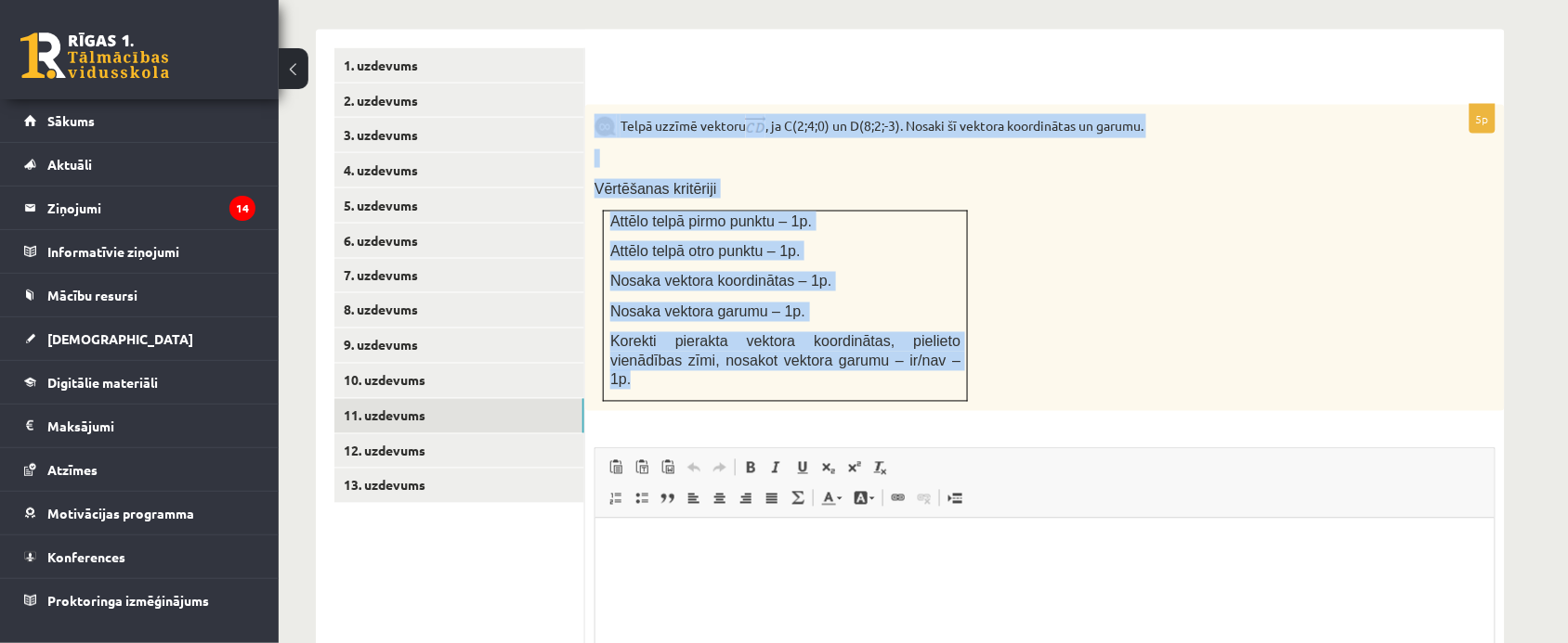
drag, startPoint x: 588, startPoint y: 74, endPoint x: 962, endPoint y: 325, distance: 450.4
click at [962, 325] on div "Telpā uzzīmē vektoru , ja C(2;4;0) un D(8;2;-3). Nosaki šī vektora koordinātas …" at bounding box center [1044, 258] width 920 height 307
copy div "Telpā uzzīmē vektoru , ja C(2;4;0) un D(8;2;-3). Nosaki šī vektora koordinātas …"
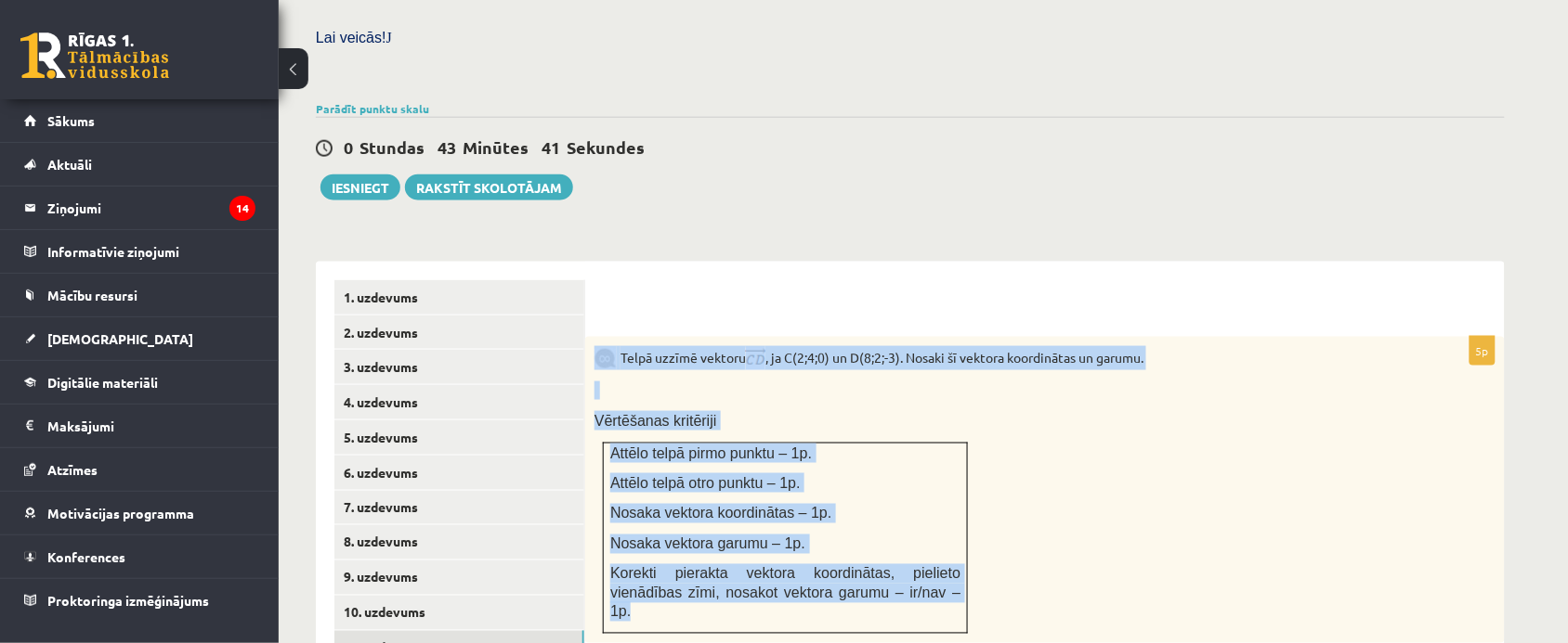
scroll to position [660, 0]
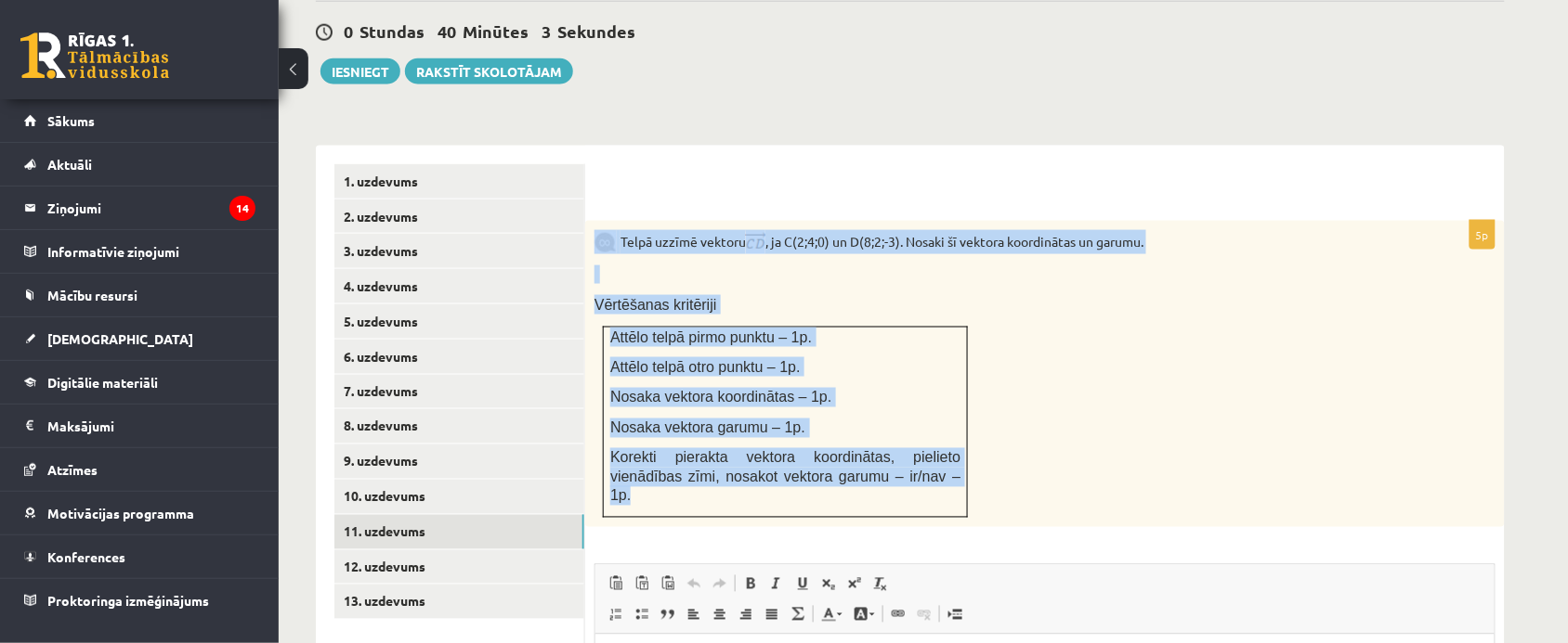
click at [1051, 397] on div "Telpā uzzīmē vektoru , ja C(2;4;0) un D(8;2;-3). Nosaki šī vektora koordinātas …" at bounding box center [1044, 374] width 920 height 307
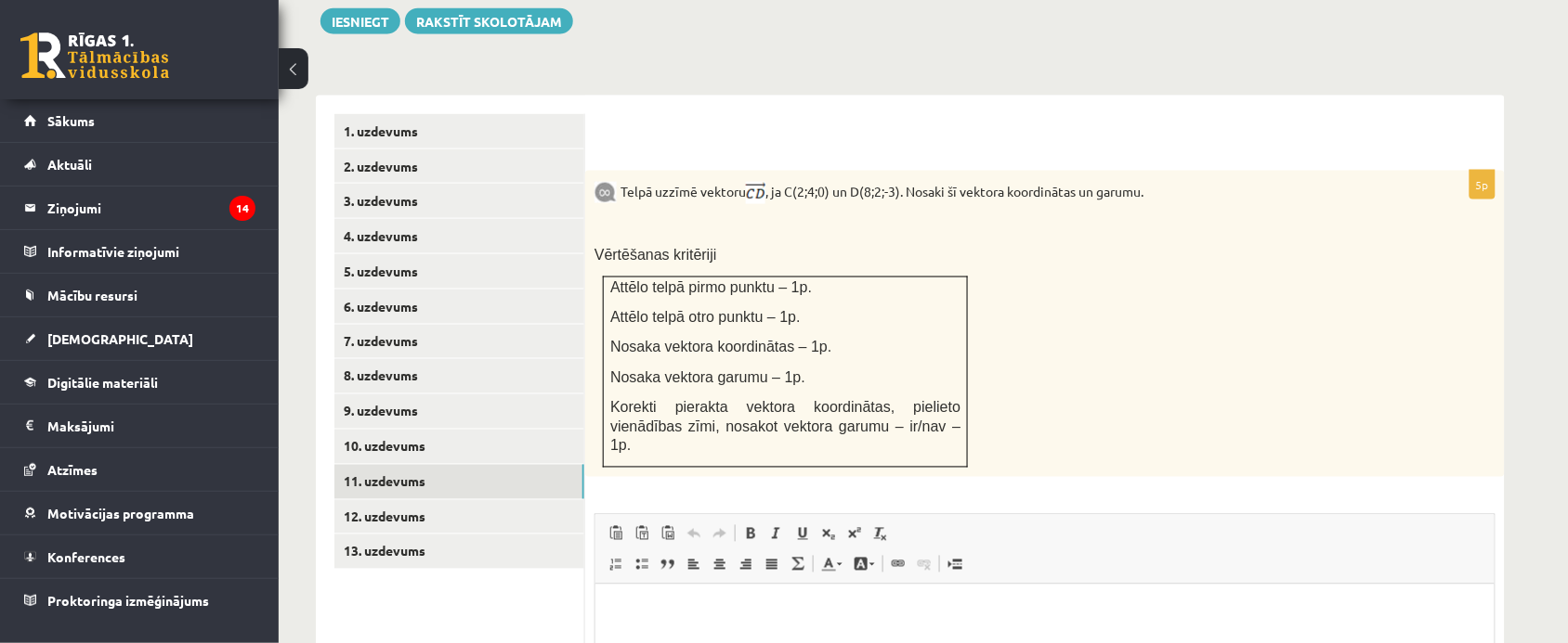
scroll to position [777, 0]
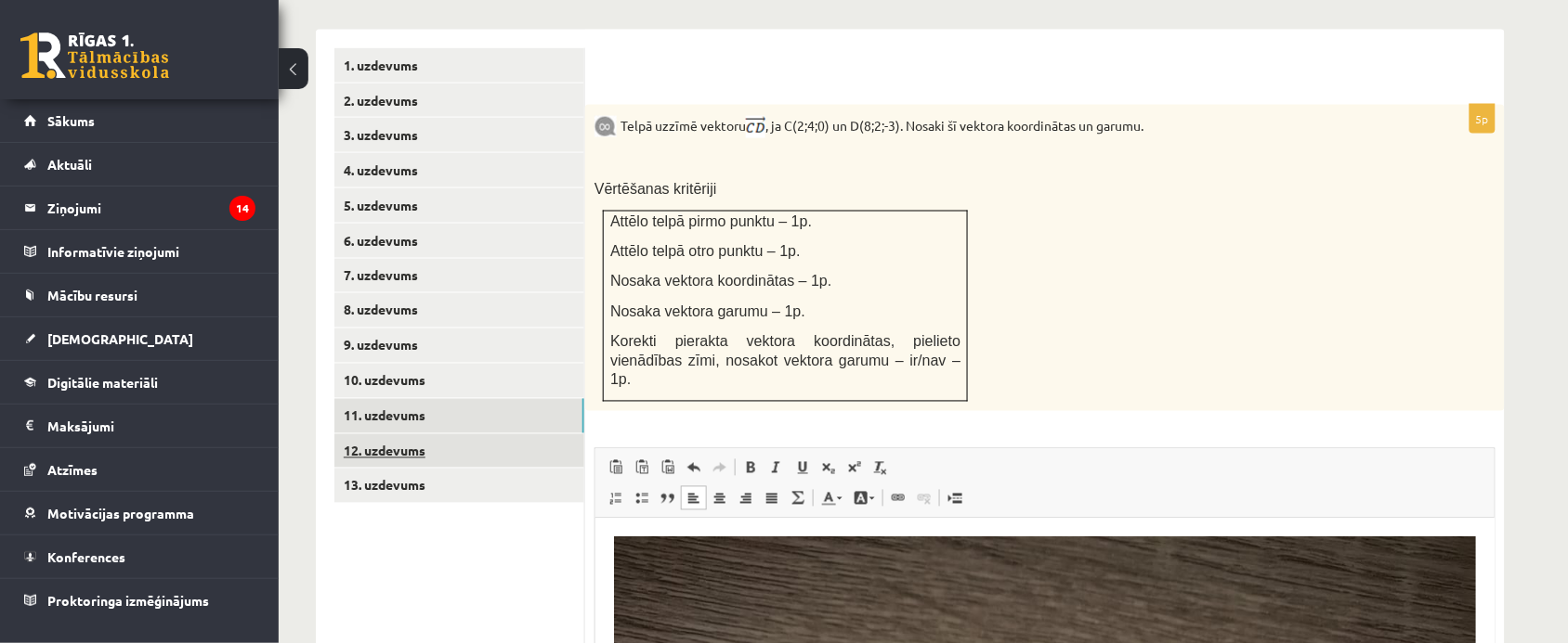
click at [450, 434] on link "12. uzdevums" at bounding box center [459, 451] width 249 height 35
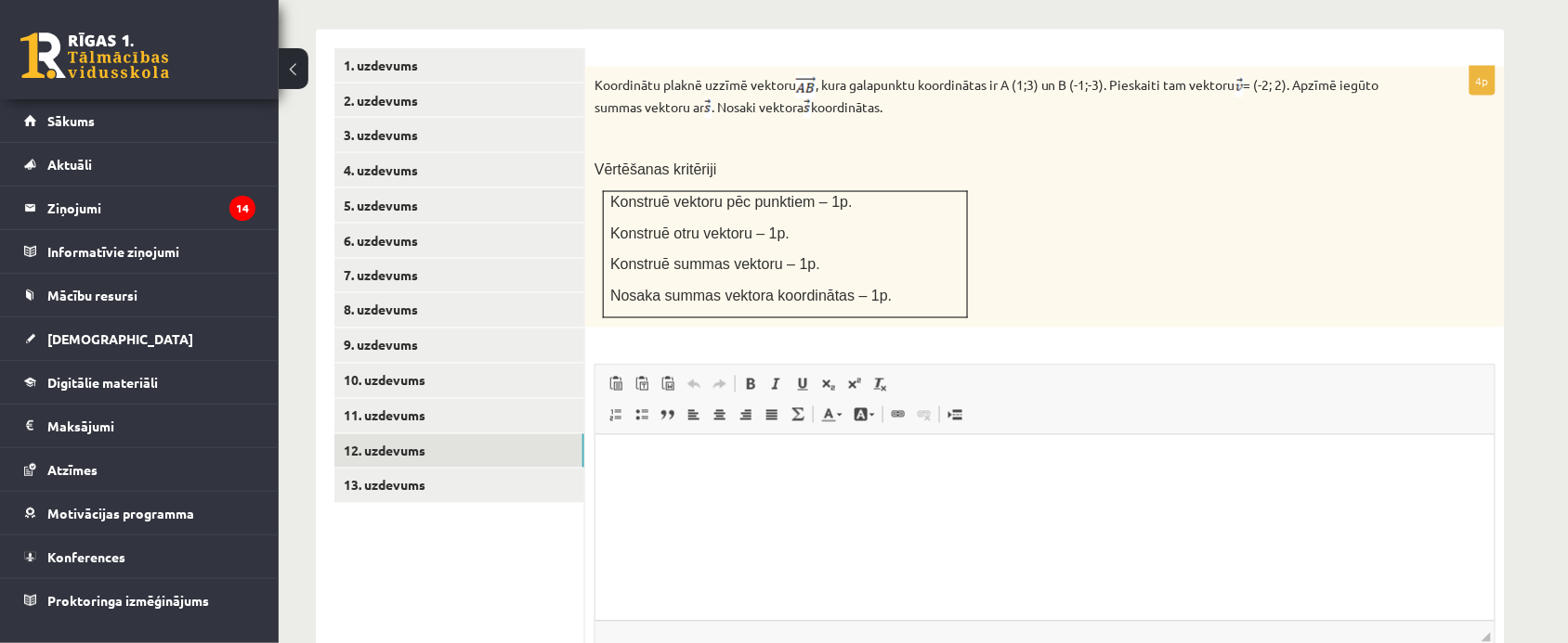
scroll to position [0, 0]
click at [486, 469] on link "13. uzdevums" at bounding box center [459, 486] width 249 height 35
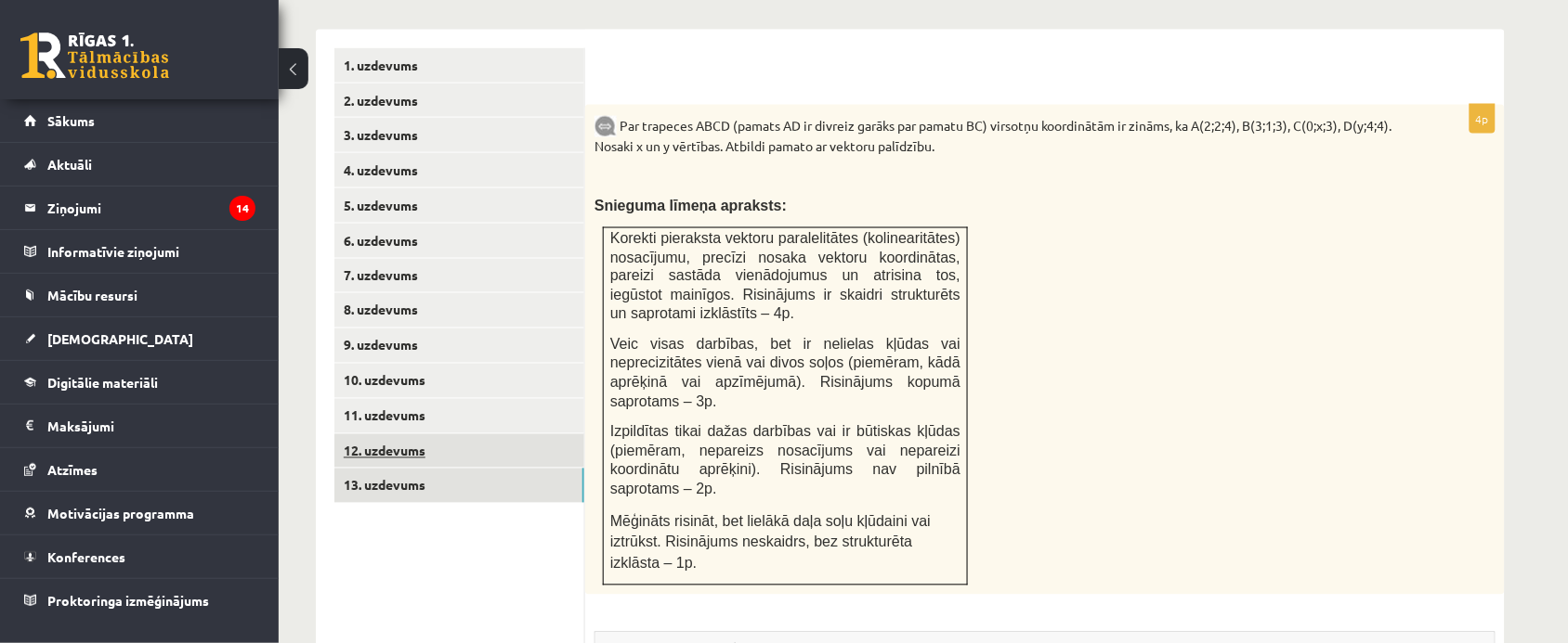
click at [406, 434] on link "12. uzdevums" at bounding box center [459, 451] width 249 height 35
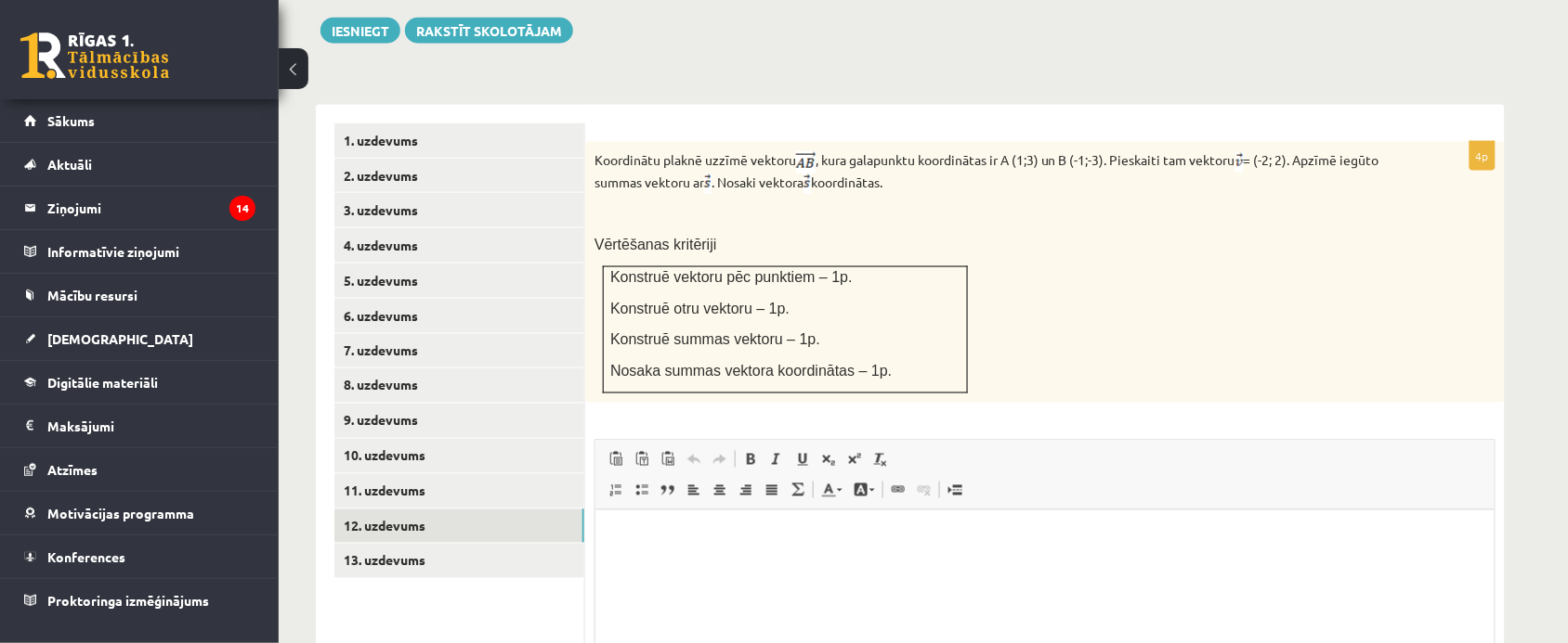
scroll to position [660, 0]
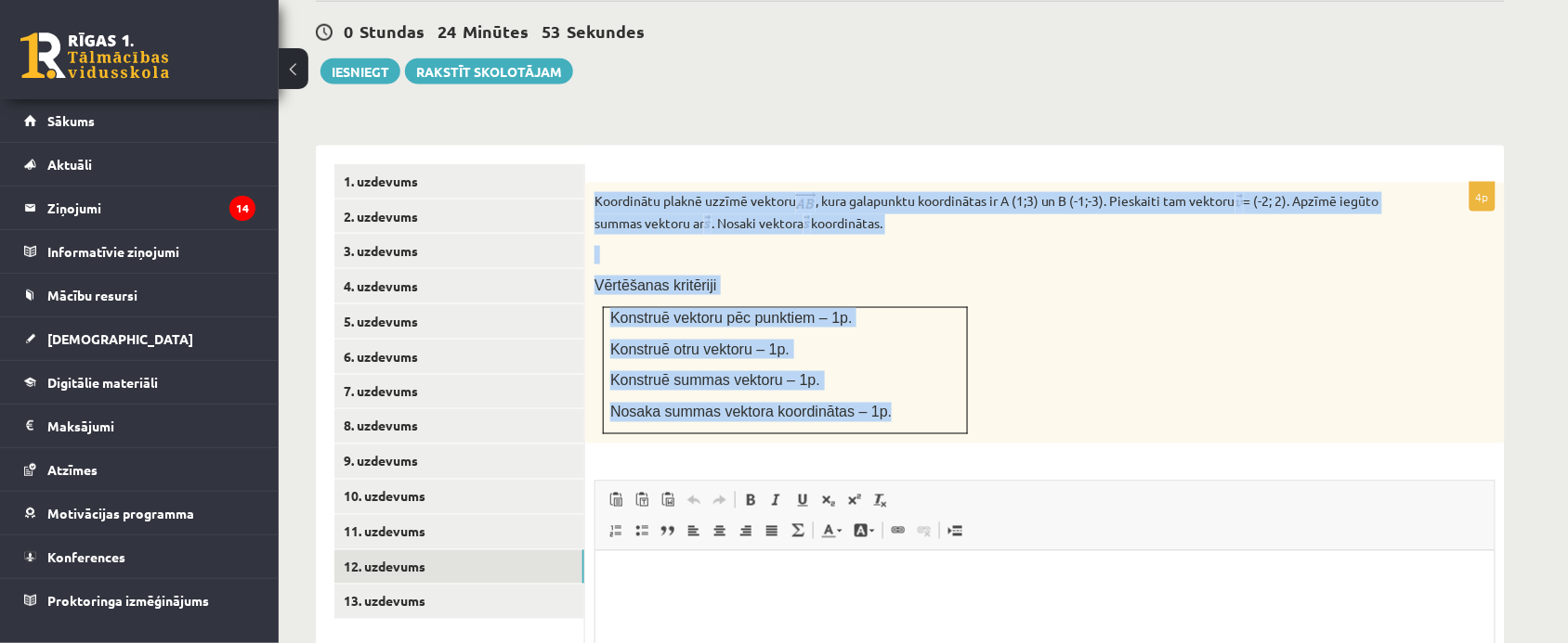
drag, startPoint x: 596, startPoint y: 158, endPoint x: 870, endPoint y: 390, distance: 359.0
click at [870, 390] on div "Koordinātu plaknē uzzīmē vektoru , kura galapunktu koordinātas ir A (1;3) un B …" at bounding box center [1044, 314] width 920 height 262
click at [875, 390] on td "Konstruē vektoru pēc punktiem – 1p. Konstruē otru vektoru – 1p. Konstruē summas…" at bounding box center [786, 371] width 364 height 128
copy div "Koordinātu plaknē uzzīmē vektoru , kura galapunktu koordinātas ir A (1;3) un B …"
click at [416, 585] on link "13. uzdevums" at bounding box center [459, 601] width 249 height 35
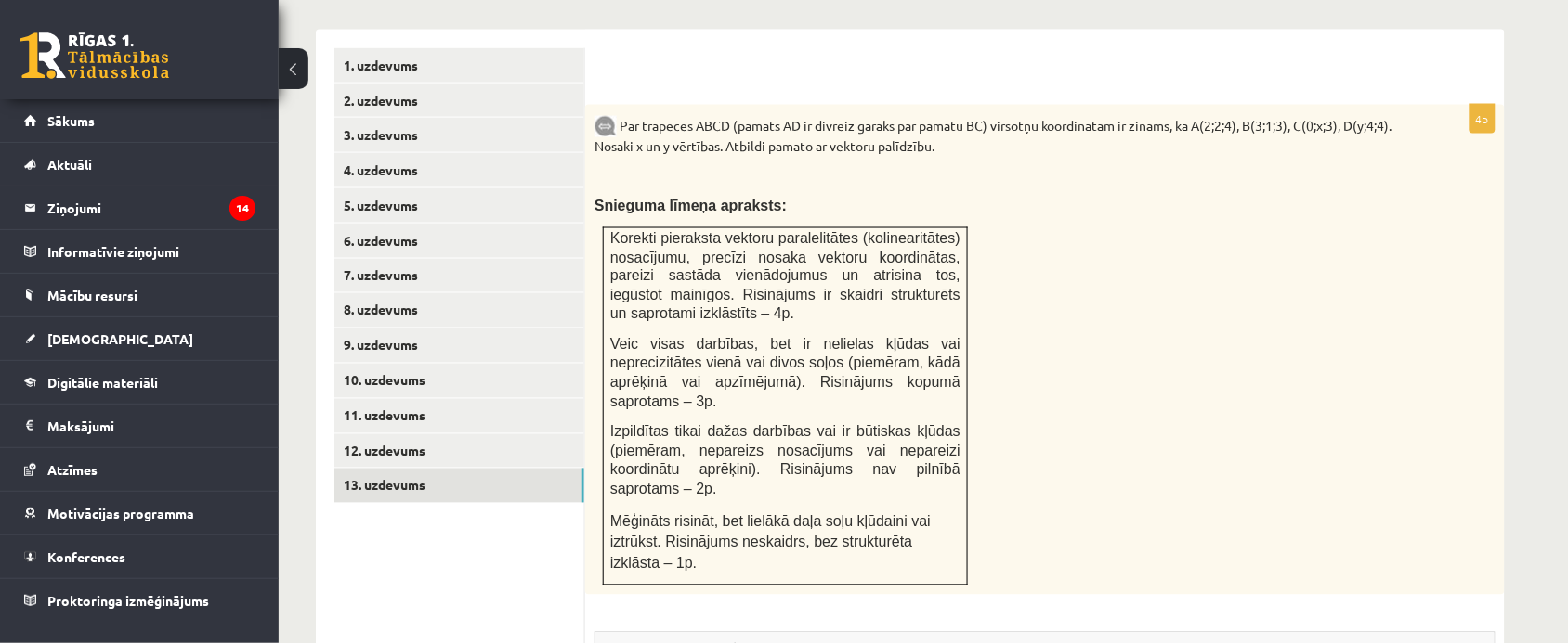
scroll to position [0, 0]
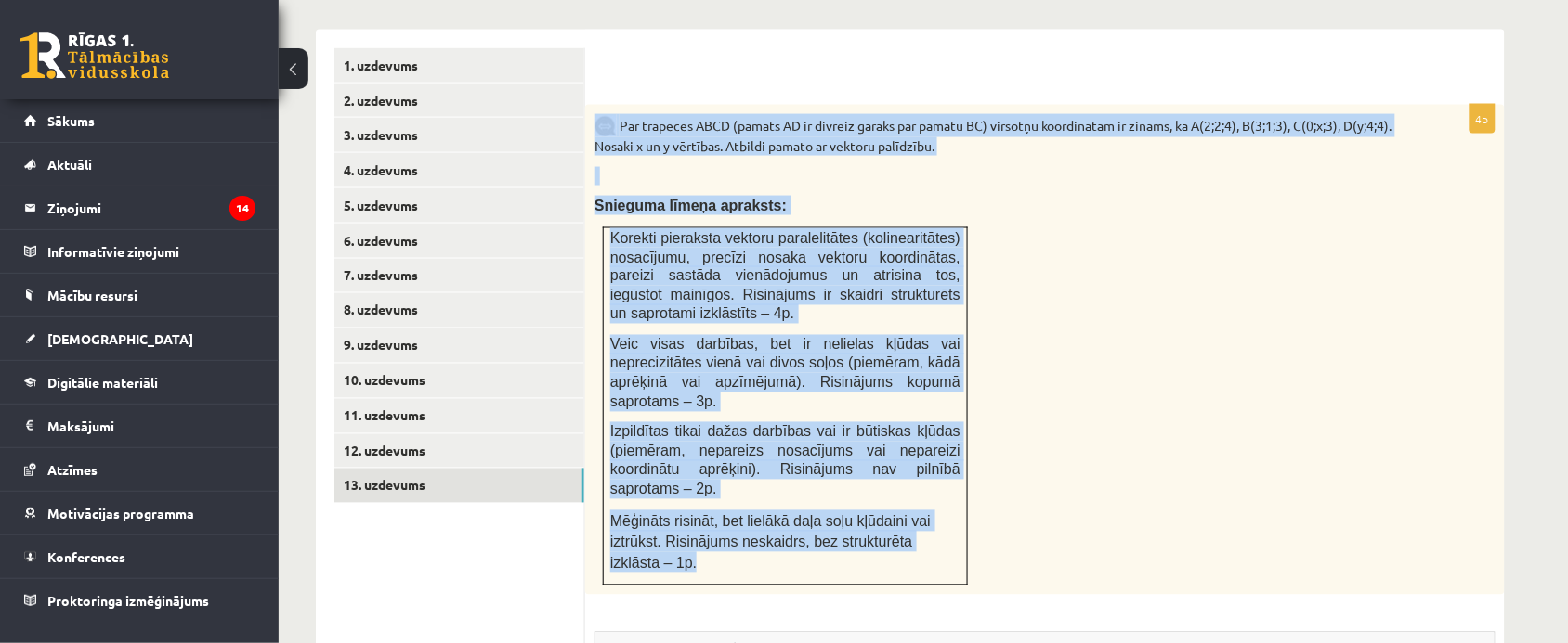
drag, startPoint x: 587, startPoint y: 72, endPoint x: 954, endPoint y: 479, distance: 548.0
click at [954, 479] on div "Par trapeces ABCD (pamats AD ir divreiz garāks par pamatu BC) virsotņu koordinā…" at bounding box center [1044, 350] width 920 height 491
copy div "Par trapeces ABCD (pamats AD ir divreiz garāks par pamatu BC) virsotņu koordinā…"
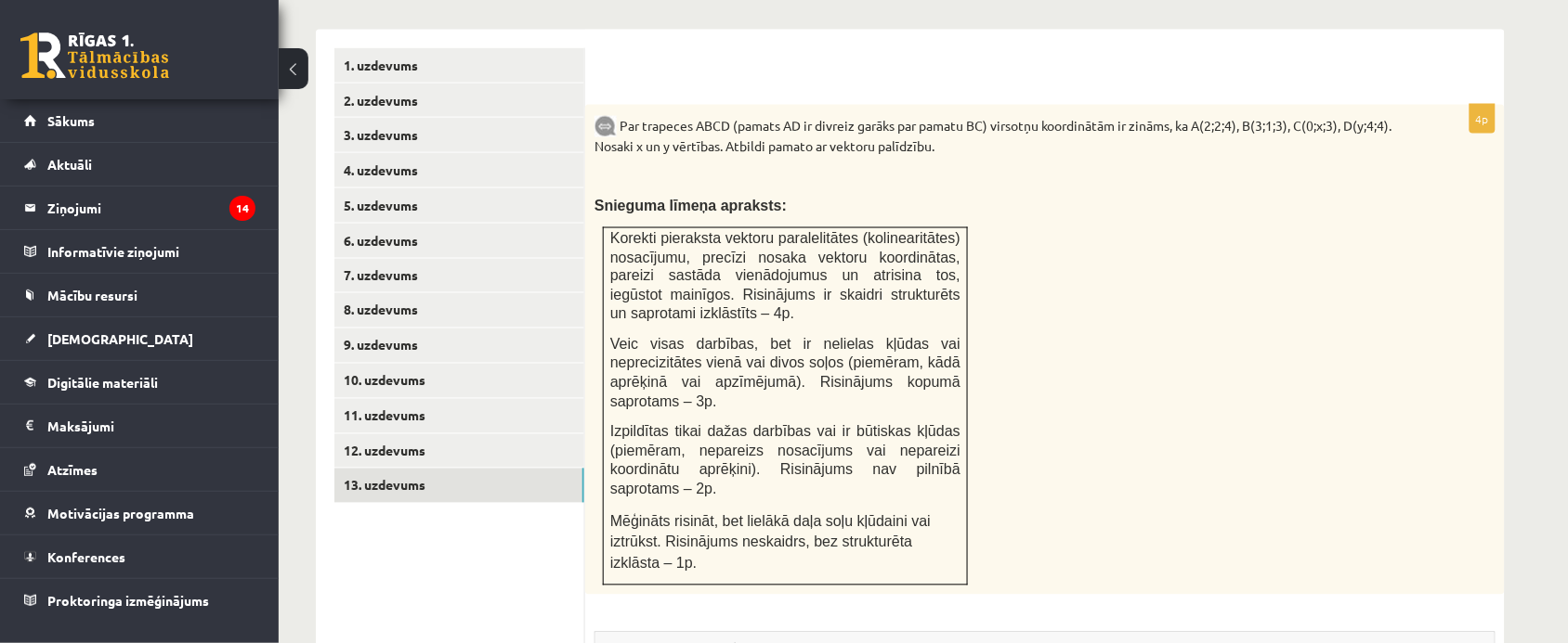
click at [1089, 238] on div "Par trapeces ABCD (pamats AD ir divreiz garāks par pamatu BC) virsotņu koordinā…" at bounding box center [1044, 350] width 920 height 491
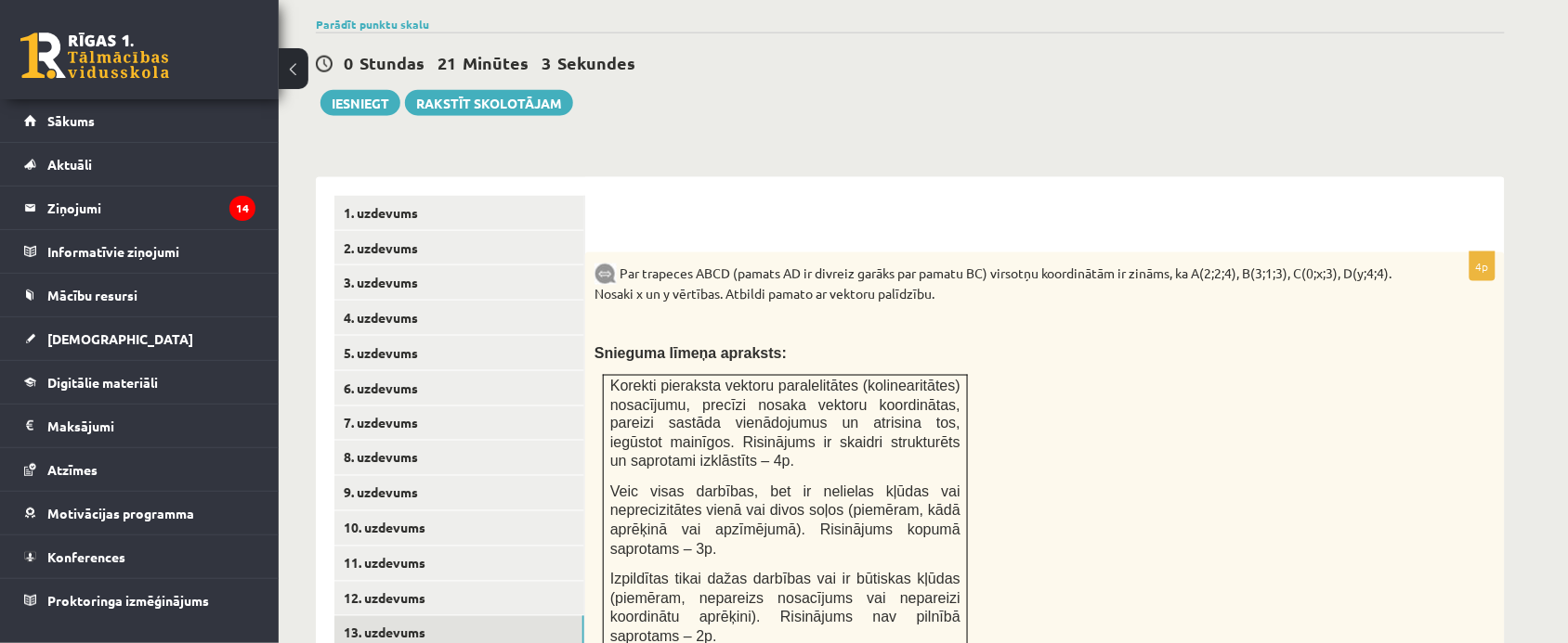
scroll to position [892, 0]
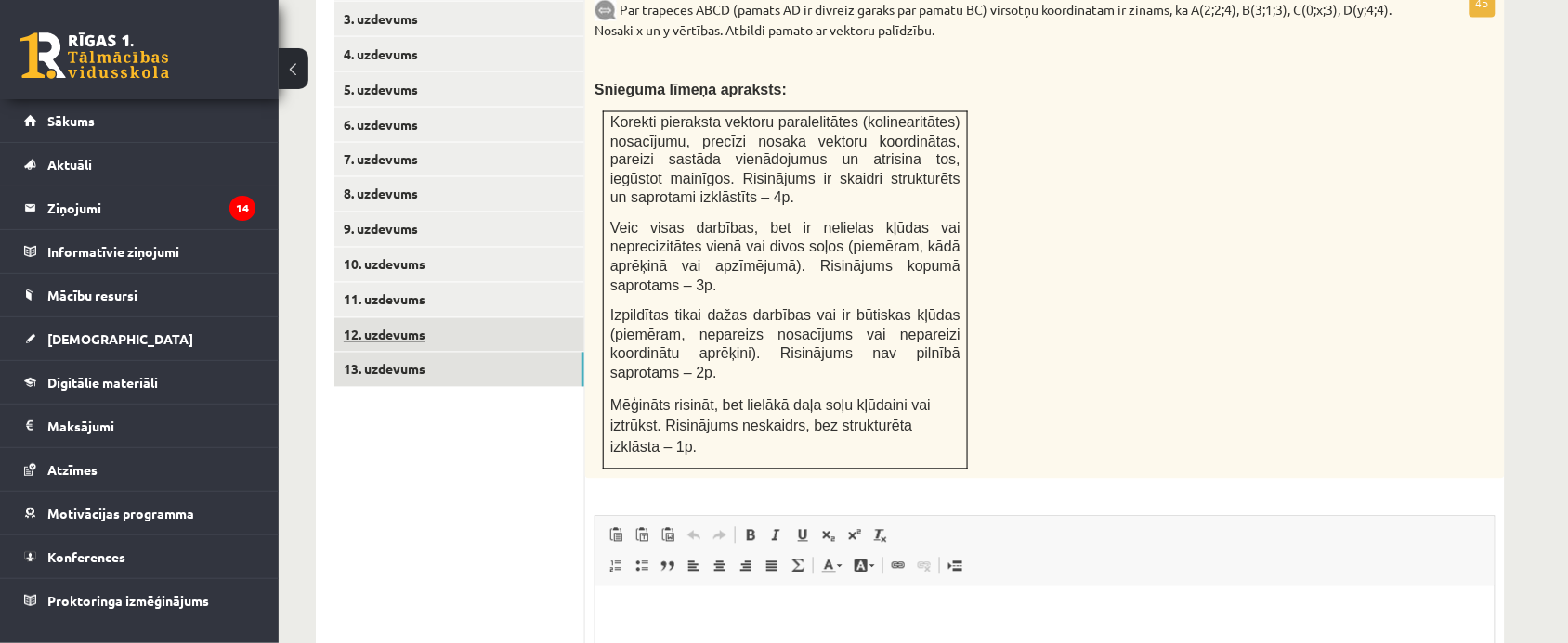
click at [460, 319] on link "12. uzdevums" at bounding box center [459, 335] width 249 height 35
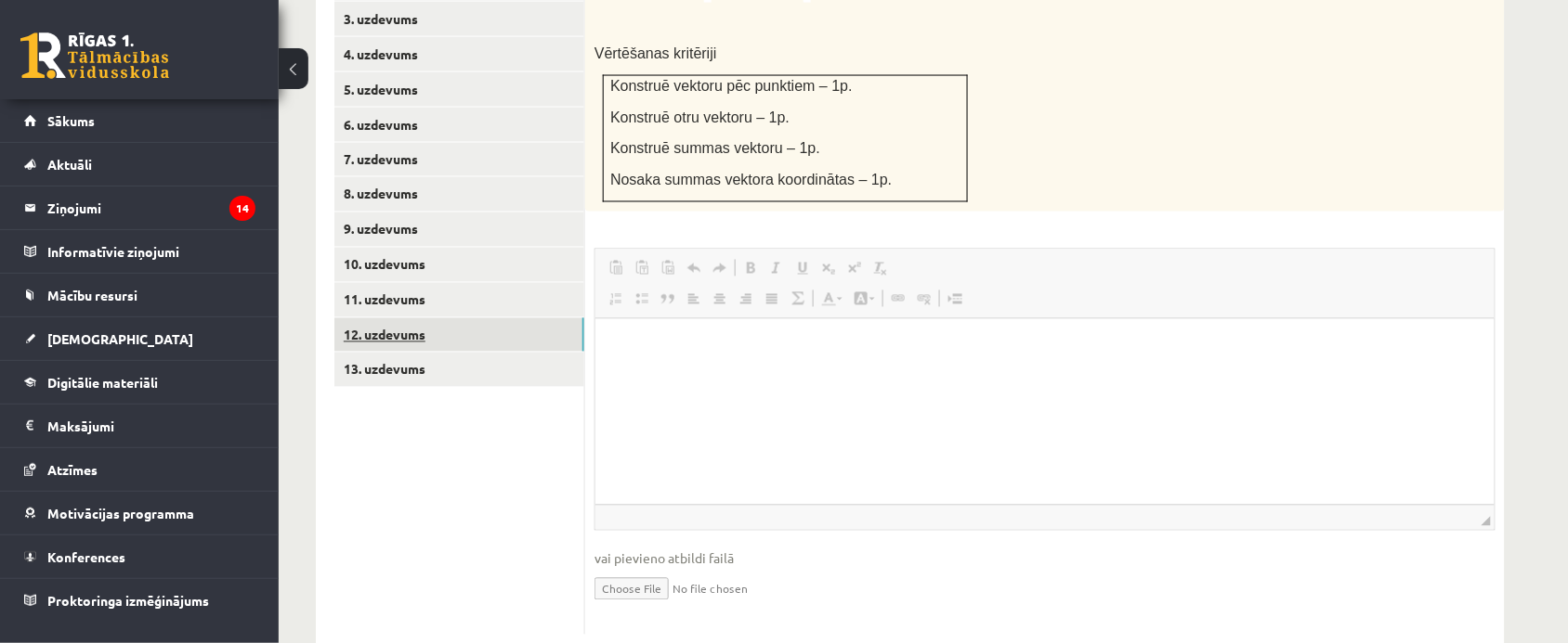
scroll to position [0, 0]
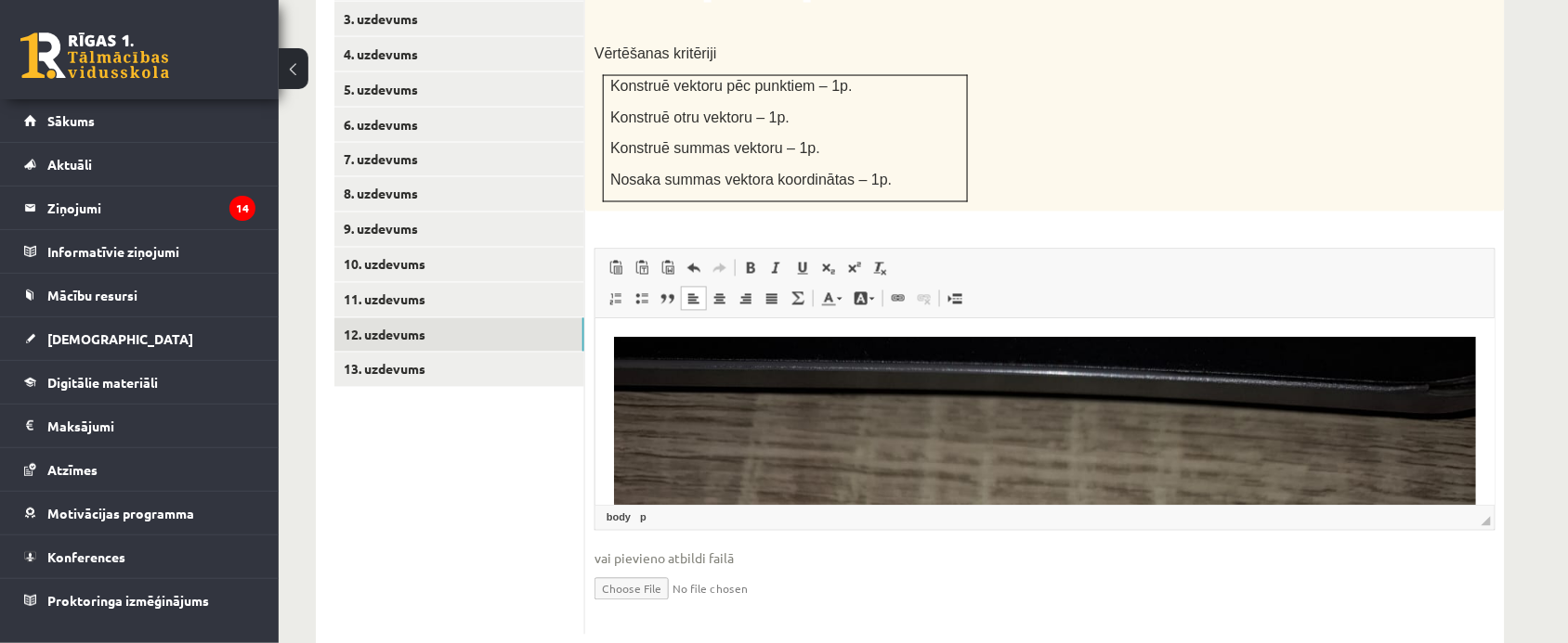
click at [1033, 118] on div "Koordinātu plaknē uzzīmē vektoru , kura galapunktu koordinātas ir A (1;3) un B …" at bounding box center [1044, 81] width 920 height 262
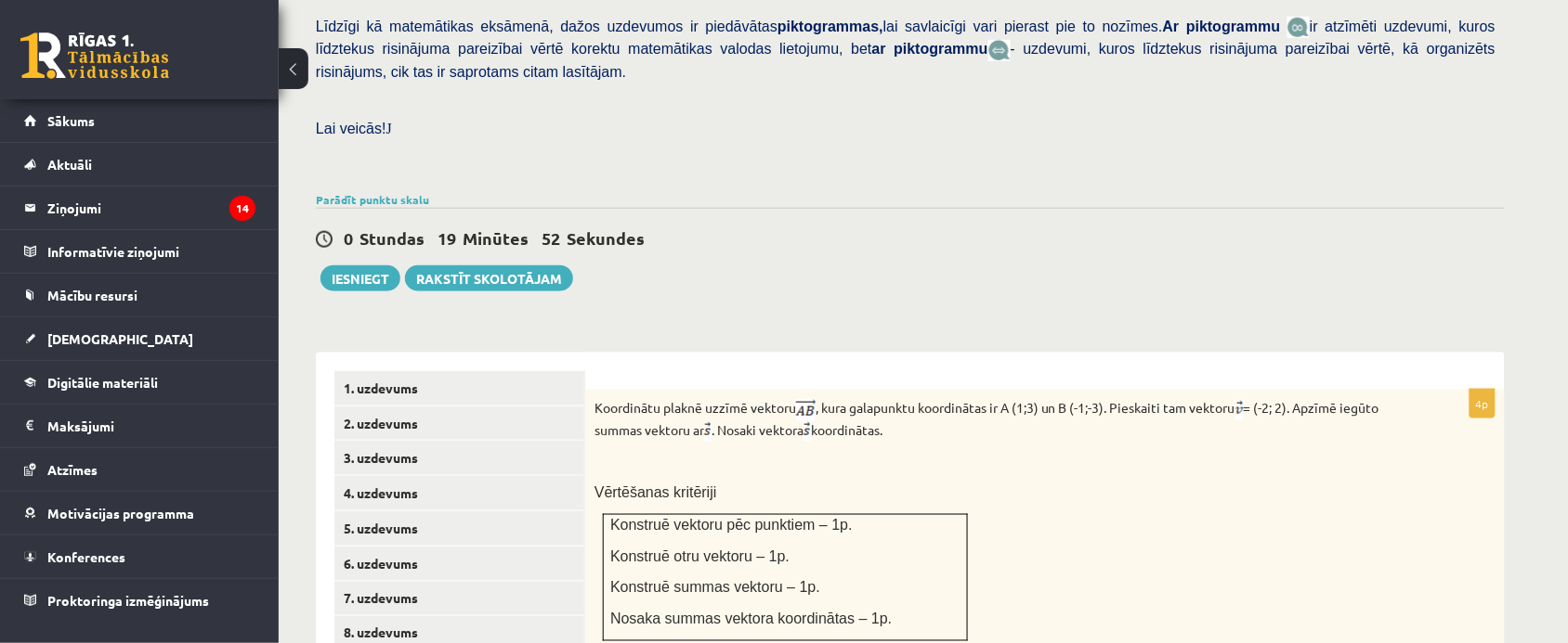
scroll to position [428, 0]
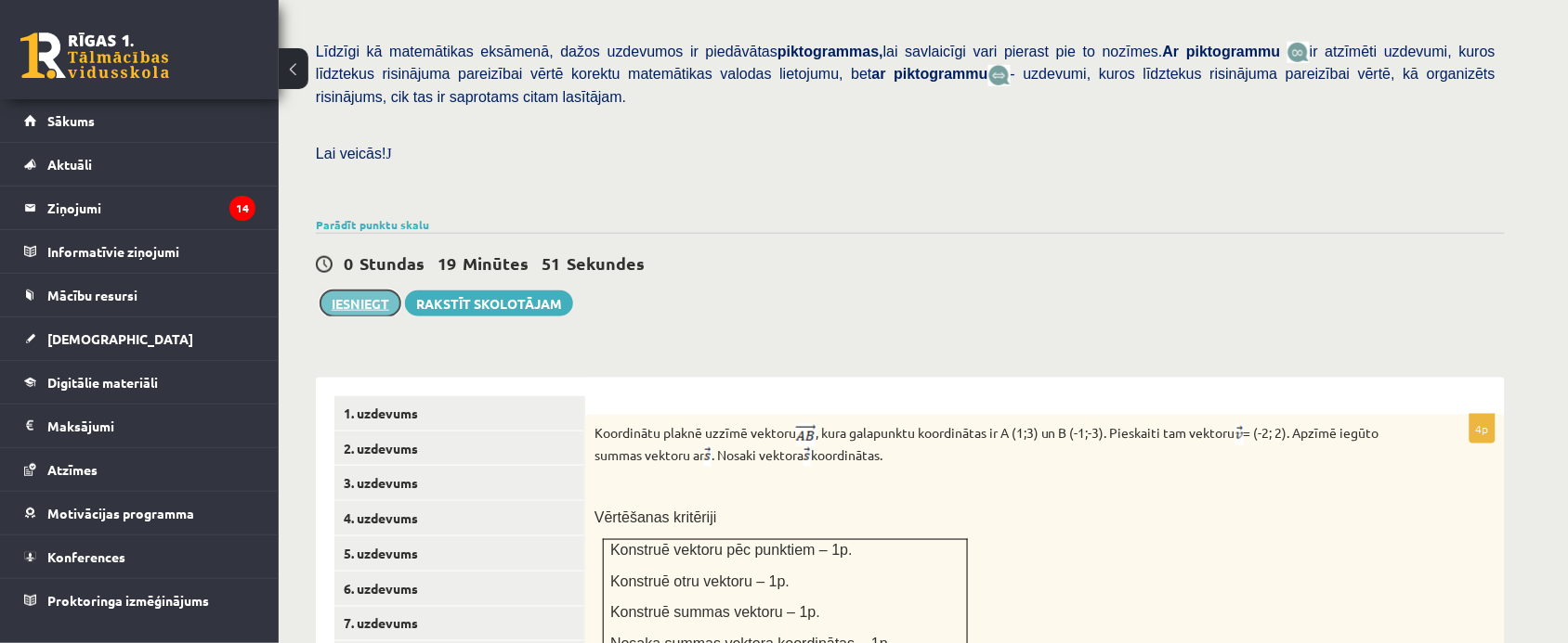
click at [343, 291] on button "Iesniegt" at bounding box center [360, 304] width 80 height 26
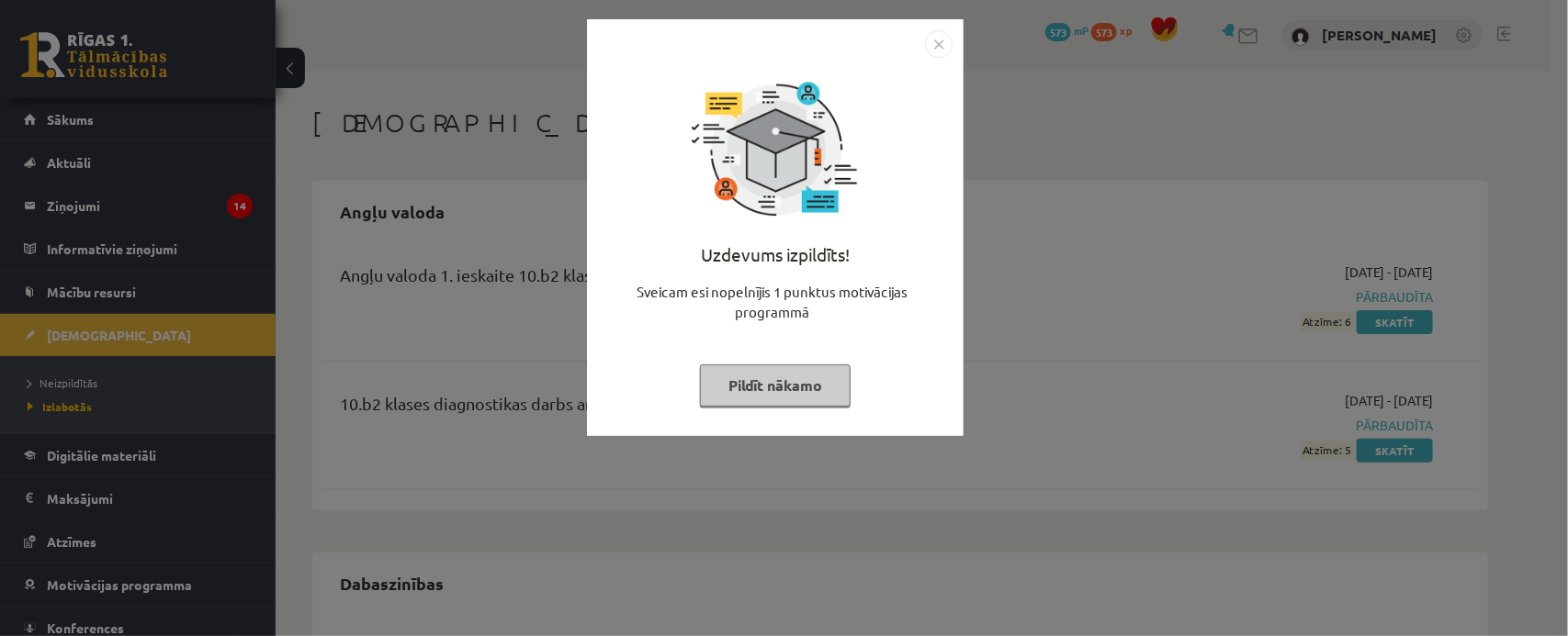
click at [807, 388] on button "Pildīt nākamo" at bounding box center [775, 386] width 151 height 42
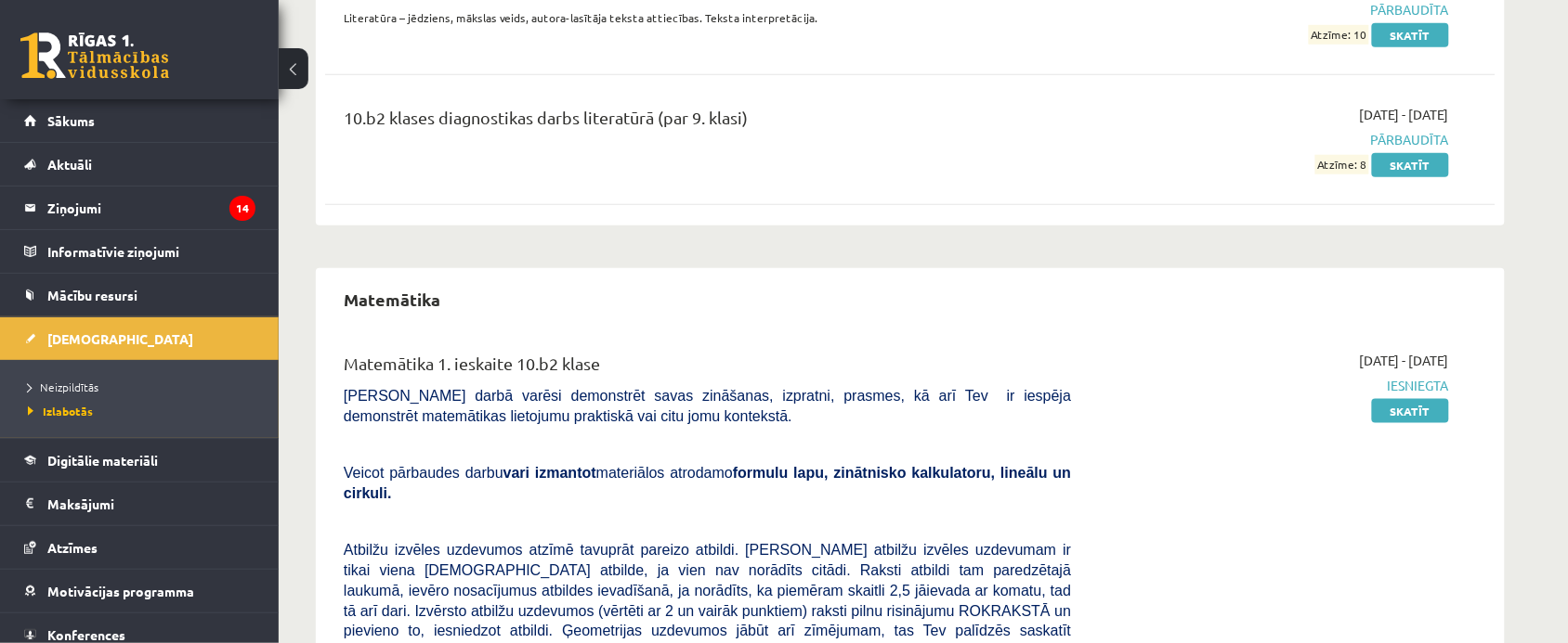
scroll to position [2669, 0]
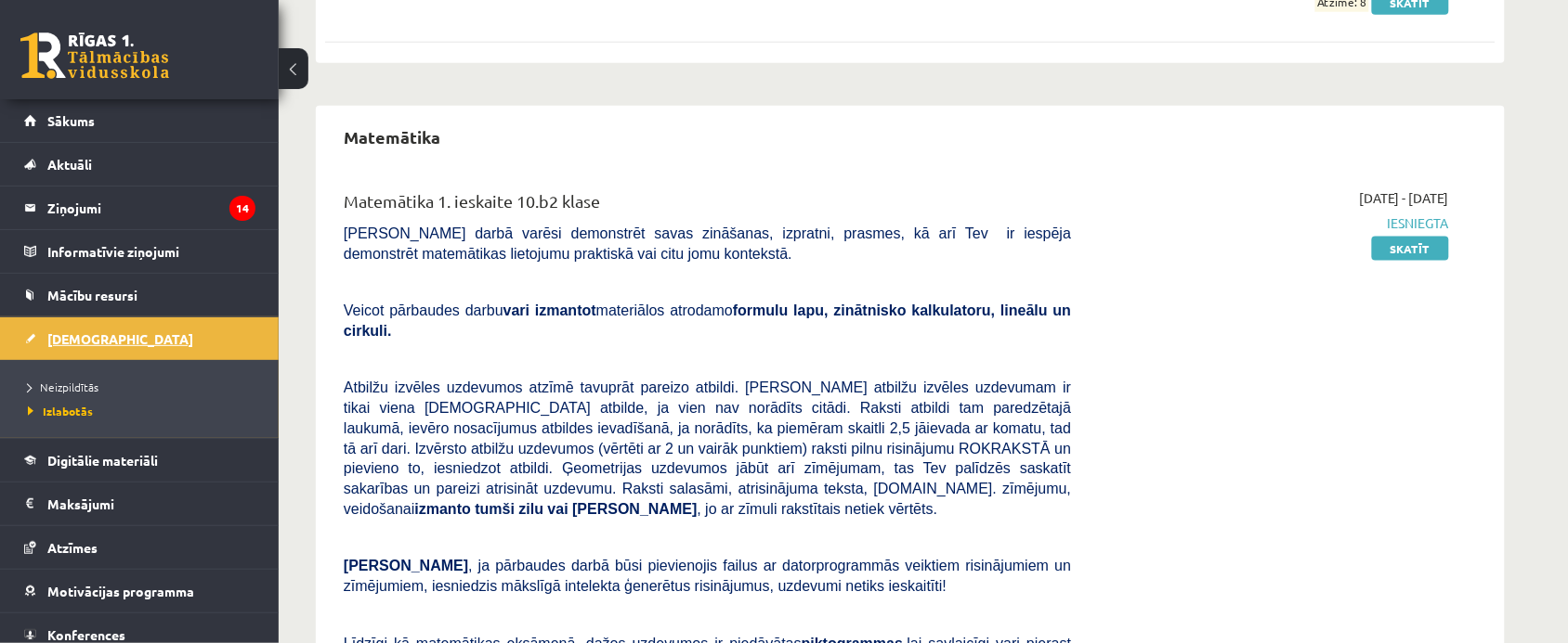
click at [84, 336] on span "[DEMOGRAPHIC_DATA]" at bounding box center [120, 338] width 146 height 17
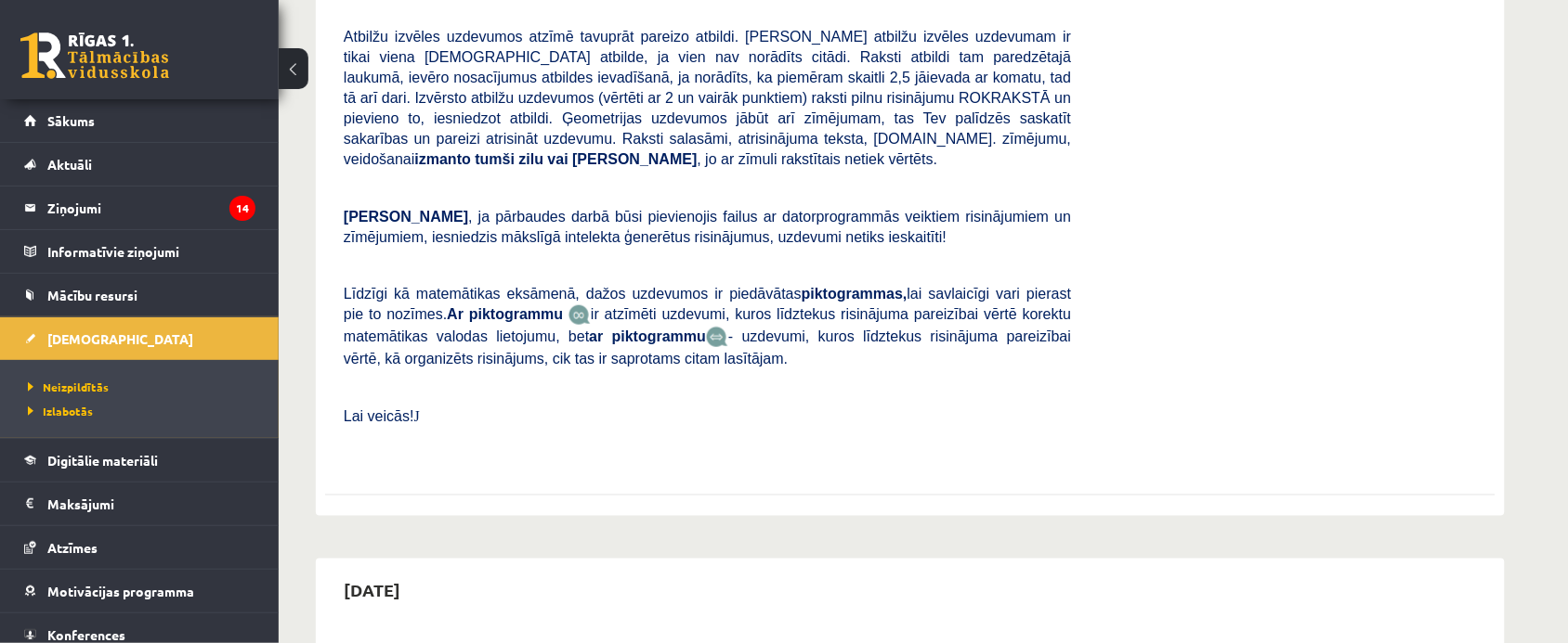
scroll to position [696, 0]
